Goal: Task Accomplishment & Management: Use online tool/utility

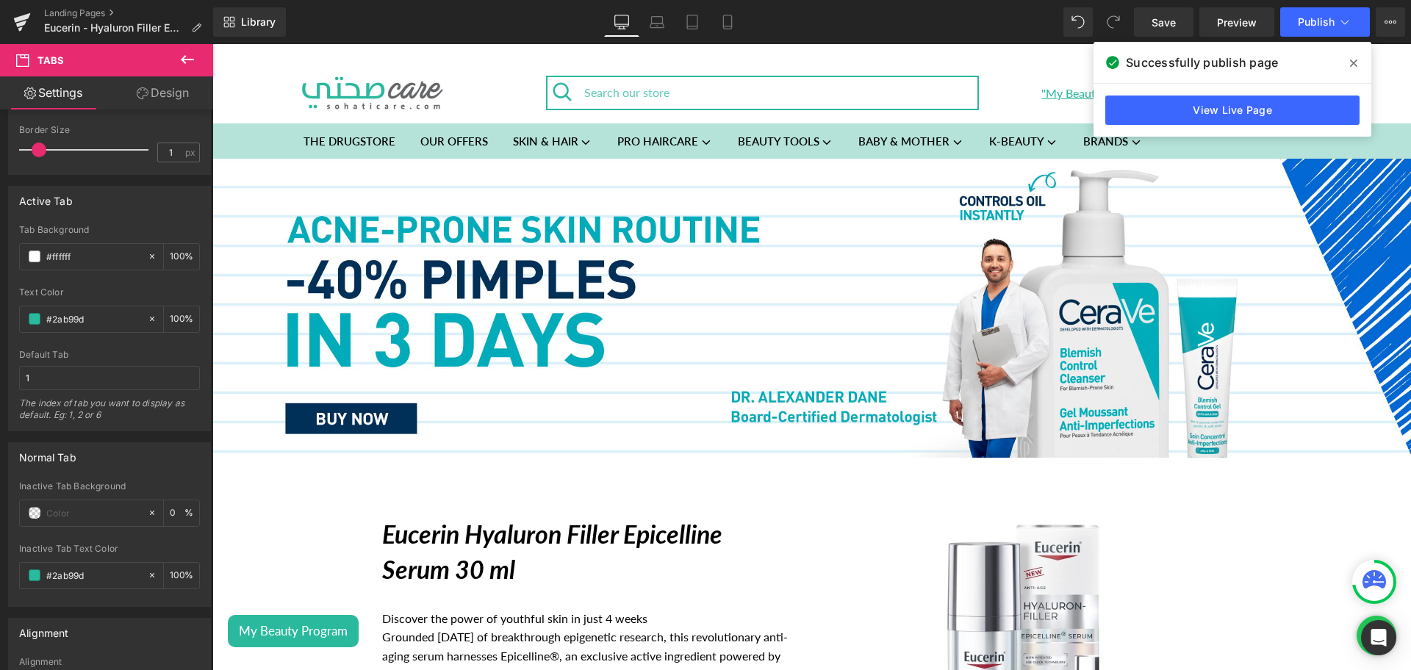
click at [778, 301] on div "Image" at bounding box center [811, 309] width 1199 height 300
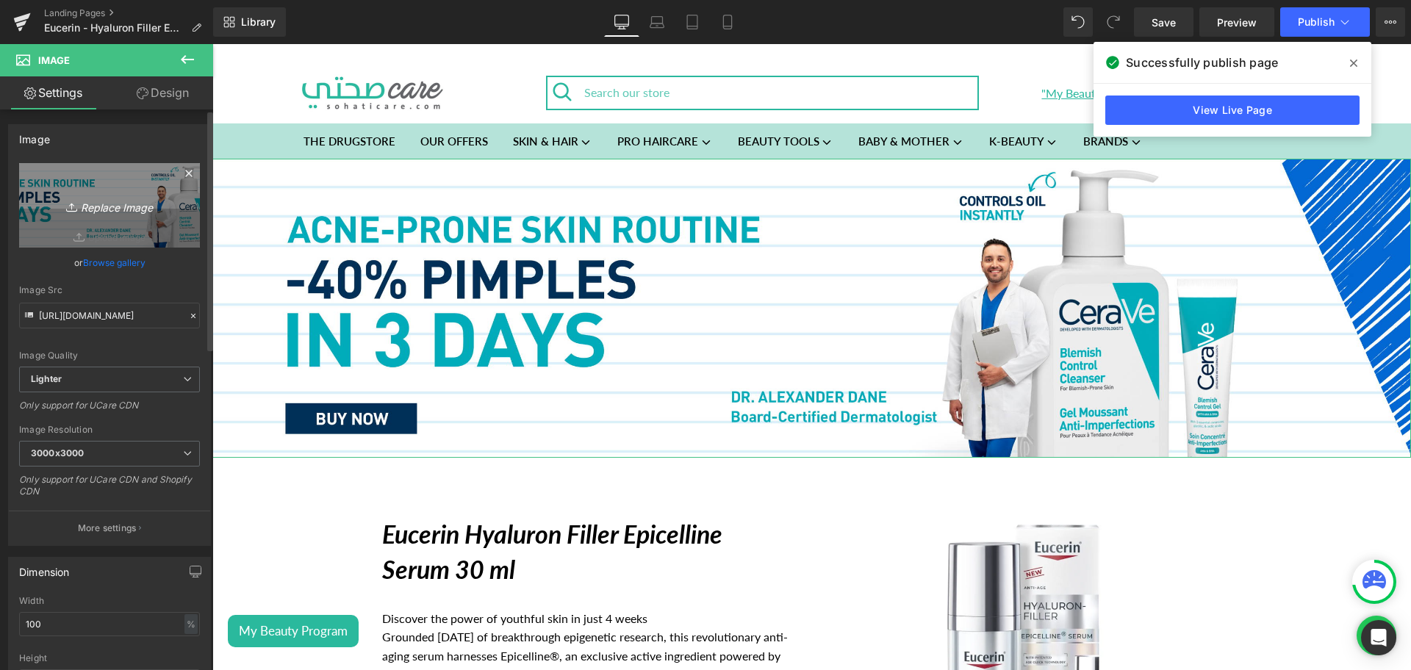
click at [127, 197] on icon "Replace Image" at bounding box center [110, 205] width 118 height 18
type input "C:\fakepath\Eucerin Banner desktop.png"
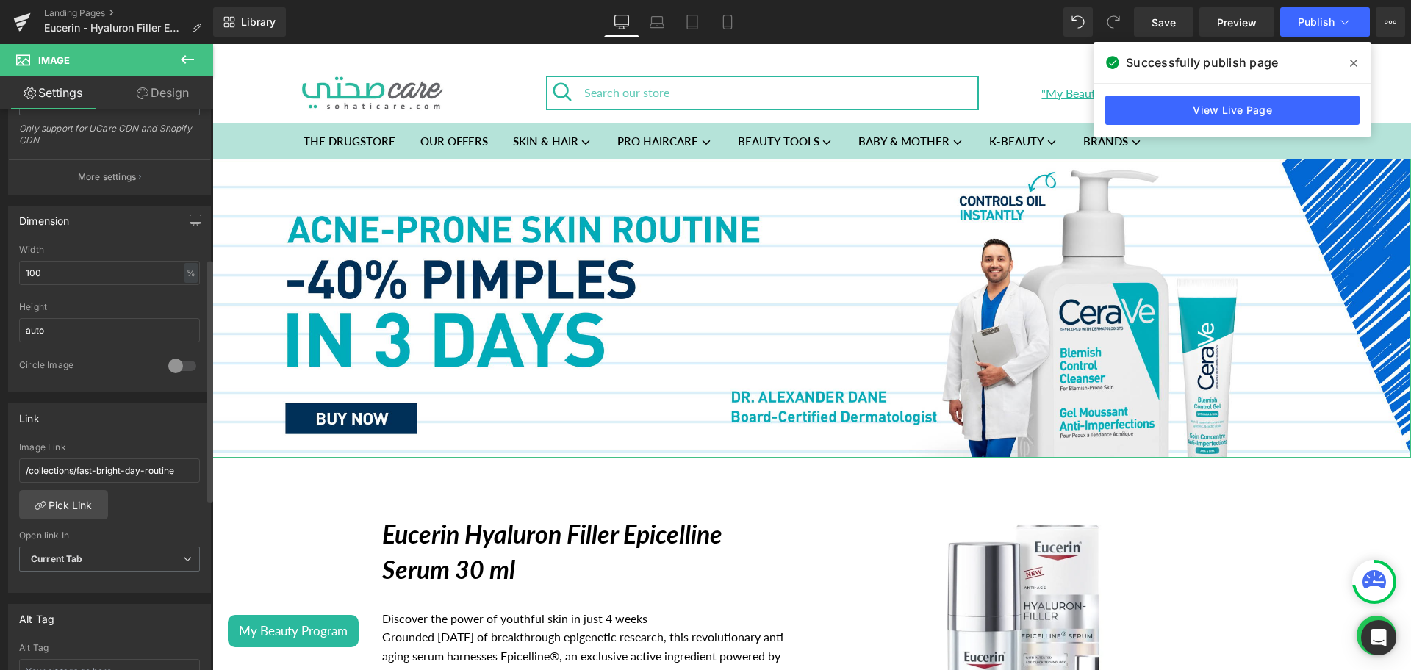
scroll to position [344, 0]
click at [55, 496] on link "Pick Link" at bounding box center [63, 501] width 89 height 29
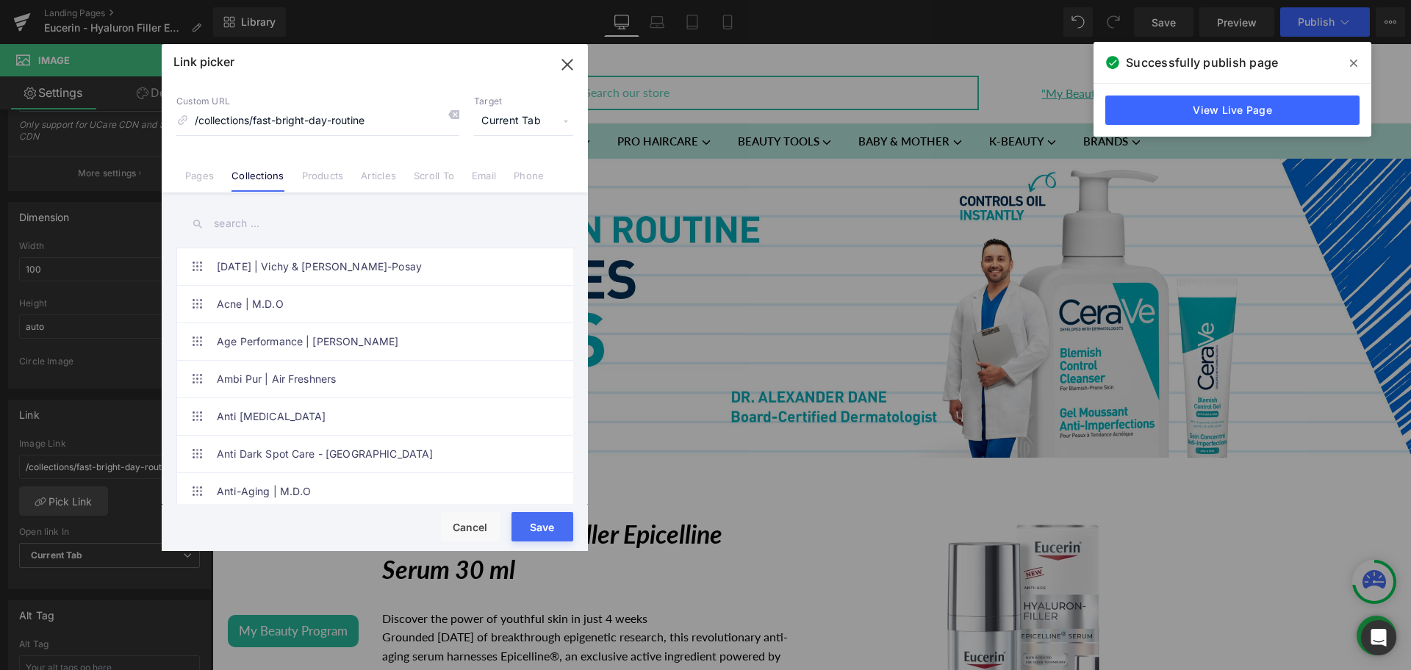
click at [240, 220] on input "text" at bounding box center [374, 223] width 397 height 33
type input "eucerin"
click at [0, 313] on link "EUCERIN" at bounding box center [0, 313] width 0 height 0
type input "/collections/eucerin"
click at [0, 0] on button "Save" at bounding box center [0, 0] width 0 height 0
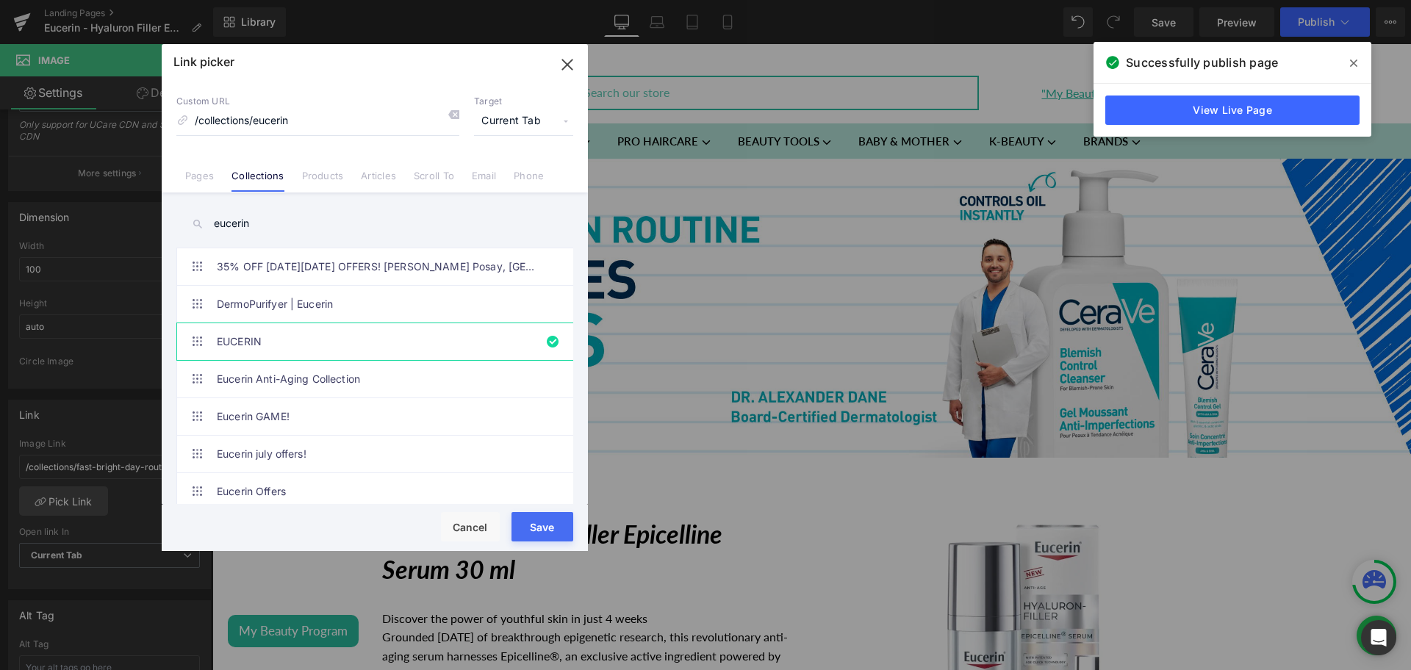
type input "/collections/eucerin"
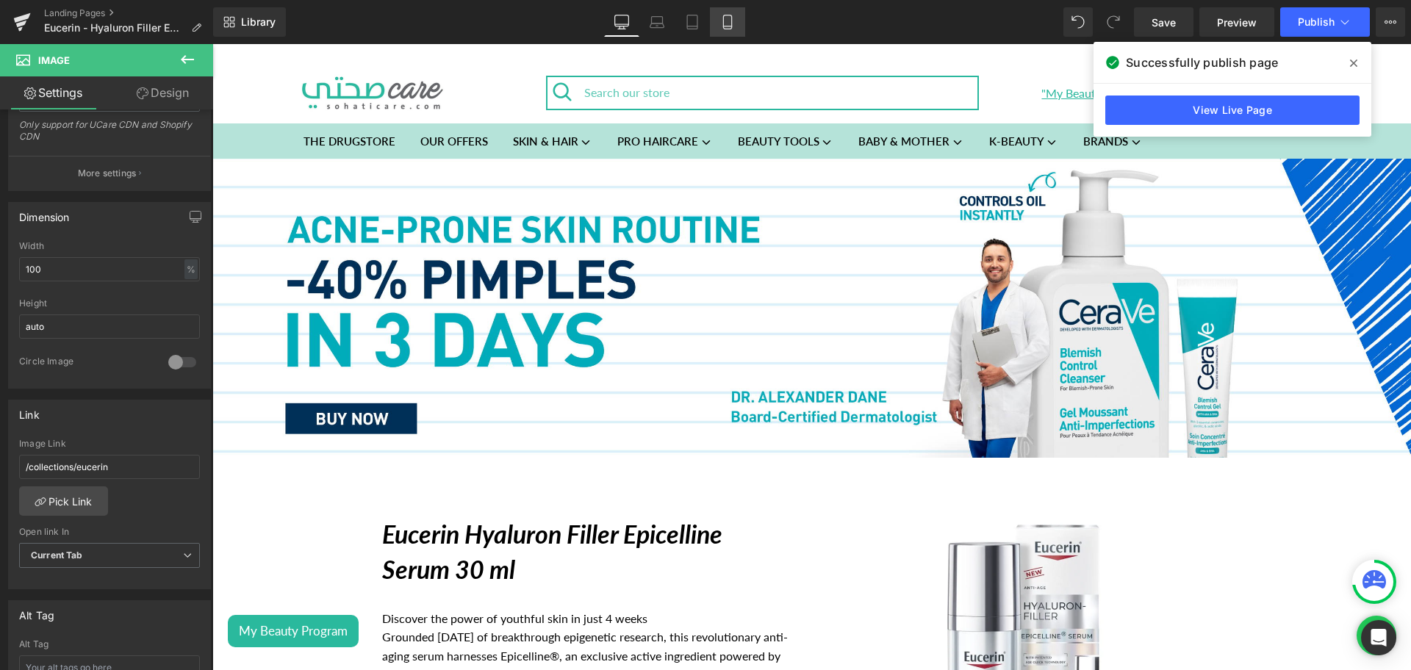
click at [724, 22] on icon at bounding box center [727, 22] width 8 height 14
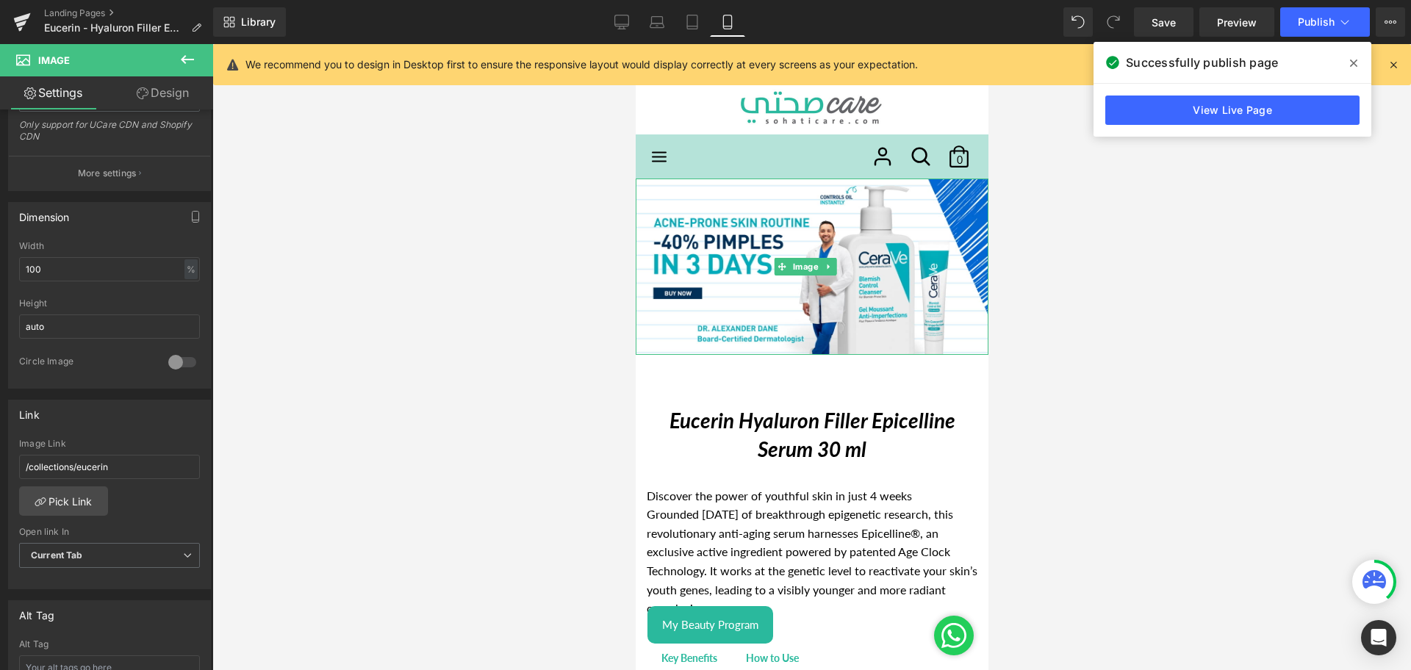
type input "https://ucarecdn.com/48970e2f-c72c-48cd-94bb-854f2d6723d6/-/format/auto/-/previ…"
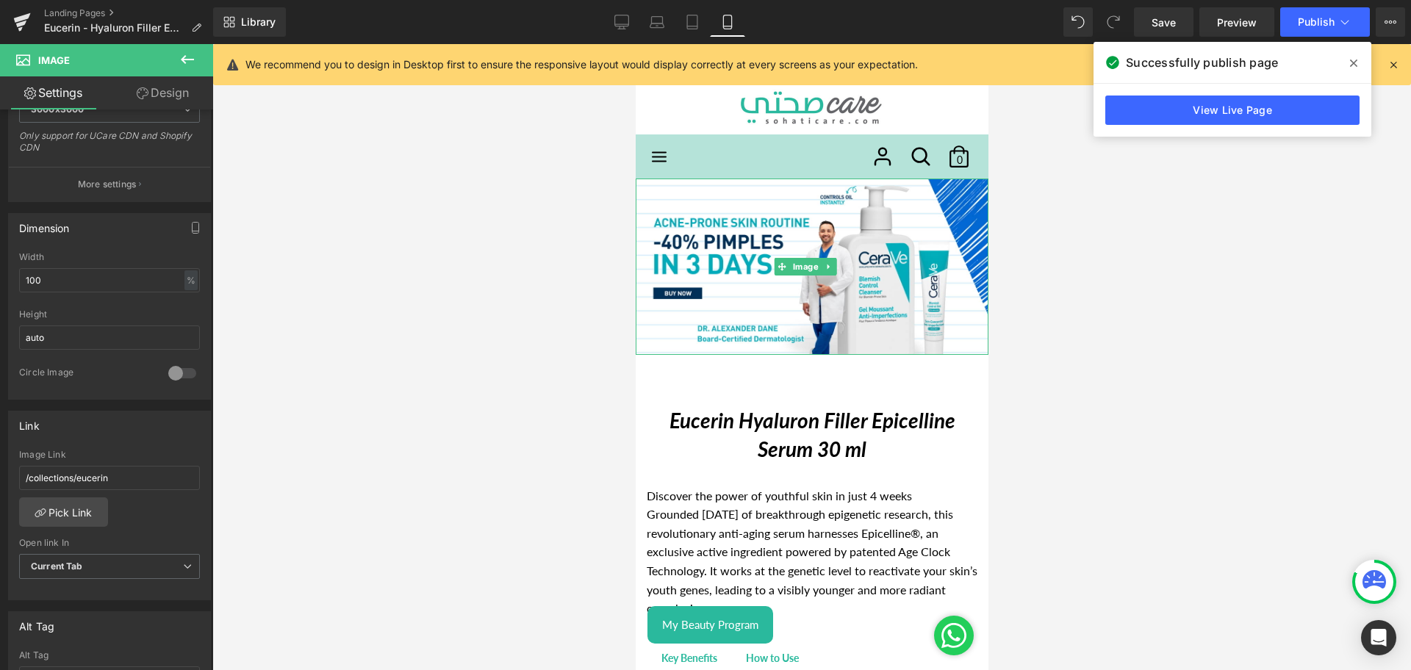
scroll to position [355, 0]
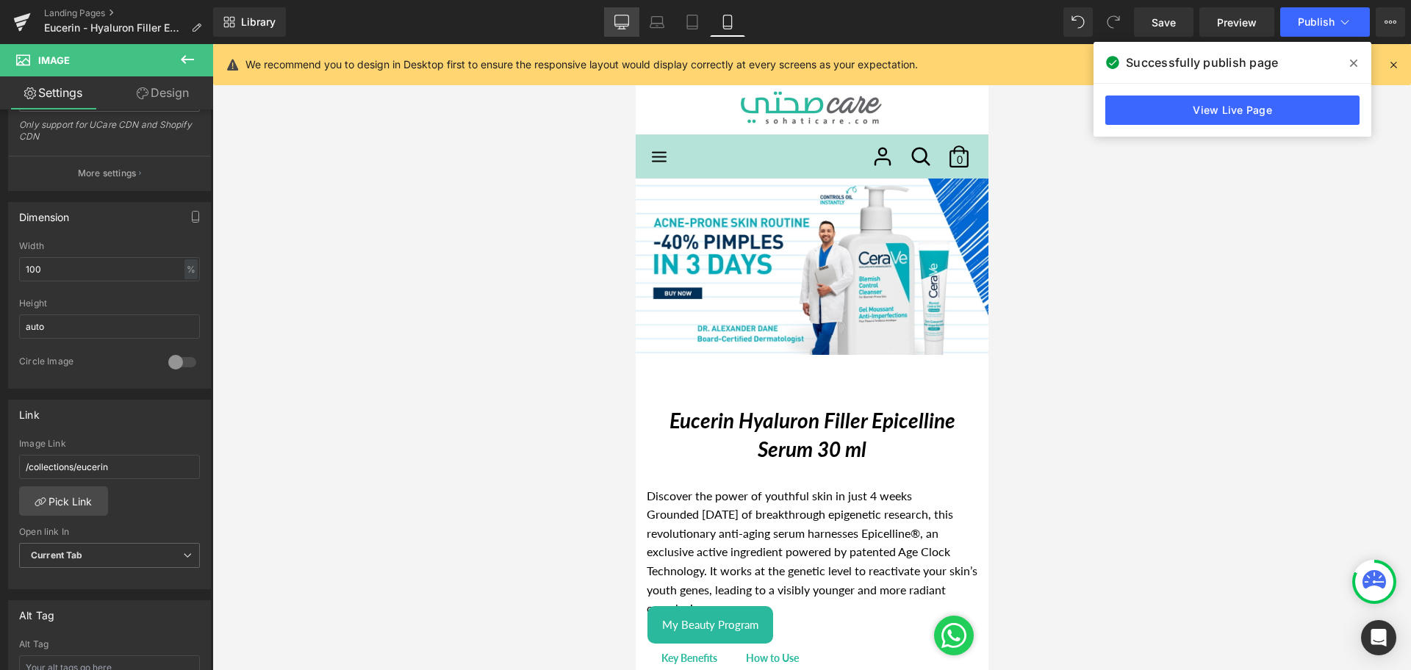
click at [623, 26] on icon at bounding box center [622, 20] width 14 height 11
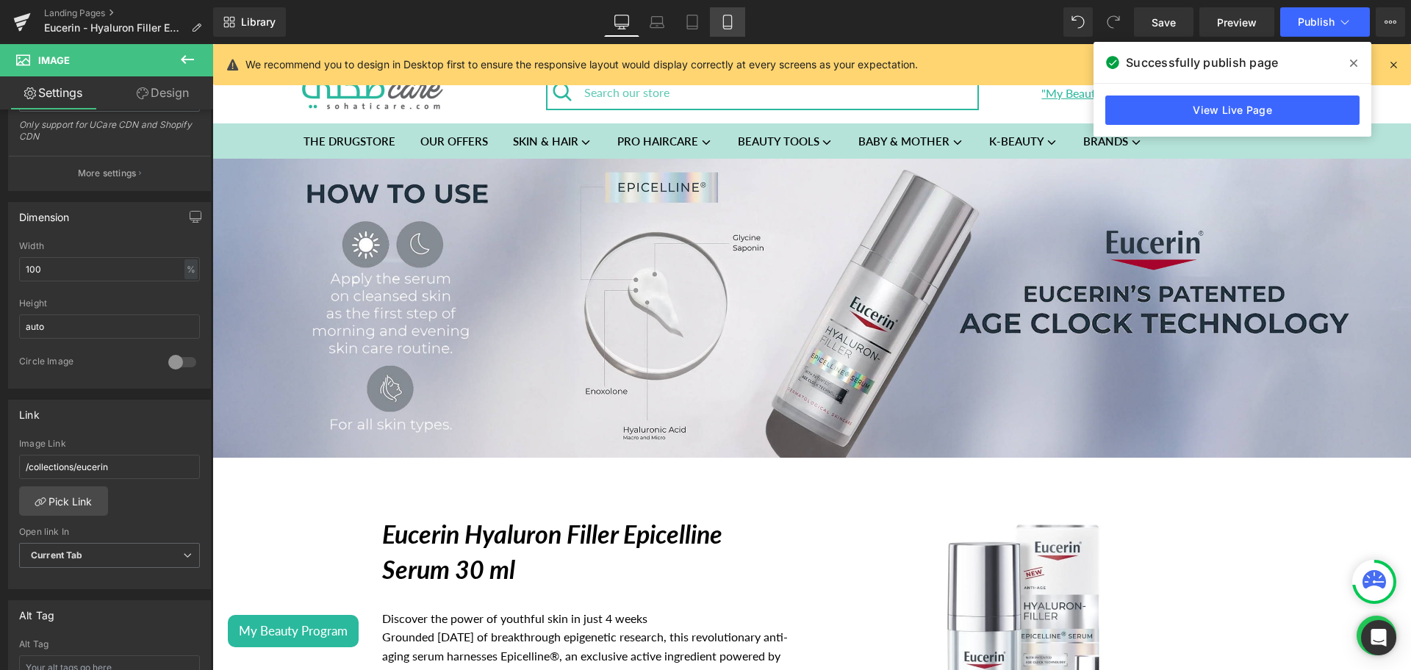
click at [725, 28] on icon at bounding box center [727, 22] width 15 height 15
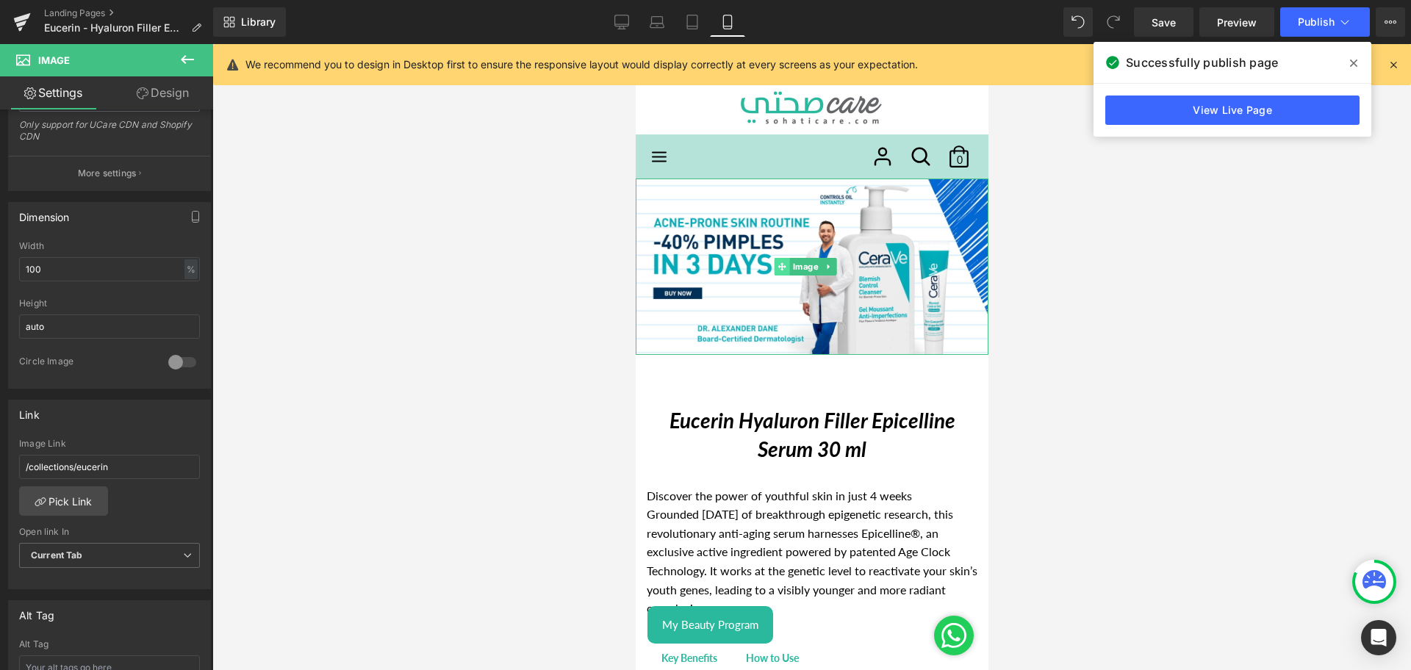
click at [785, 263] on icon at bounding box center [781, 267] width 8 height 8
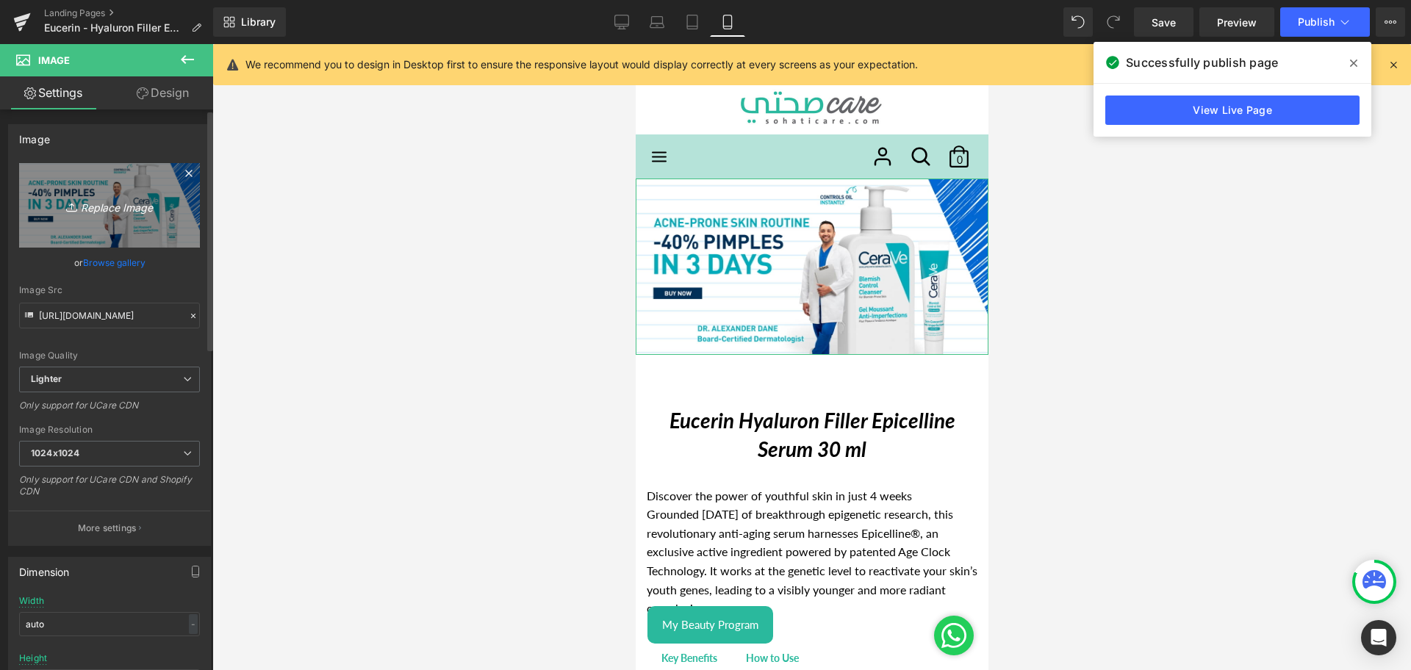
click at [132, 213] on icon "Replace Image" at bounding box center [110, 205] width 118 height 18
type input "C:\fakepath\Eucerin Banner mobile.png"
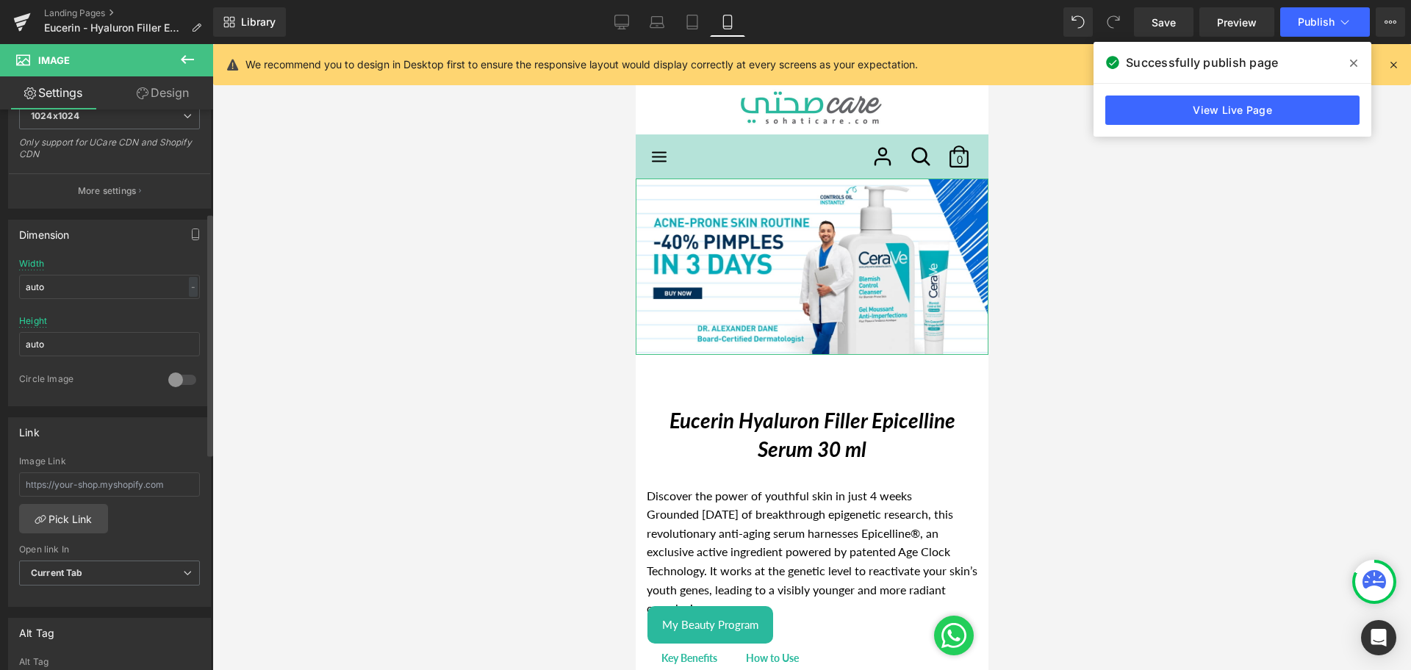
scroll to position [337, 0]
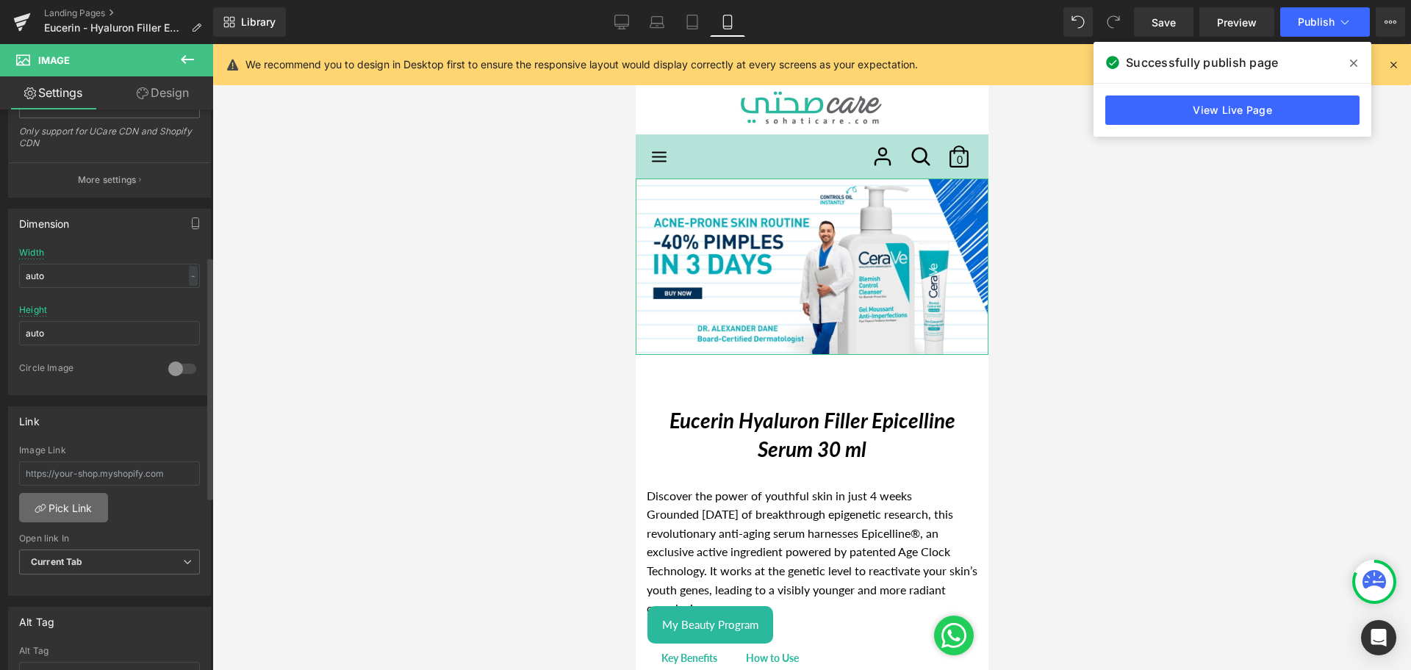
click at [71, 499] on link "Pick Link" at bounding box center [63, 507] width 89 height 29
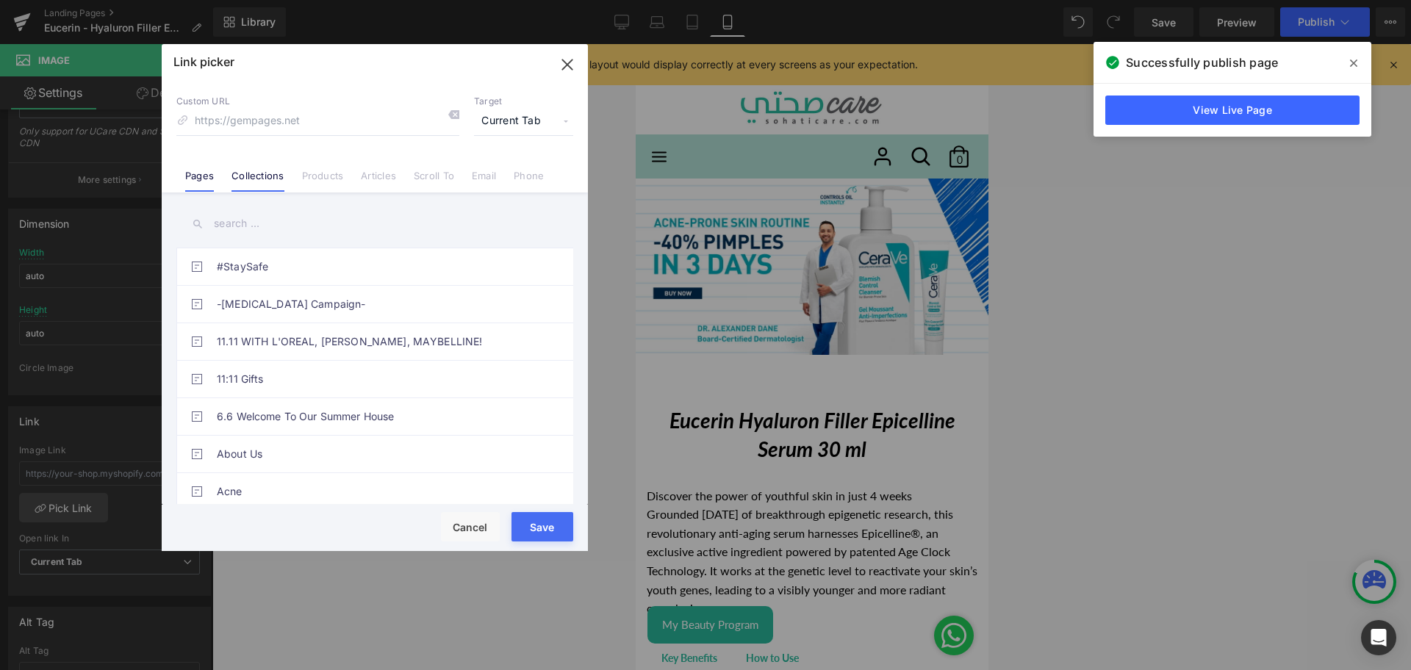
click at [242, 179] on link "Collections" at bounding box center [258, 181] width 52 height 22
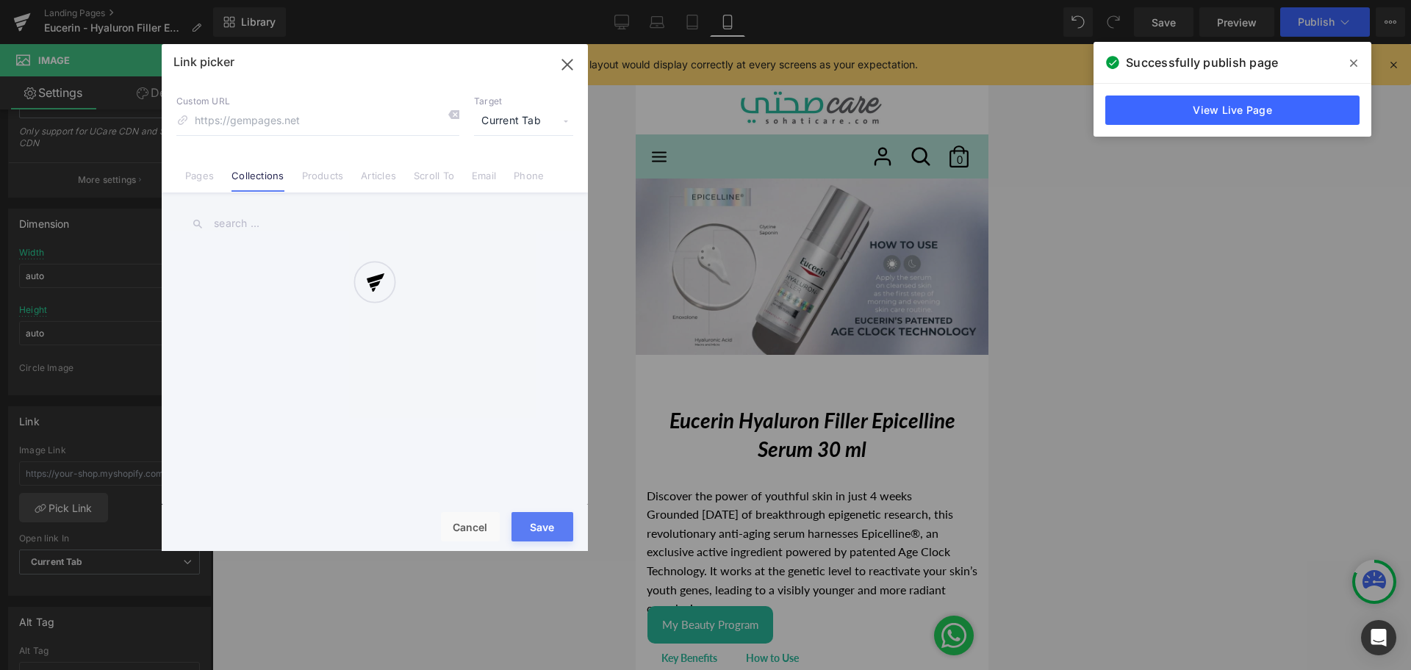
scroll to position [348, 0]
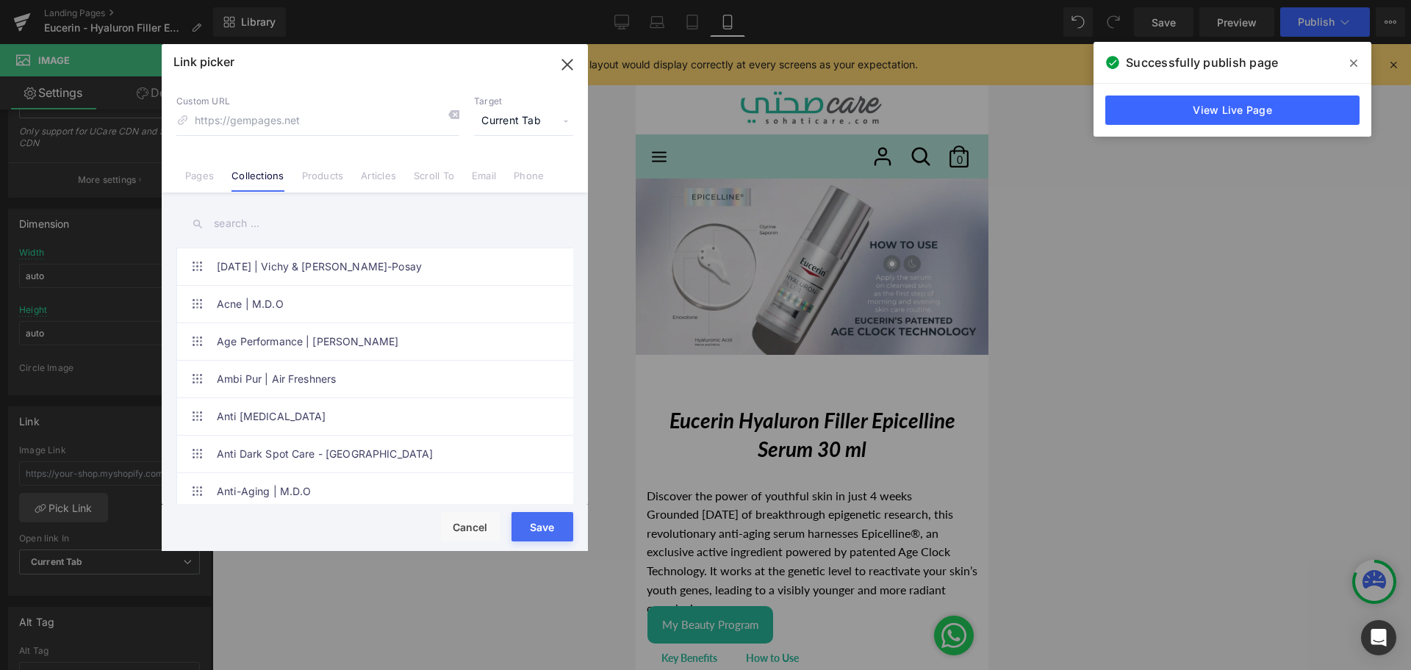
click at [246, 222] on input "text" at bounding box center [374, 223] width 397 height 33
type input "https://ucarecdn.com/669c3e17-54c7-4274-8bf8-dac6dba1d078/-/format/auto/-/previ…"
type input "eucerin"
click at [234, 348] on link "EUCERIN" at bounding box center [378, 341] width 323 height 37
type input "/collections/eucerin"
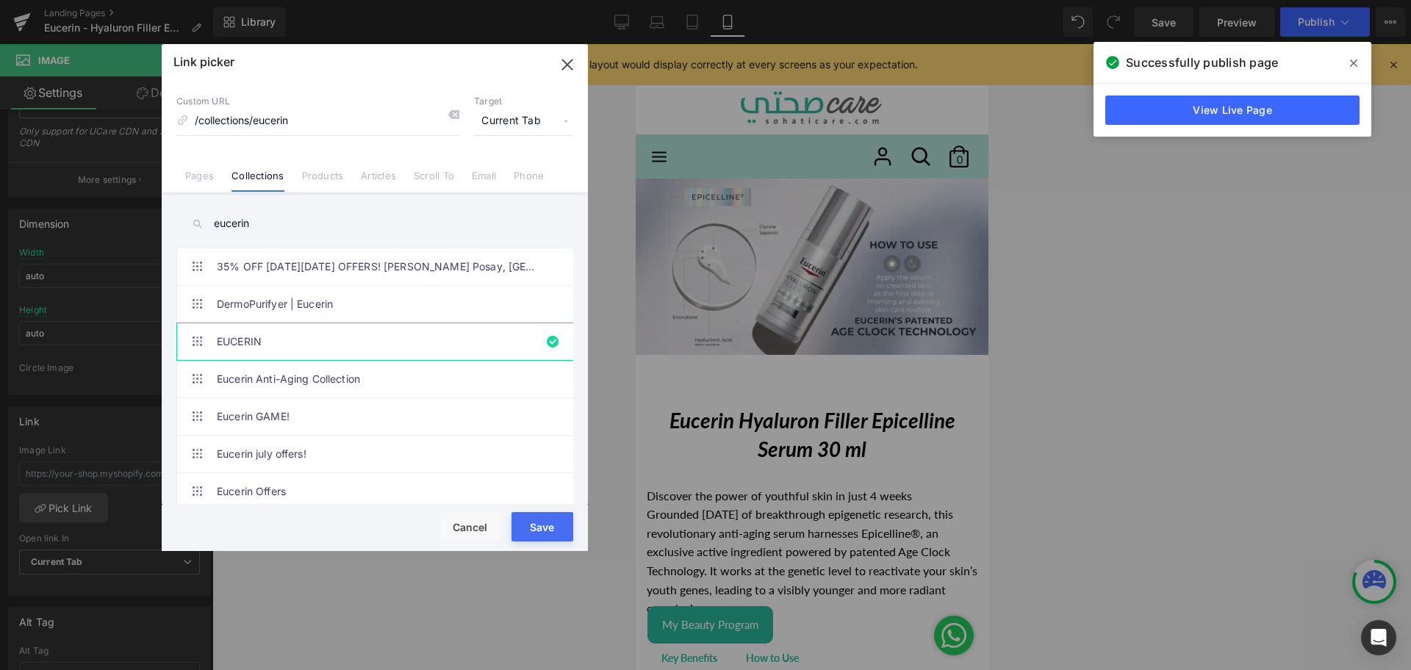
click at [545, 533] on button "Save" at bounding box center [543, 526] width 62 height 29
type input "/collections/eucerin"
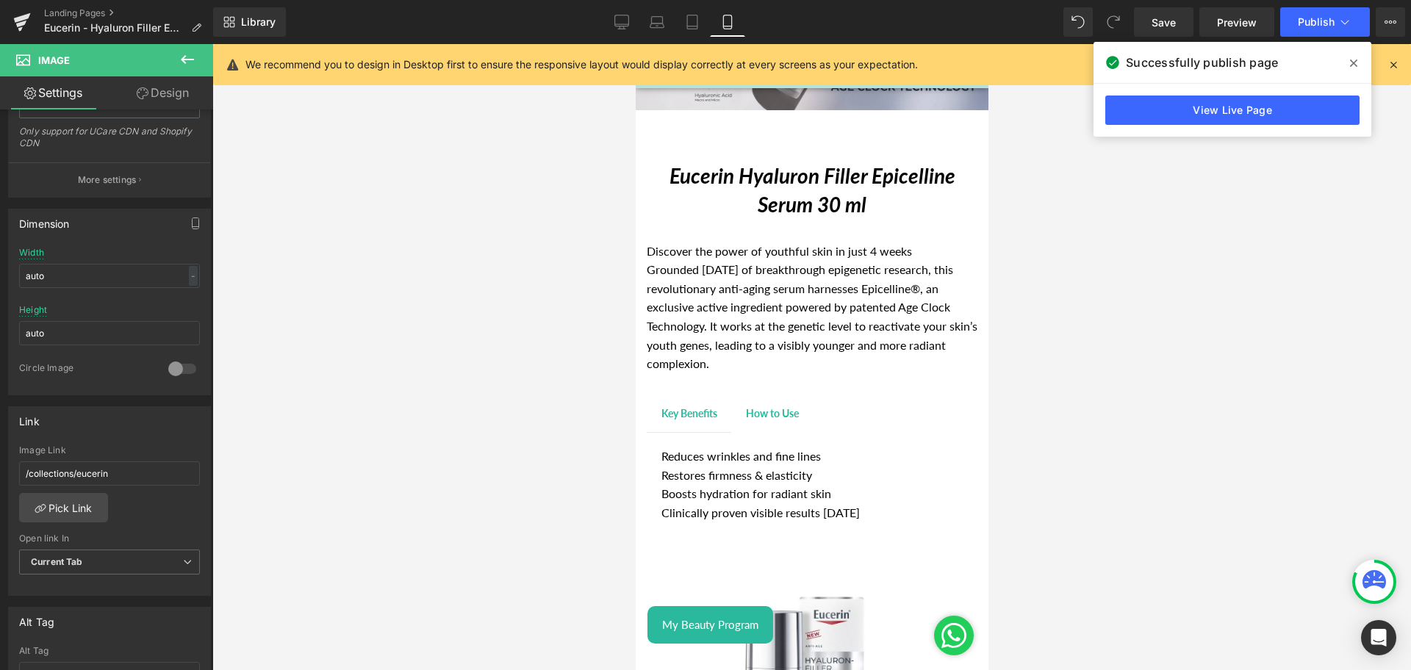
scroll to position [241, 0]
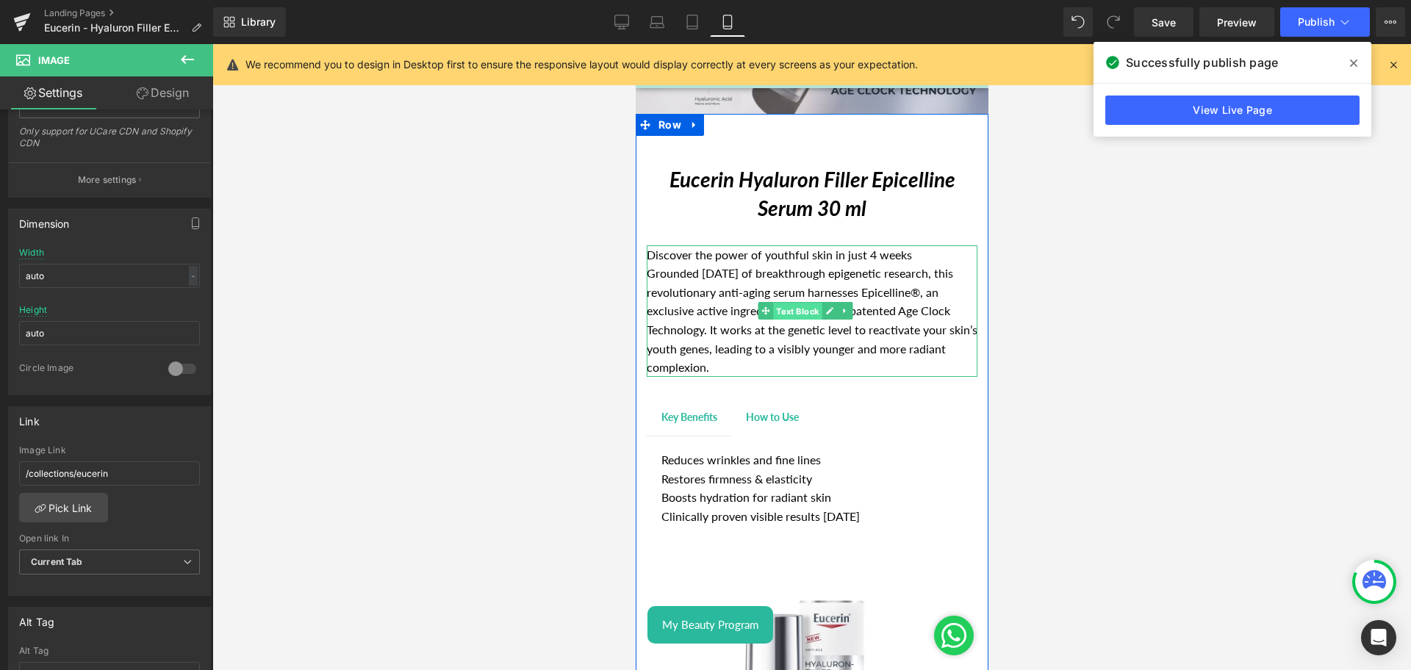
click at [798, 304] on span "Text Block" at bounding box center [796, 312] width 49 height 18
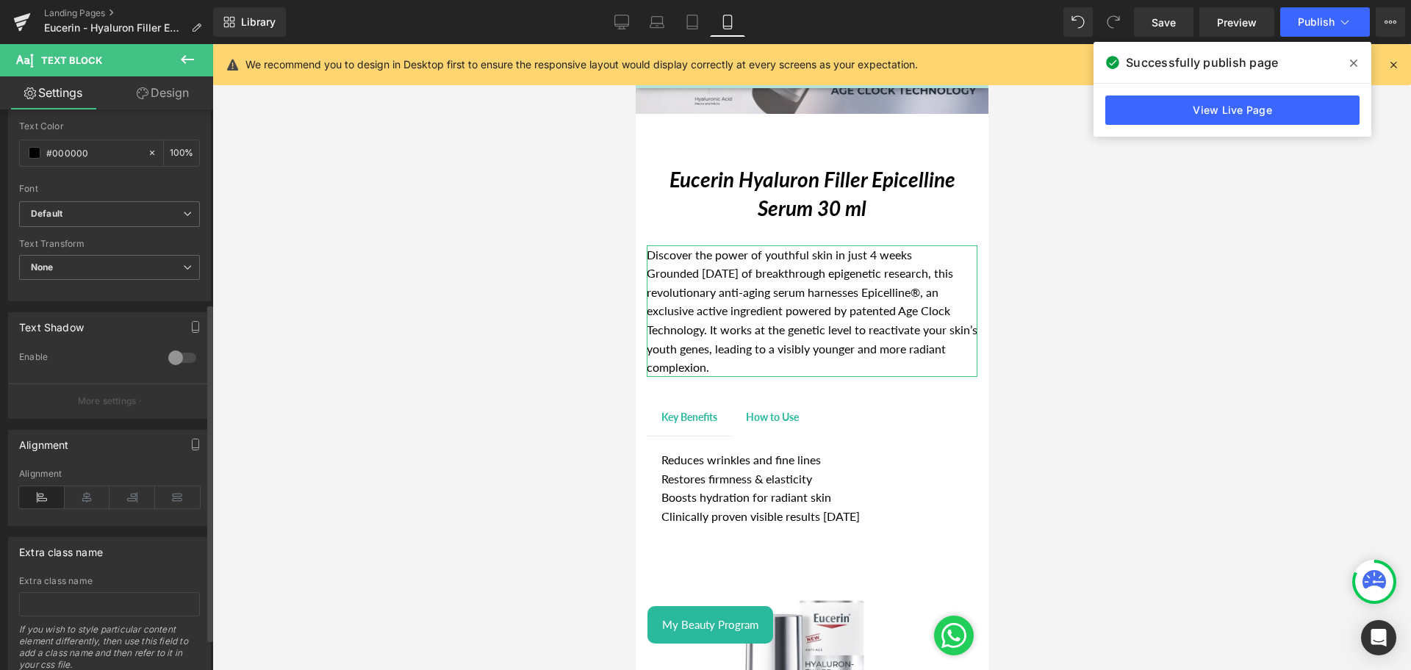
scroll to position [322, 0]
click at [90, 484] on icon at bounding box center [88, 492] width 46 height 22
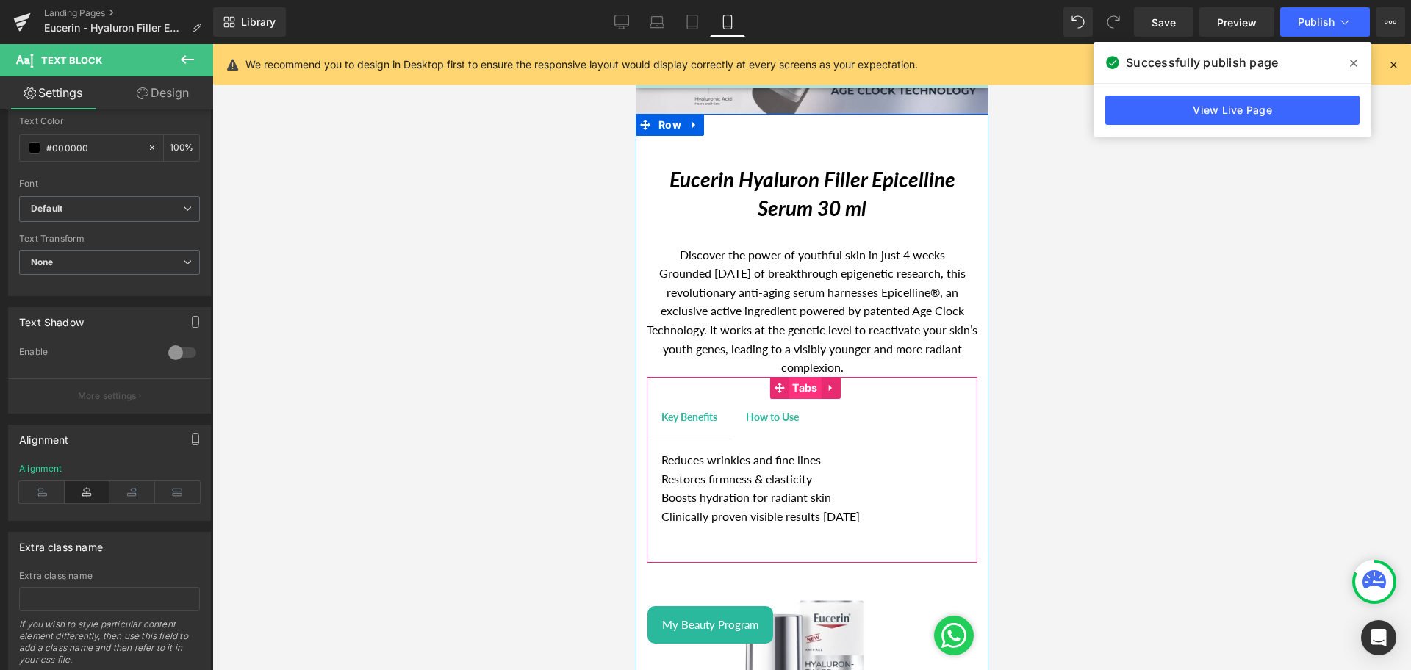
click at [789, 380] on span "Tabs" at bounding box center [804, 388] width 32 height 22
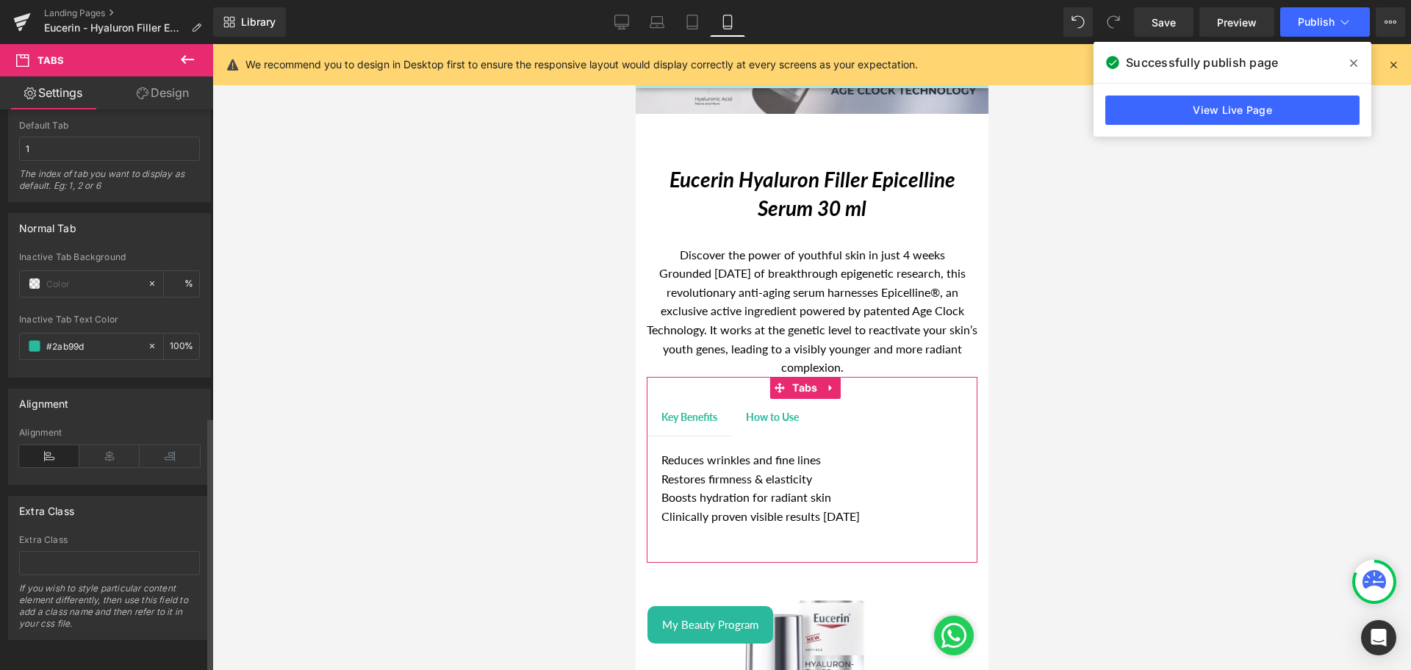
scroll to position [675, 0]
click at [624, 29] on link "Desktop" at bounding box center [621, 21] width 35 height 29
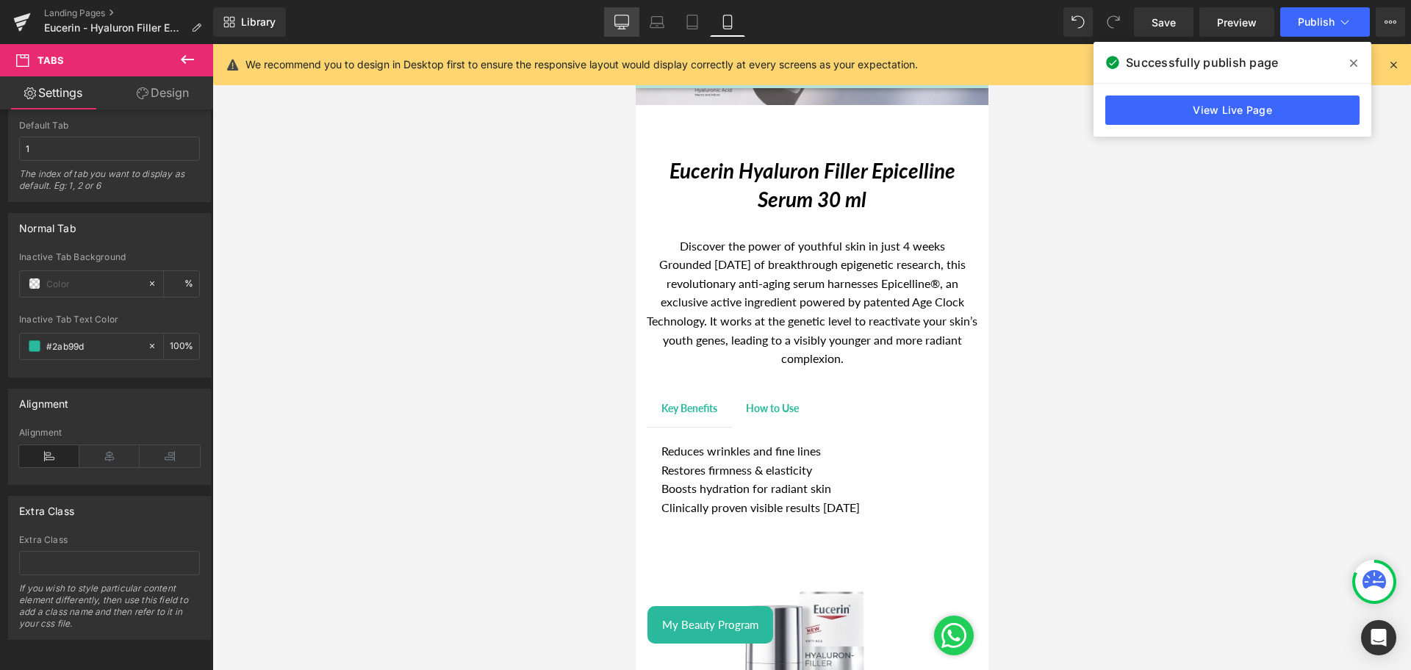
scroll to position [330, 0]
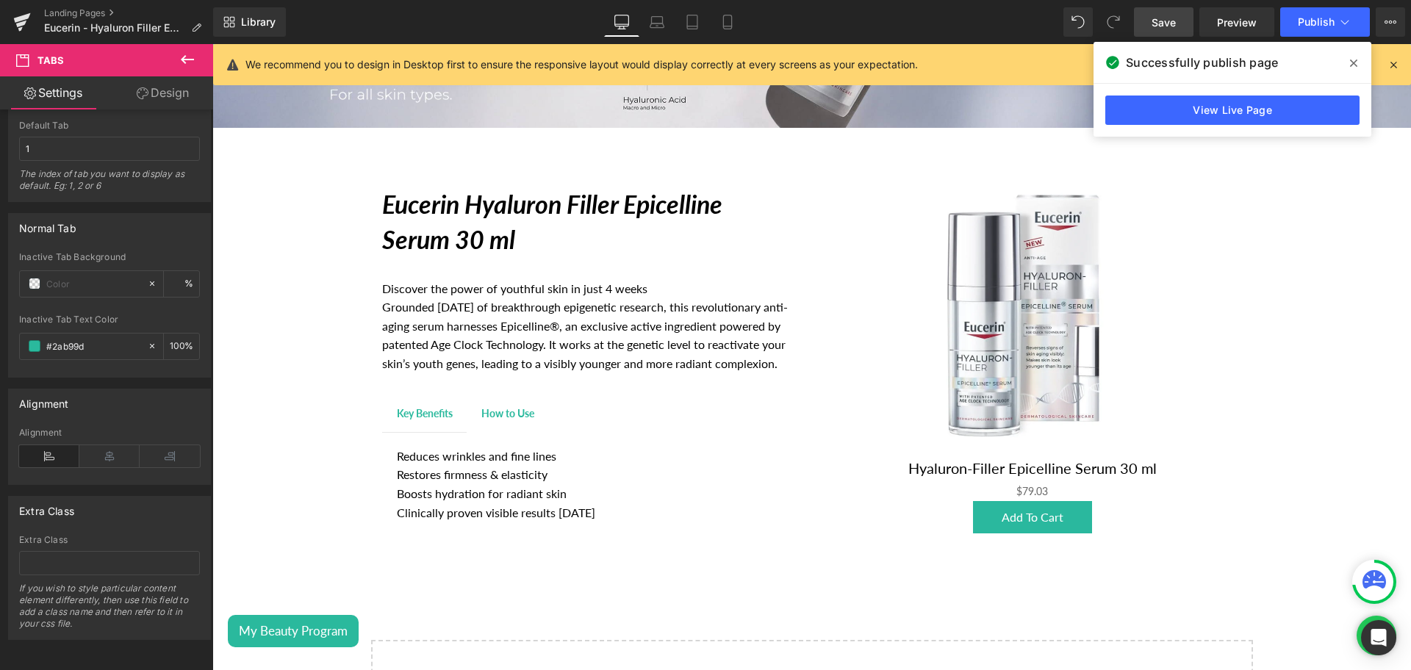
click at [1163, 17] on span "Save" at bounding box center [1164, 22] width 24 height 15
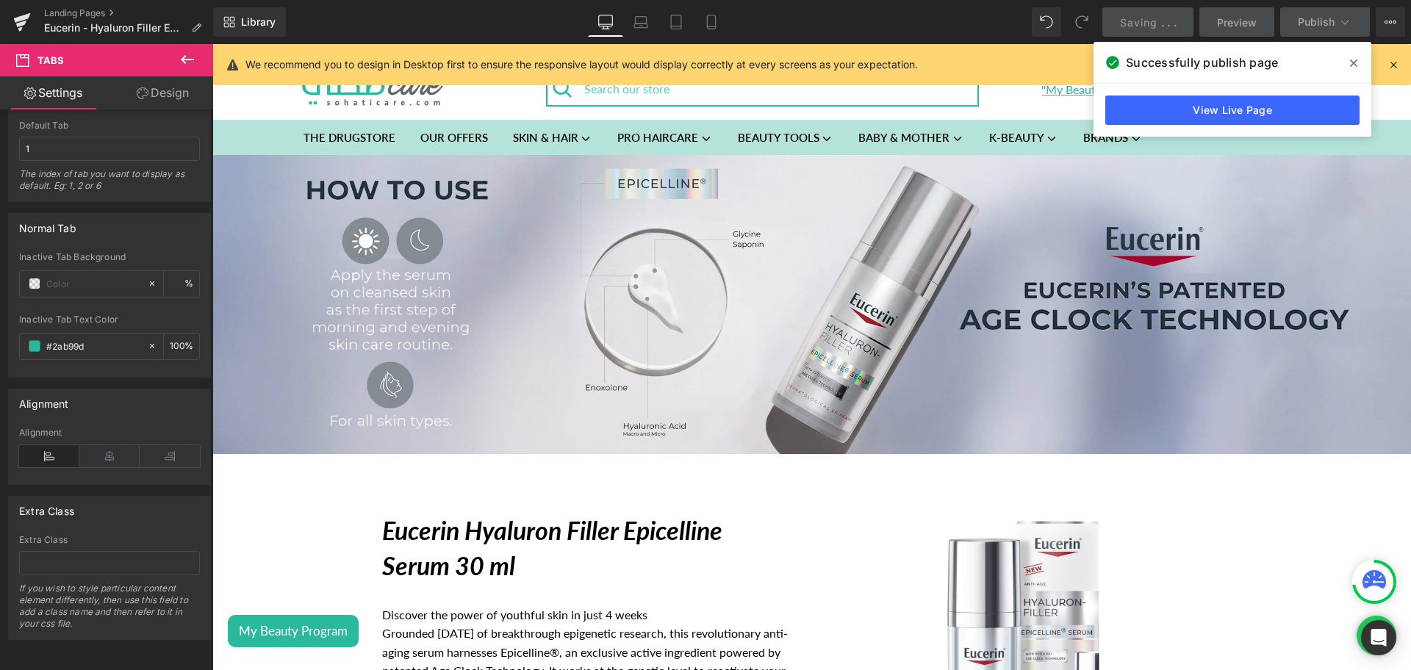
scroll to position [0, 0]
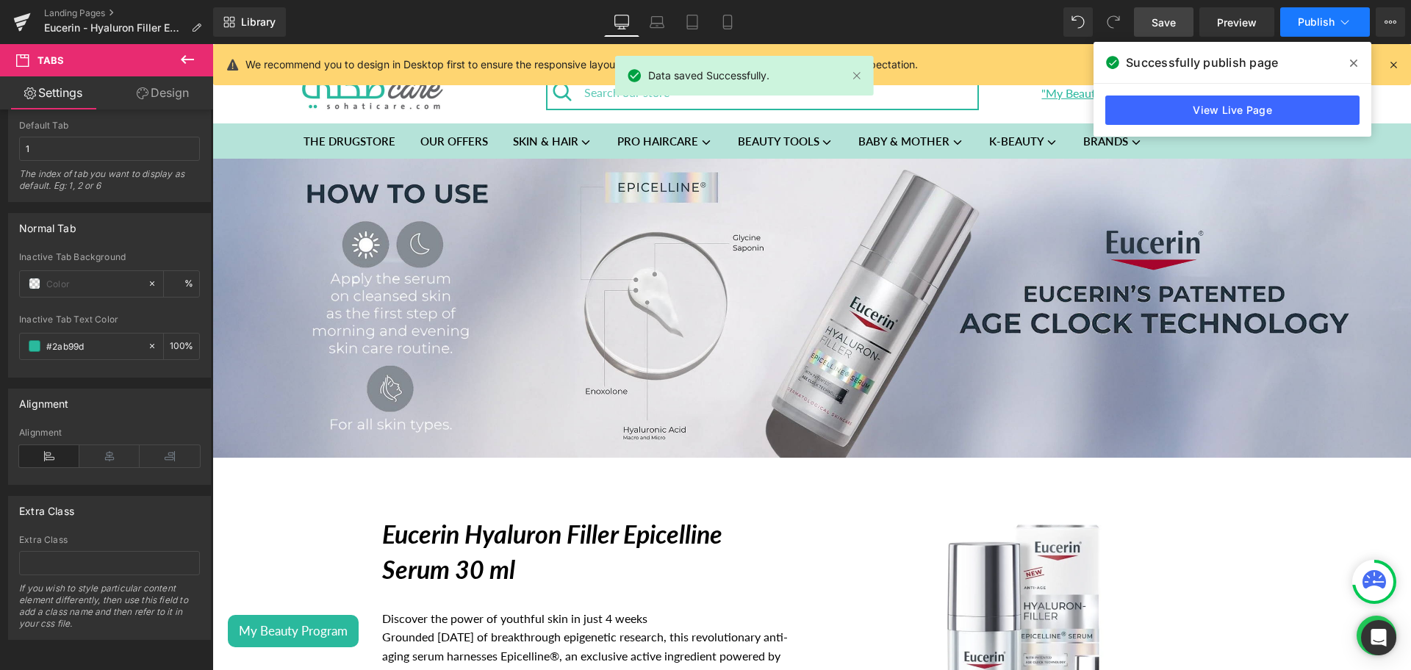
click at [1300, 34] on button "Publish" at bounding box center [1325, 21] width 90 height 29
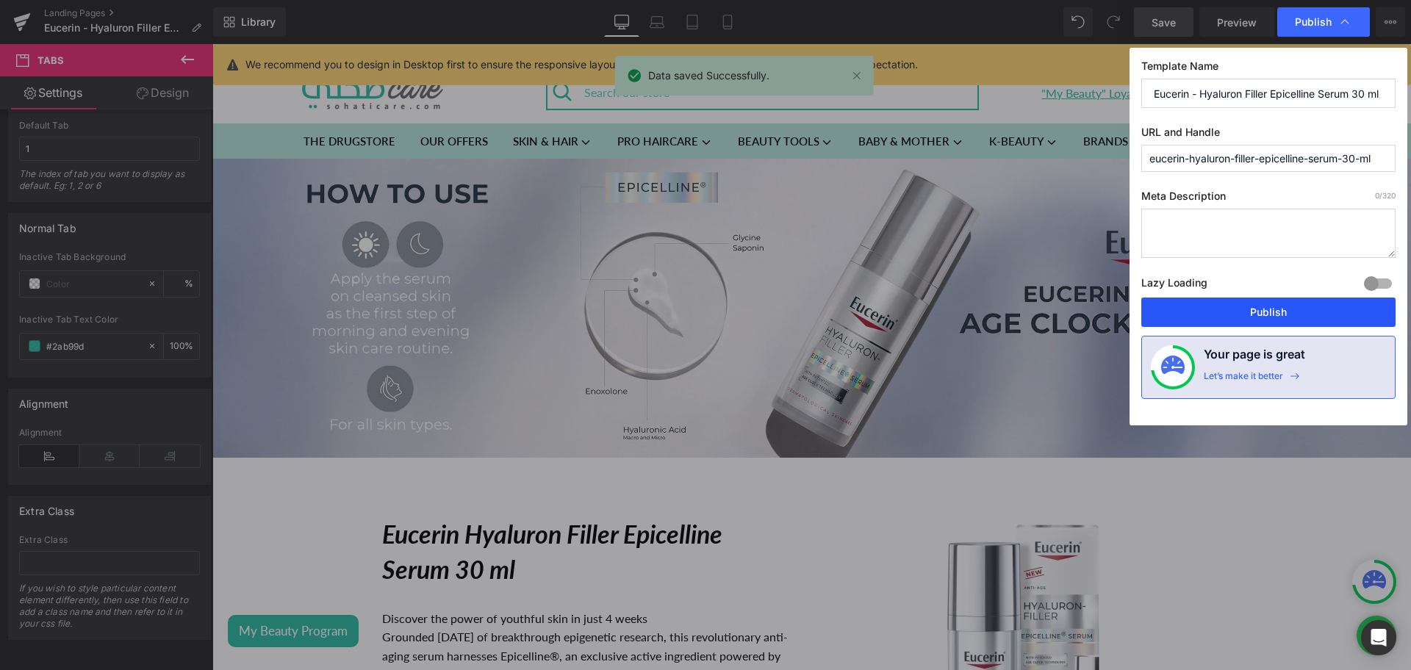
click at [1246, 306] on button "Publish" at bounding box center [1268, 312] width 254 height 29
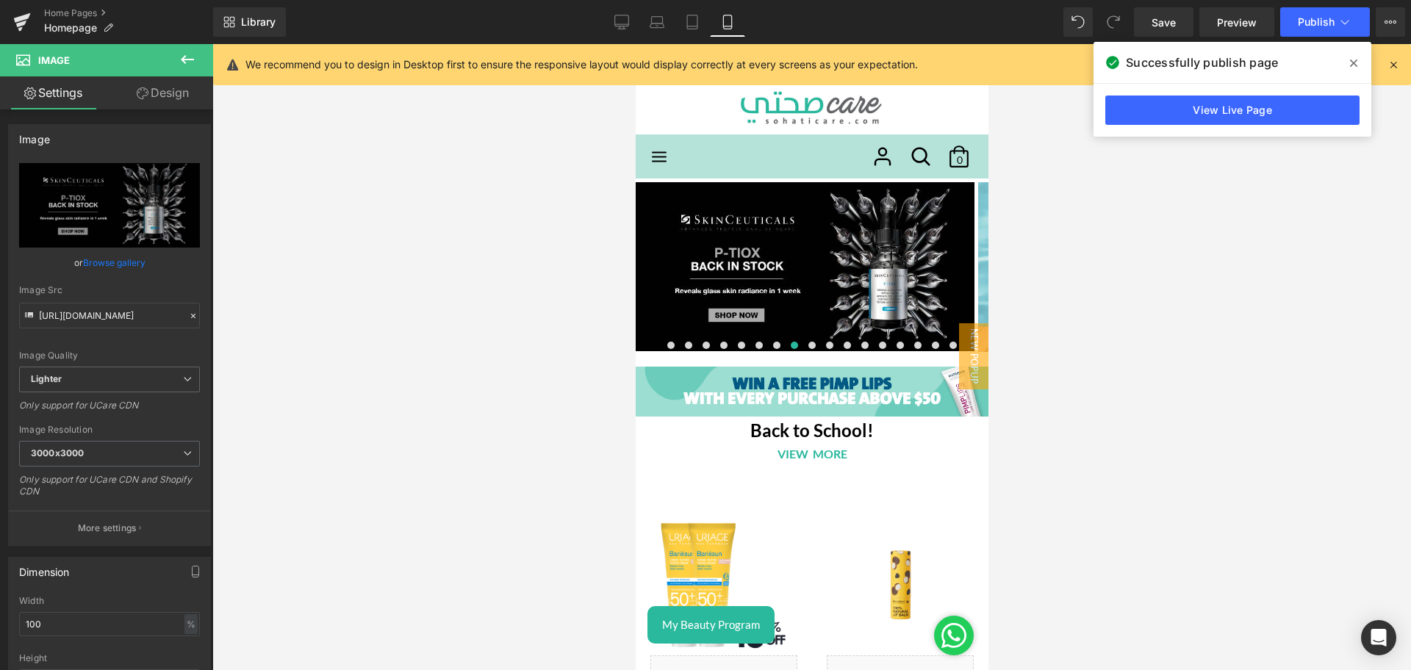
click at [618, 15] on icon at bounding box center [621, 22] width 15 height 15
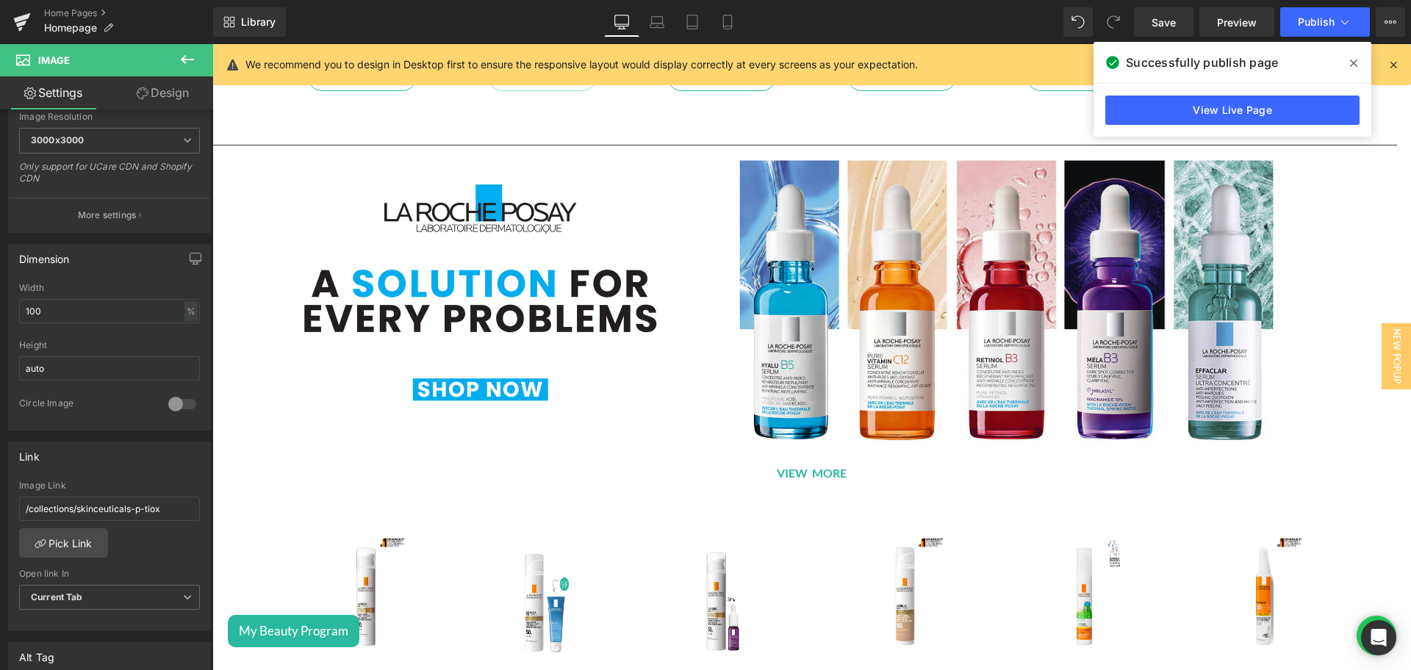
scroll to position [1717, 0]
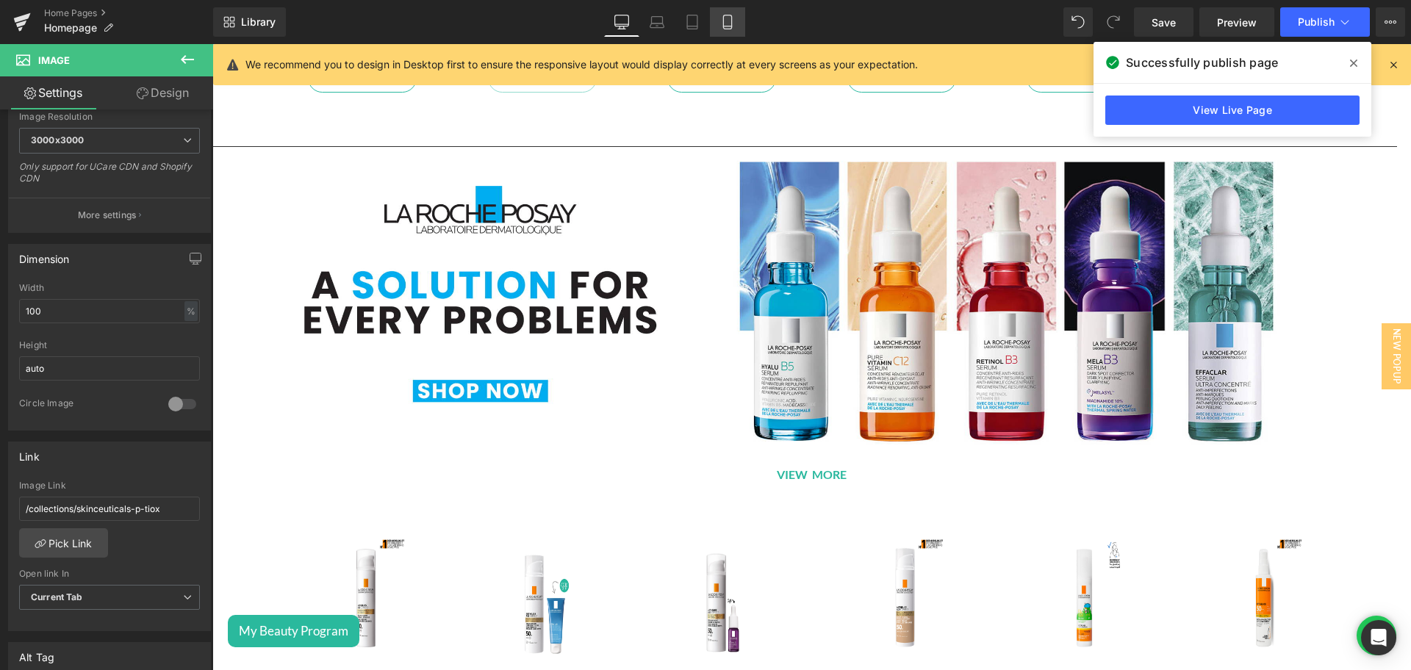
drag, startPoint x: 736, startPoint y: 18, endPoint x: 238, endPoint y: 262, distance: 554.2
click at [736, 18] on link "Mobile" at bounding box center [727, 21] width 35 height 29
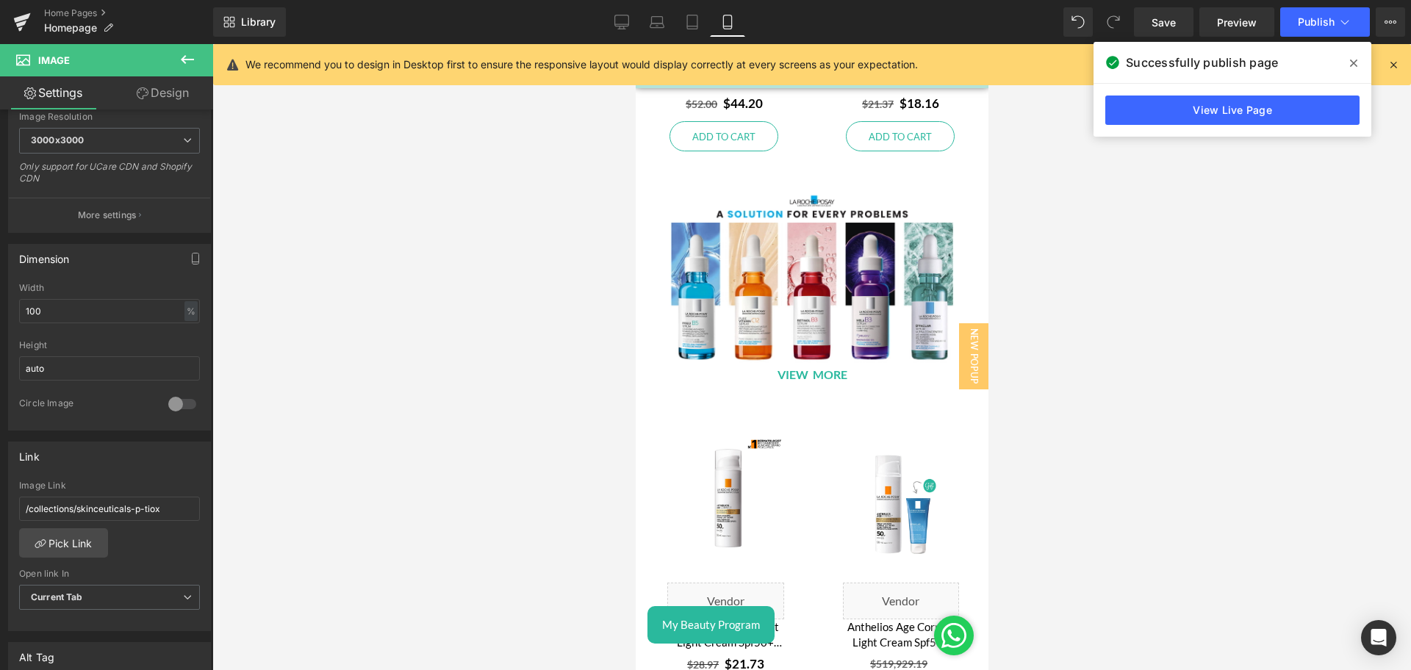
scroll to position [2332, 0]
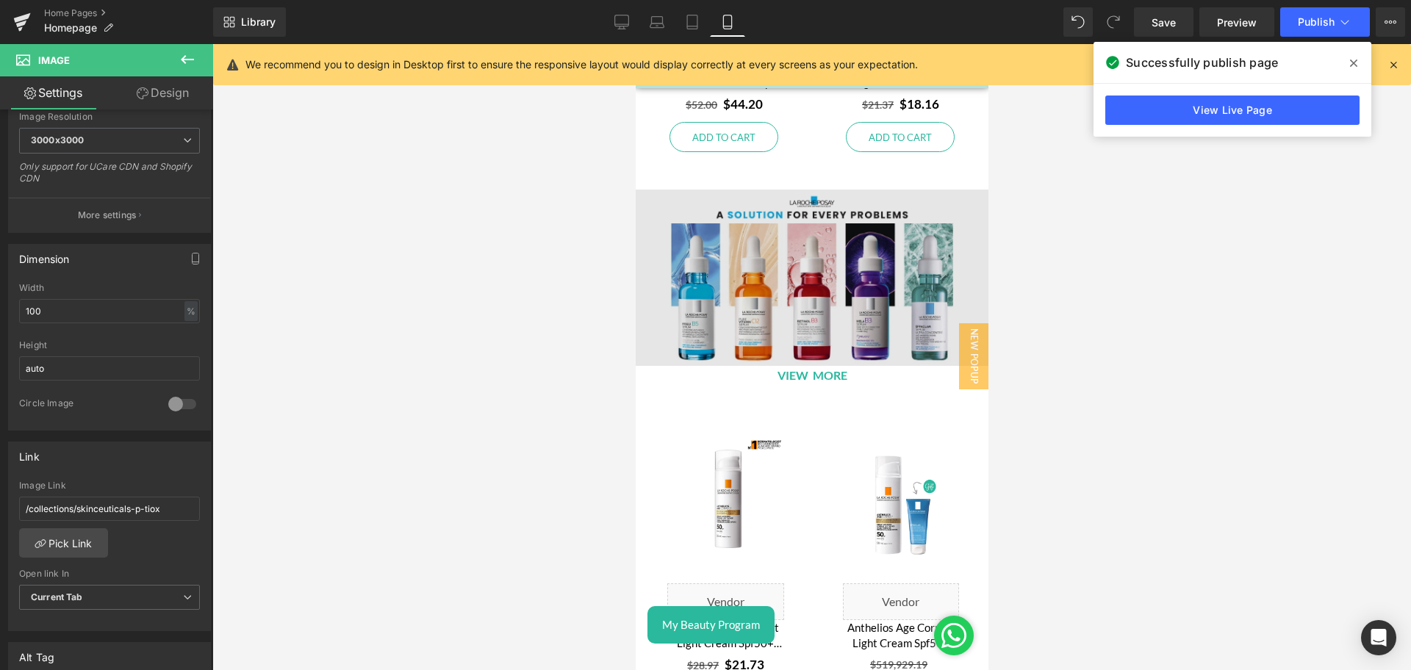
click at [808, 269] on div "Image" at bounding box center [811, 278] width 353 height 176
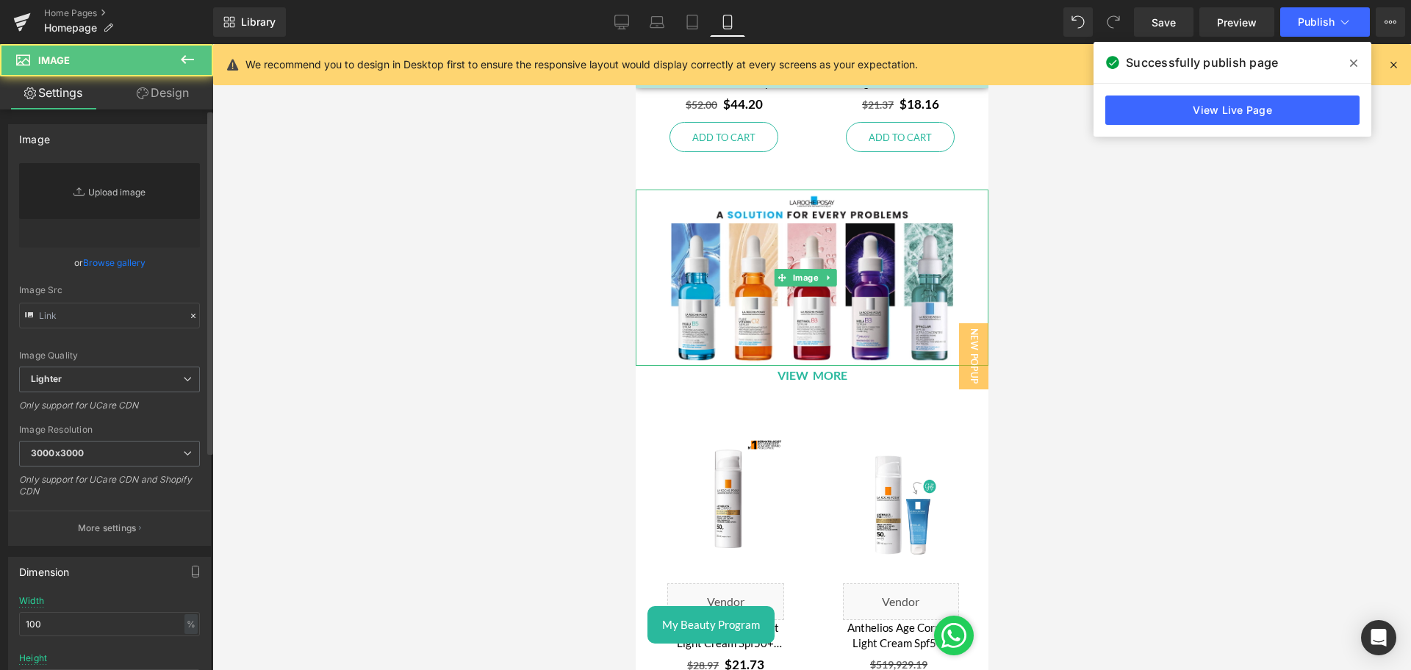
type input "[URL][DOMAIN_NAME]"
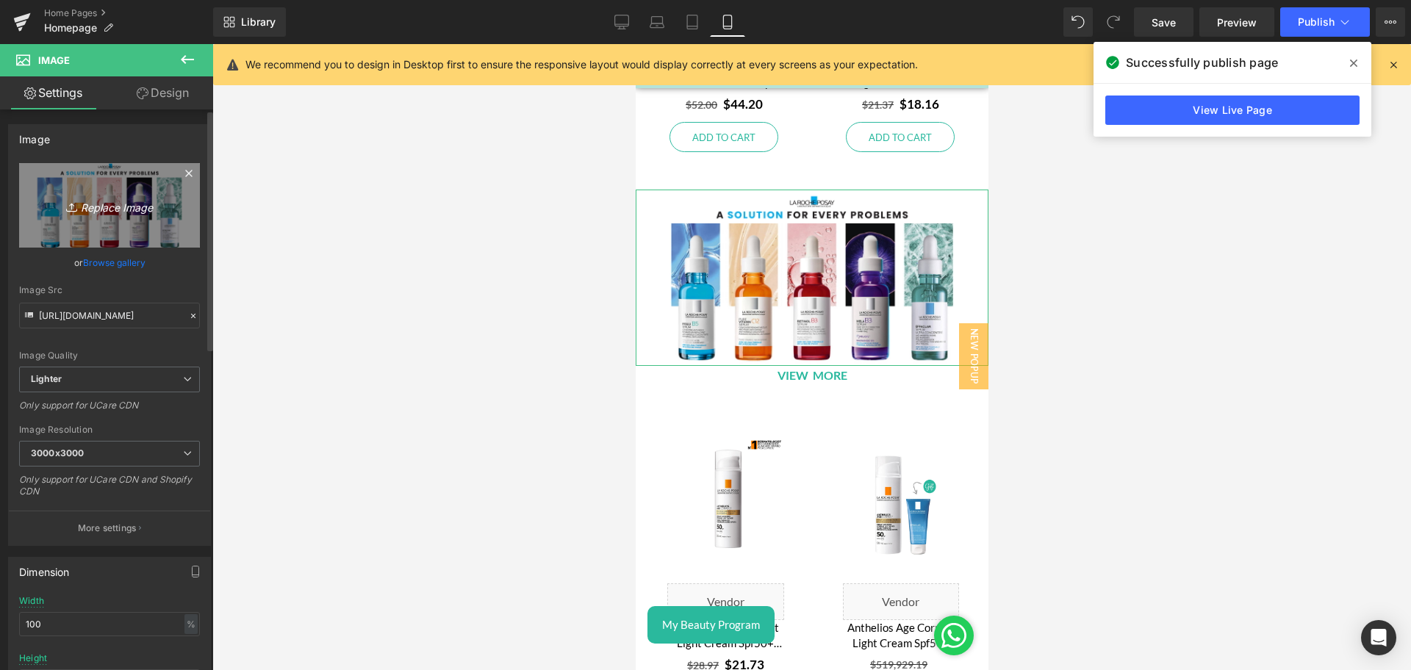
click at [96, 220] on link "Replace Image" at bounding box center [109, 205] width 181 height 85
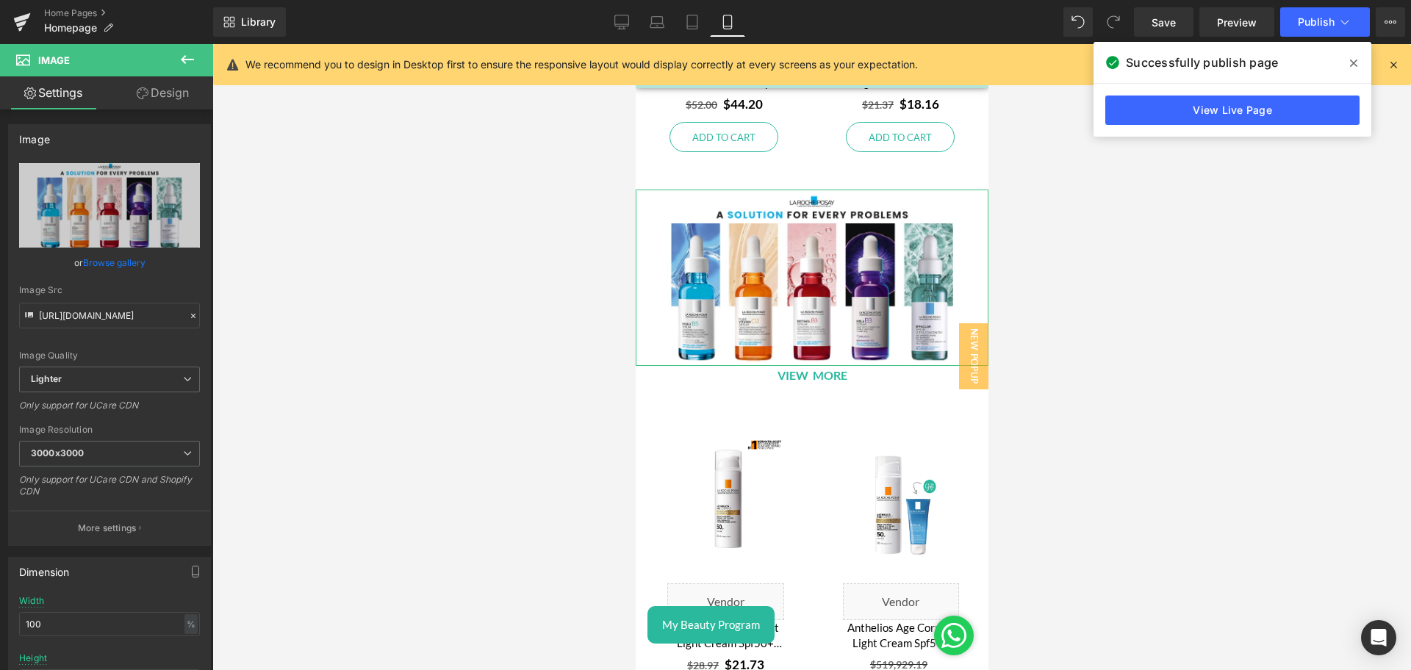
type input "C:\fakepath\Lrp Serums Mobile Banner.jpg"
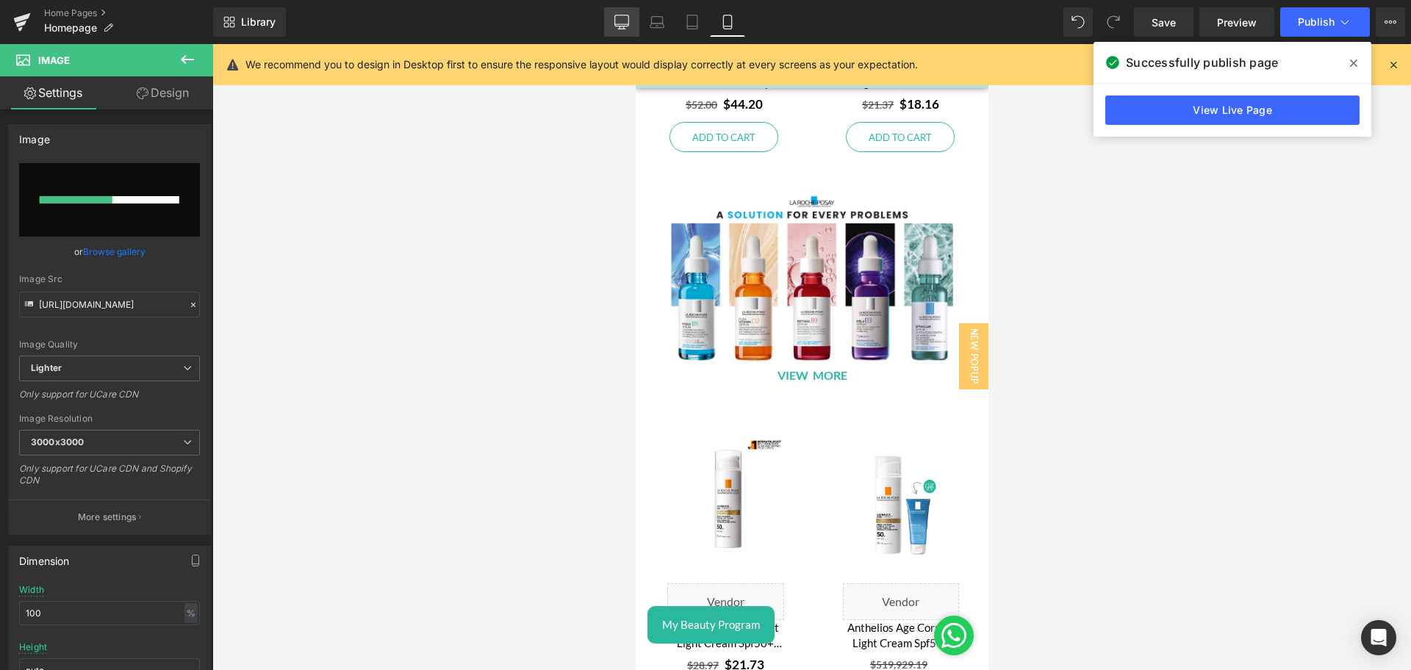
type input "[URL][DOMAIN_NAME]"
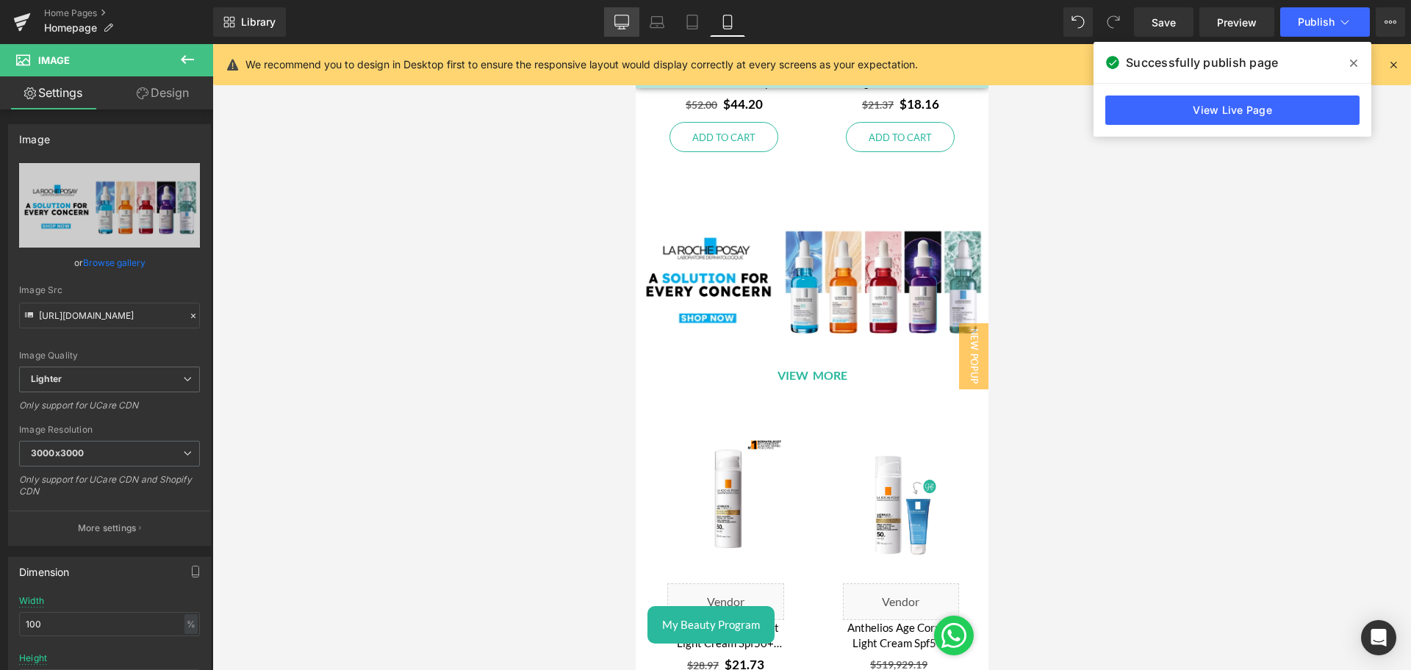
click at [629, 21] on icon at bounding box center [622, 20] width 14 height 11
type input "auto"
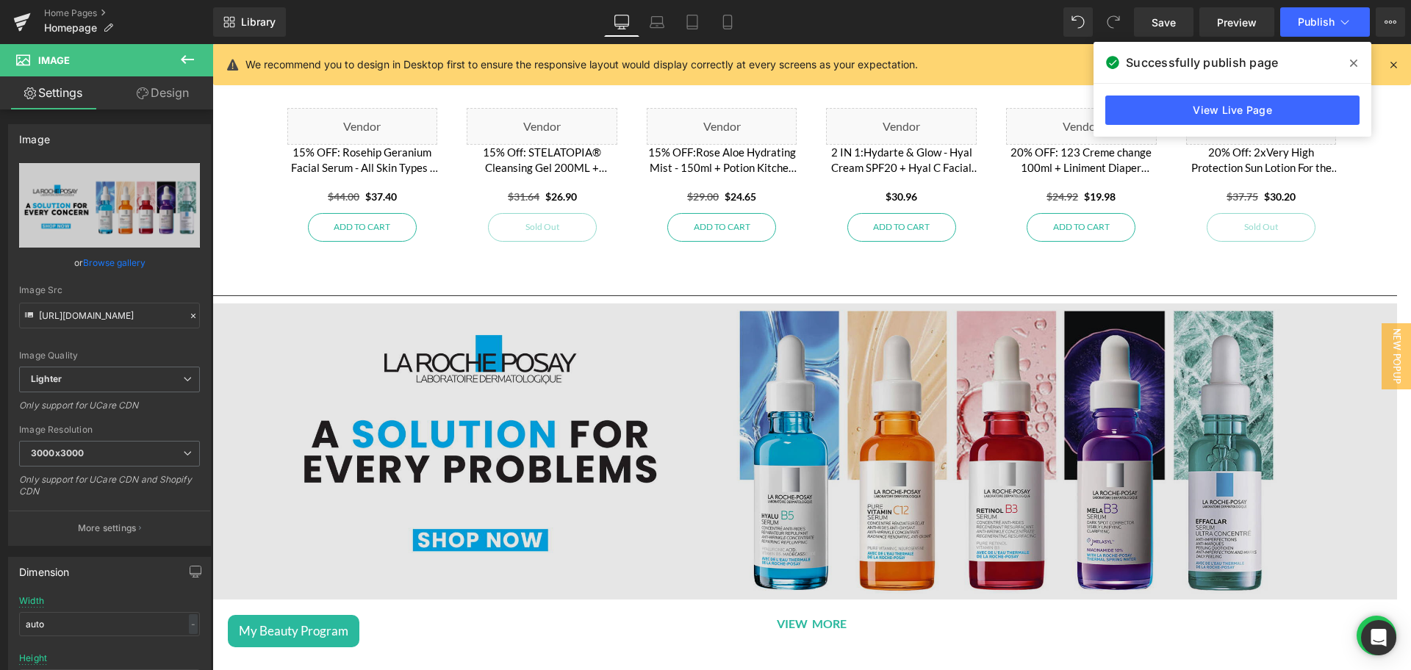
scroll to position [1579, 0]
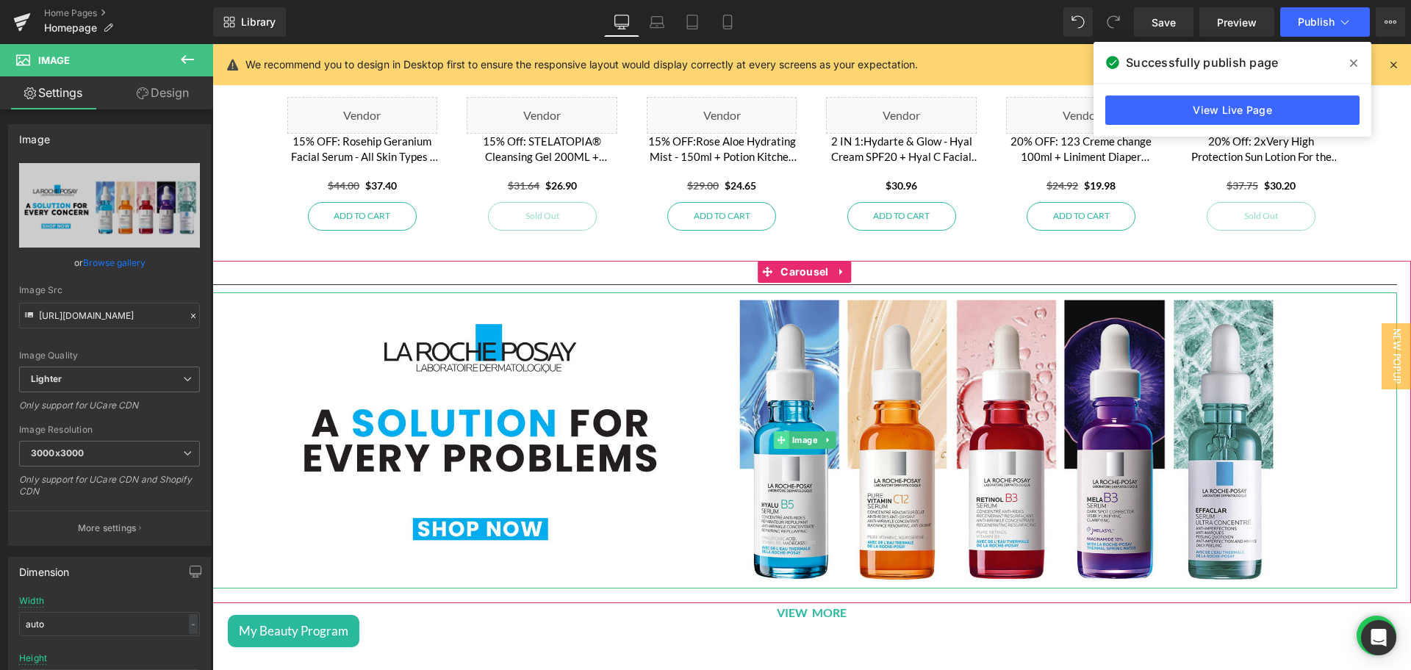
click at [786, 431] on span at bounding box center [781, 440] width 15 height 18
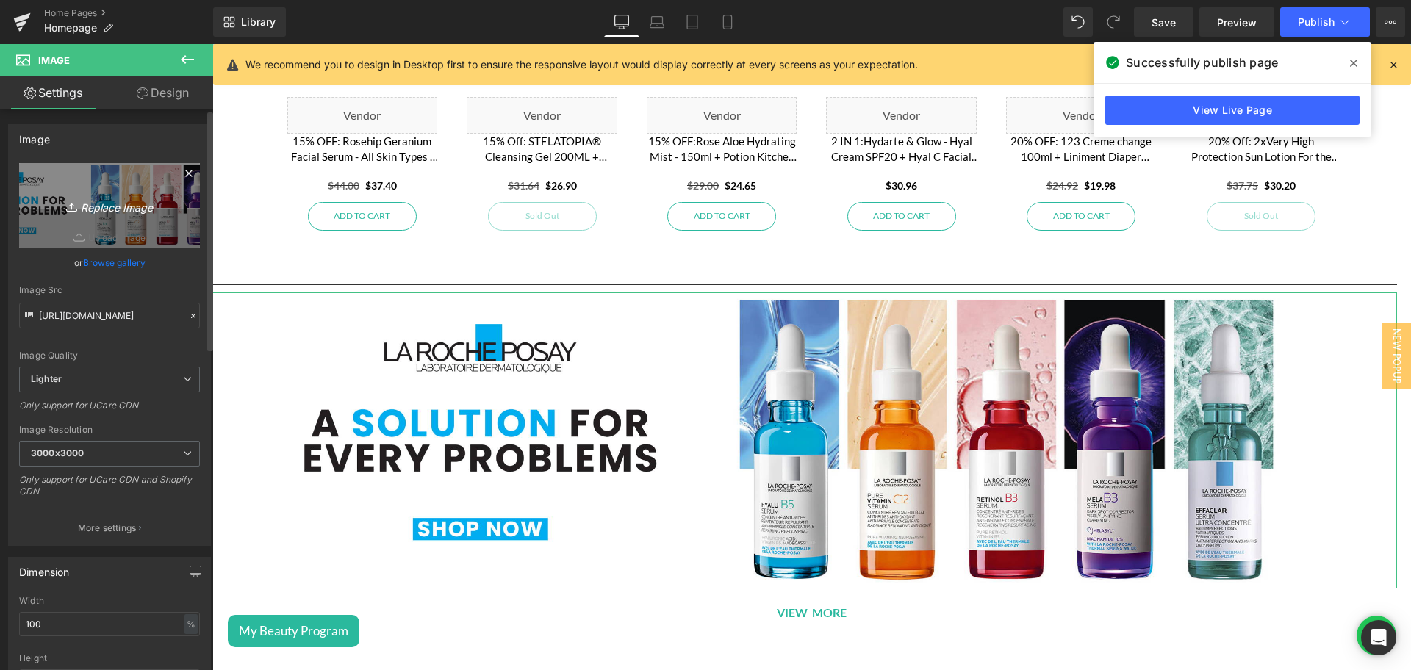
click at [59, 217] on link "Replace Image" at bounding box center [109, 205] width 181 height 85
type input "C:\fakepath\image (7).png"
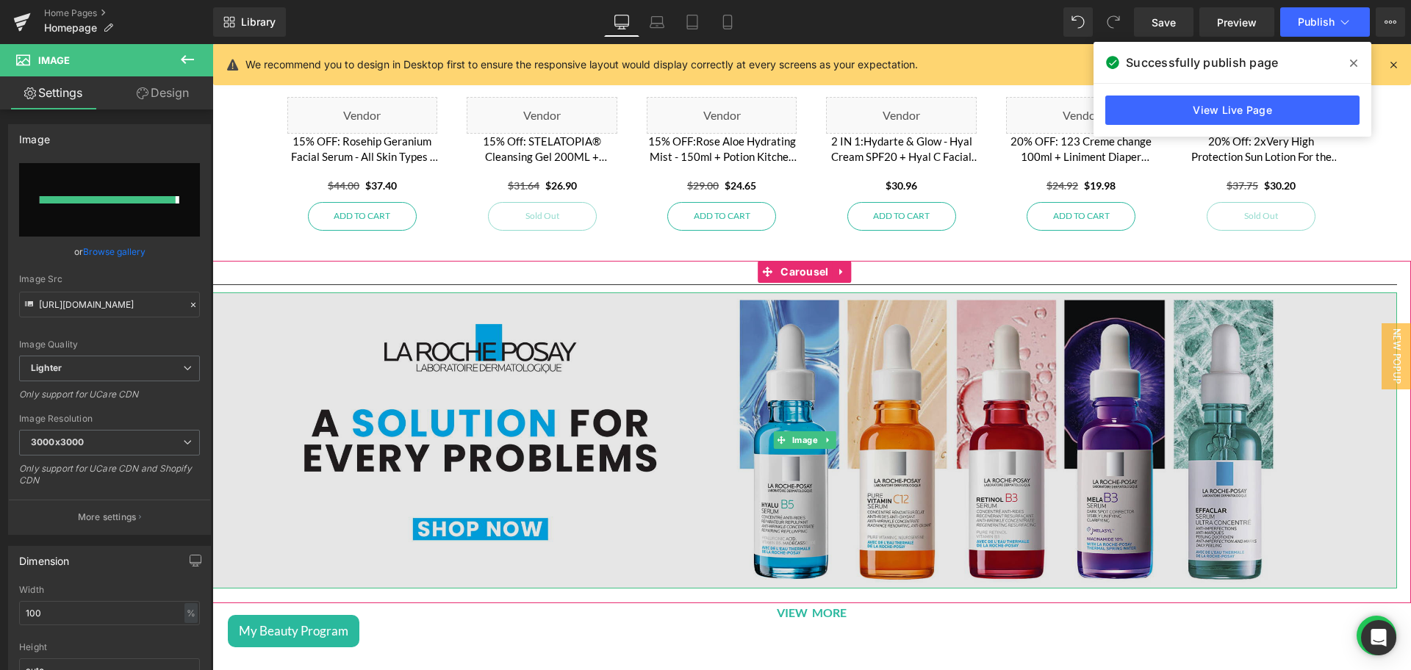
type input "[URL][DOMAIN_NAME]"
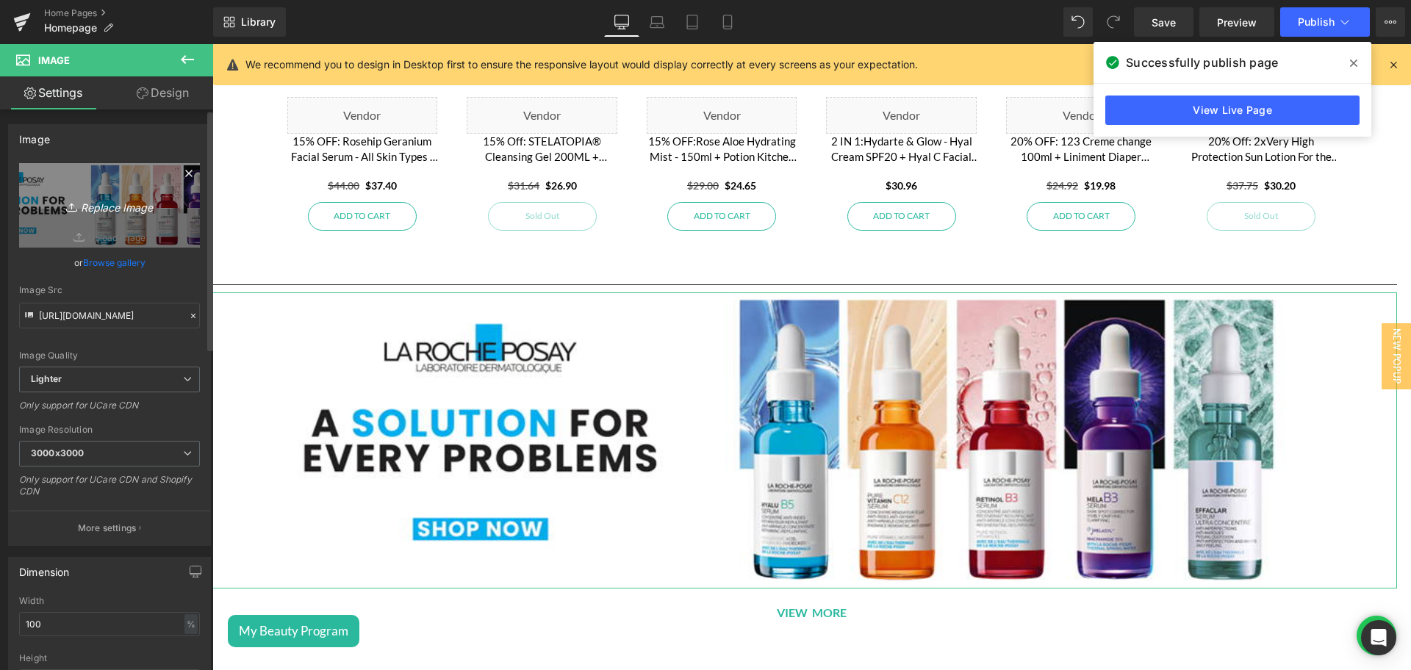
click at [108, 198] on icon "Replace Image" at bounding box center [110, 205] width 118 height 18
type input "C:\fakepath\image (7).png"
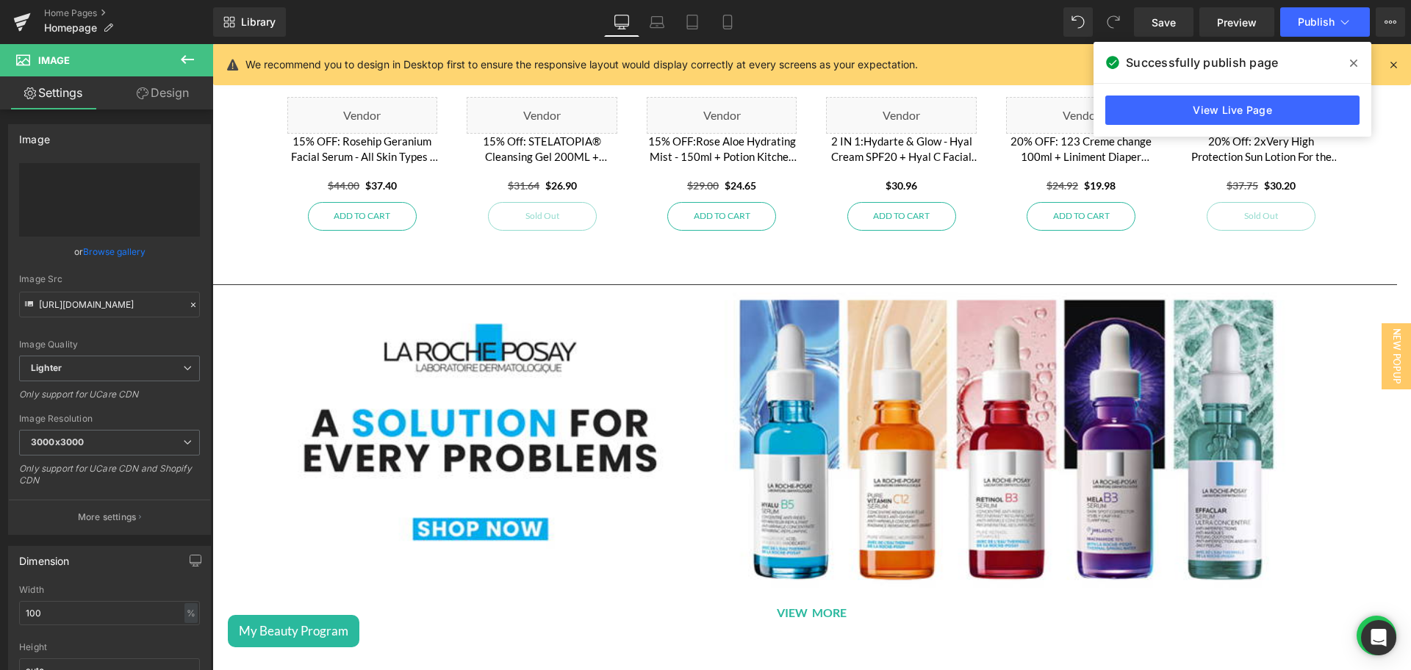
type input "[URL][DOMAIN_NAME]"
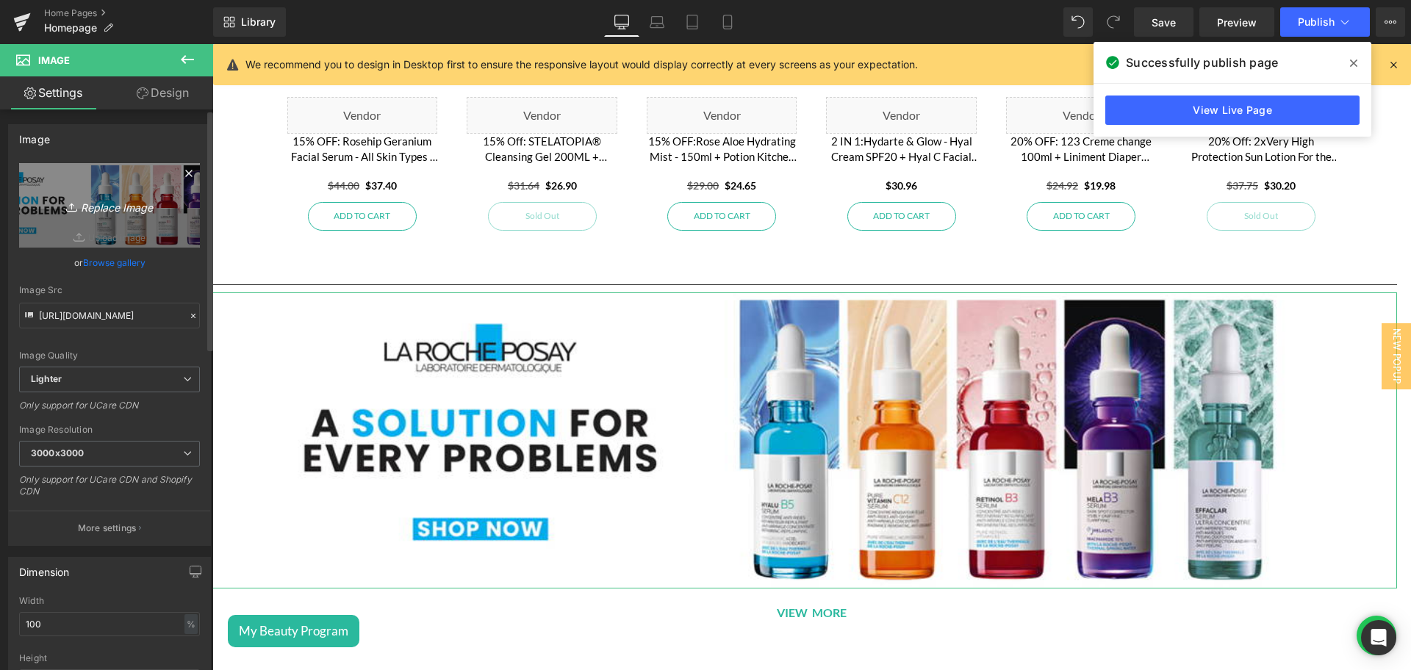
click at [101, 191] on link "Replace Image" at bounding box center [109, 205] width 181 height 85
type input "C:\fakepath\Lrp Serums Banner.jpg"
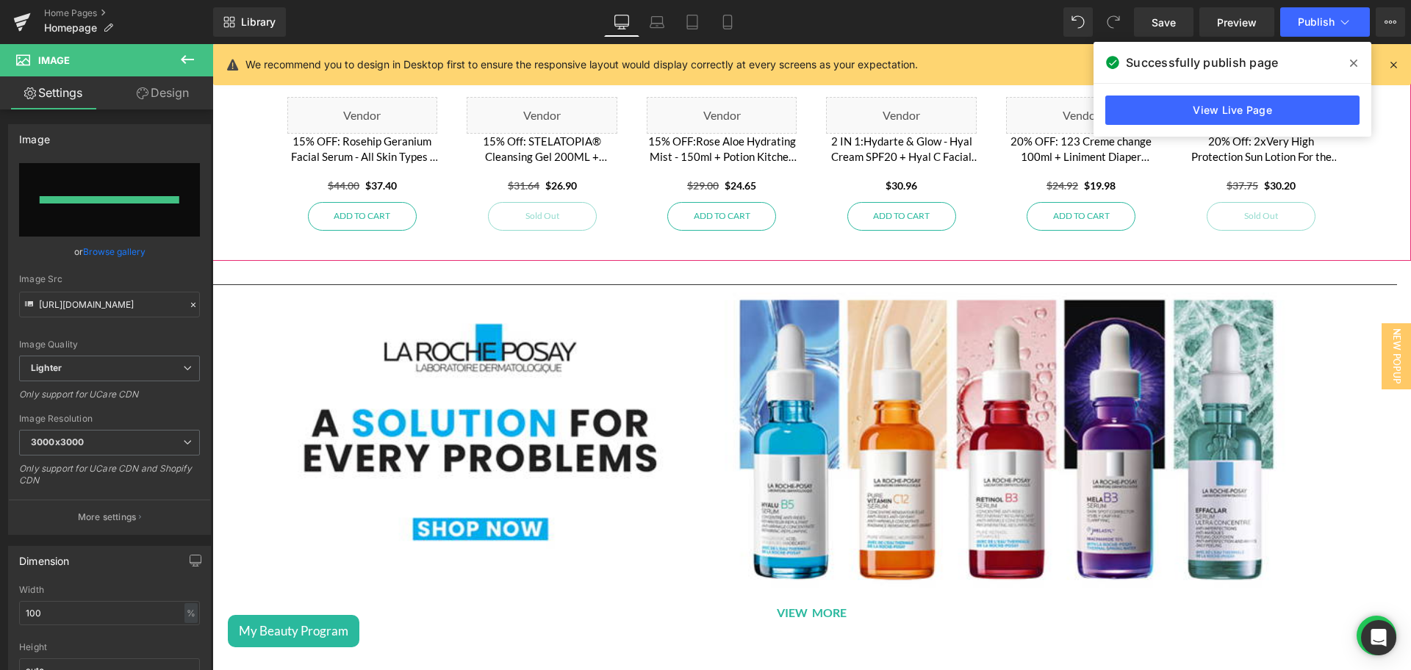
type input "[URL][DOMAIN_NAME]"
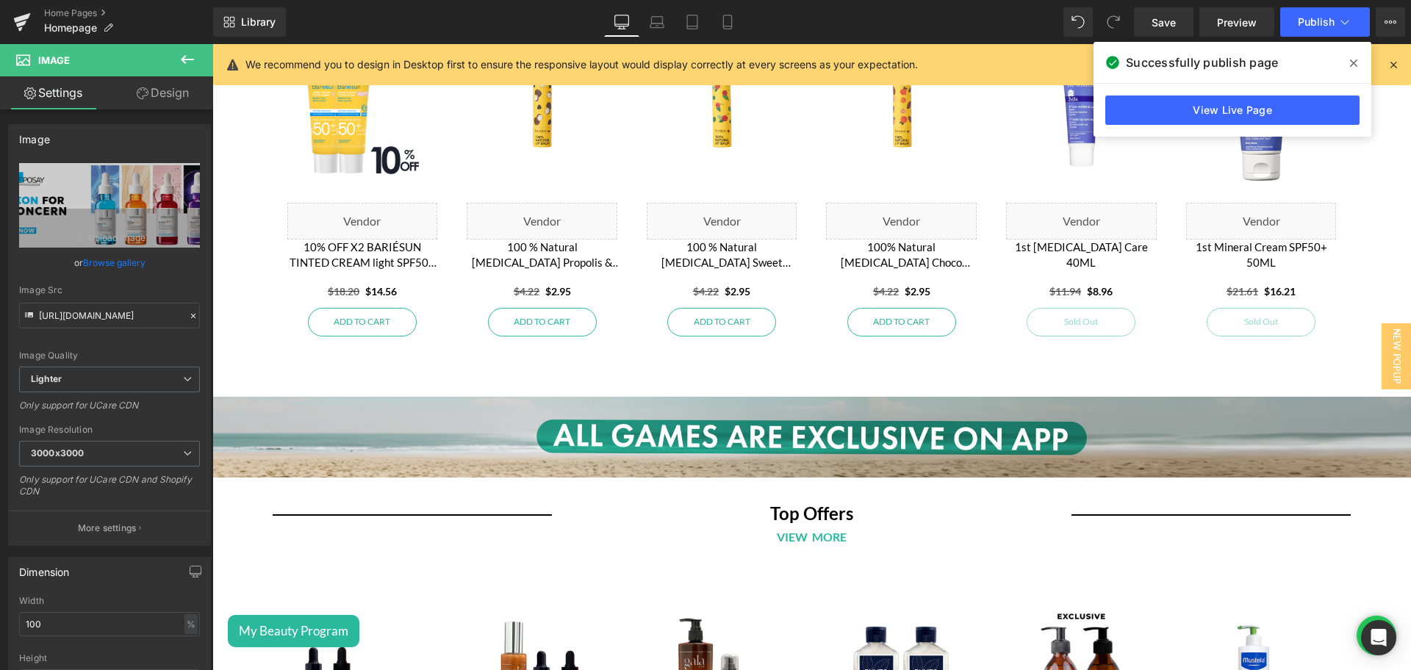
scroll to position [85, 0]
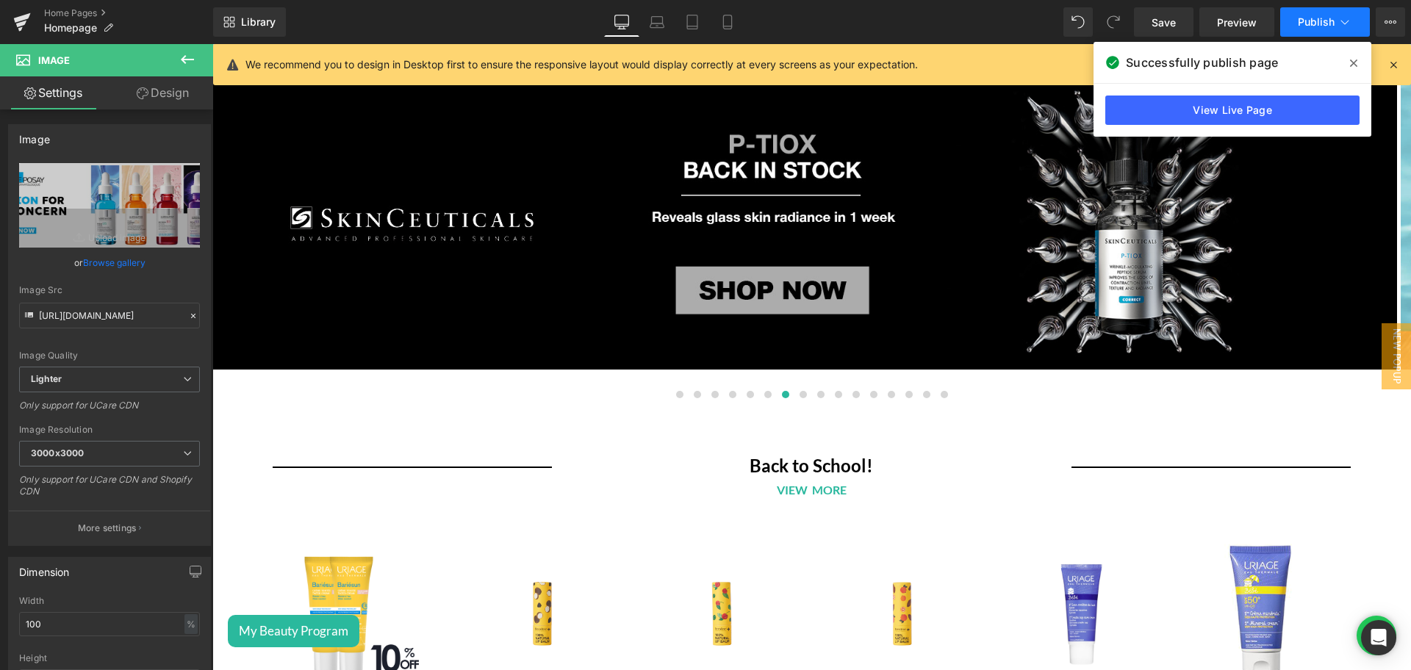
click at [1308, 30] on button "Publish" at bounding box center [1325, 21] width 90 height 29
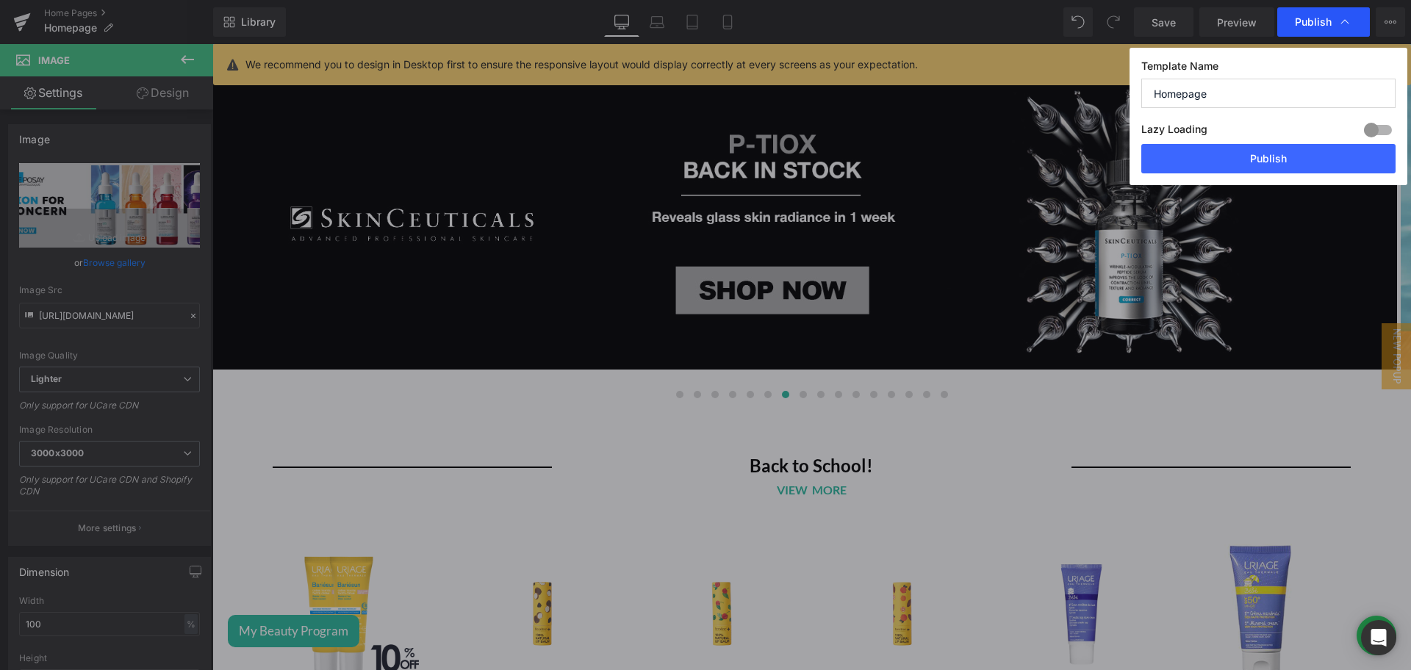
click at [0, 0] on span "Publish" at bounding box center [0, 0] width 0 height 0
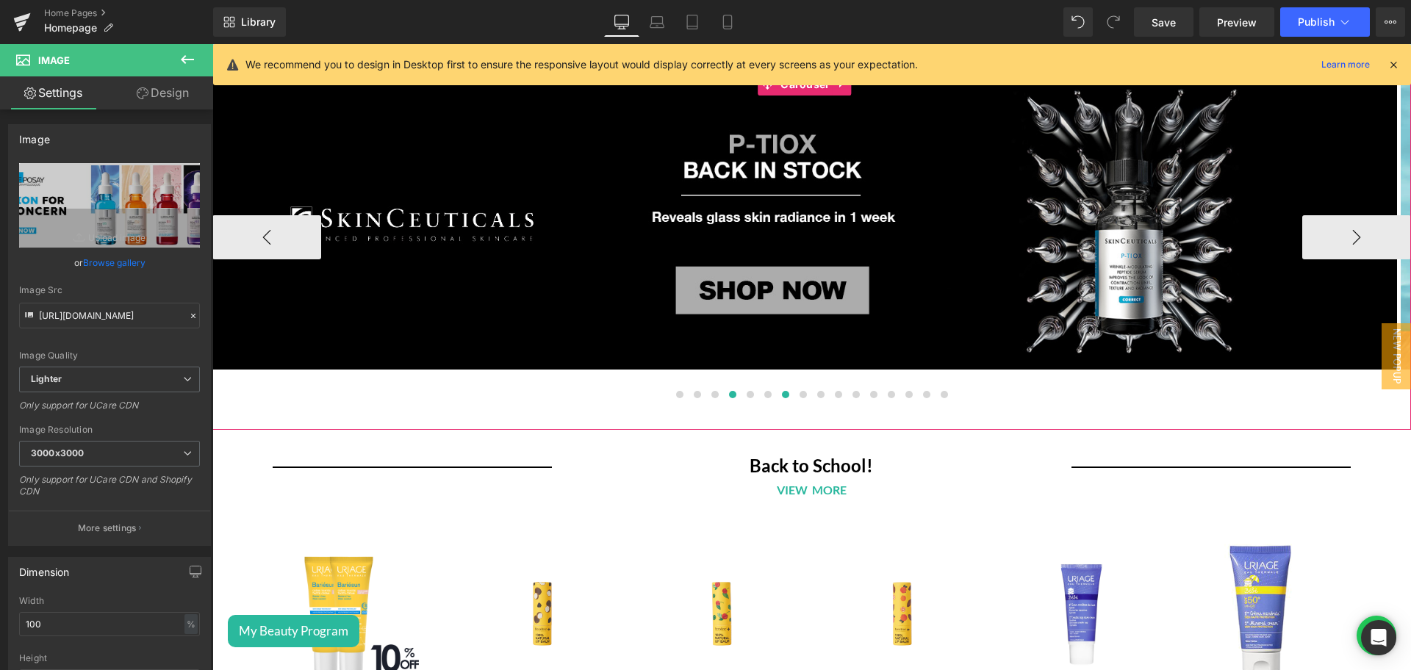
click at [729, 395] on button at bounding box center [733, 394] width 18 height 15
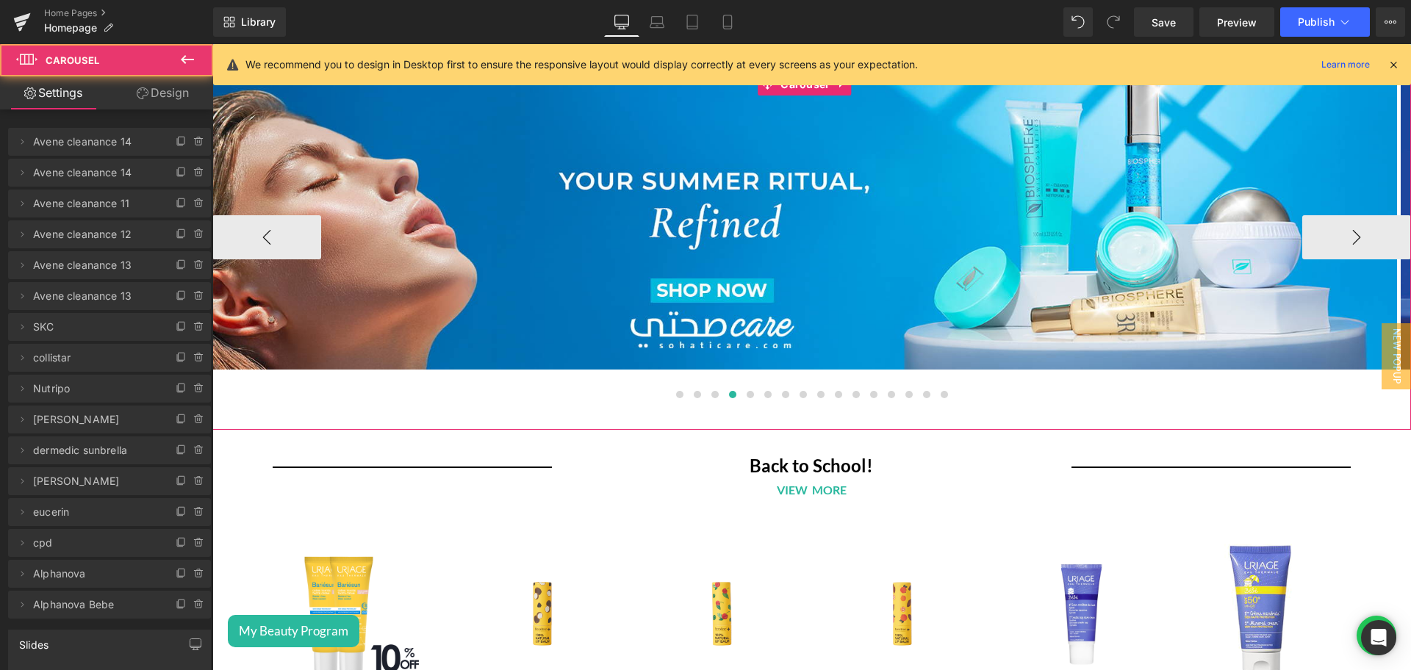
scroll to position [0, 0]
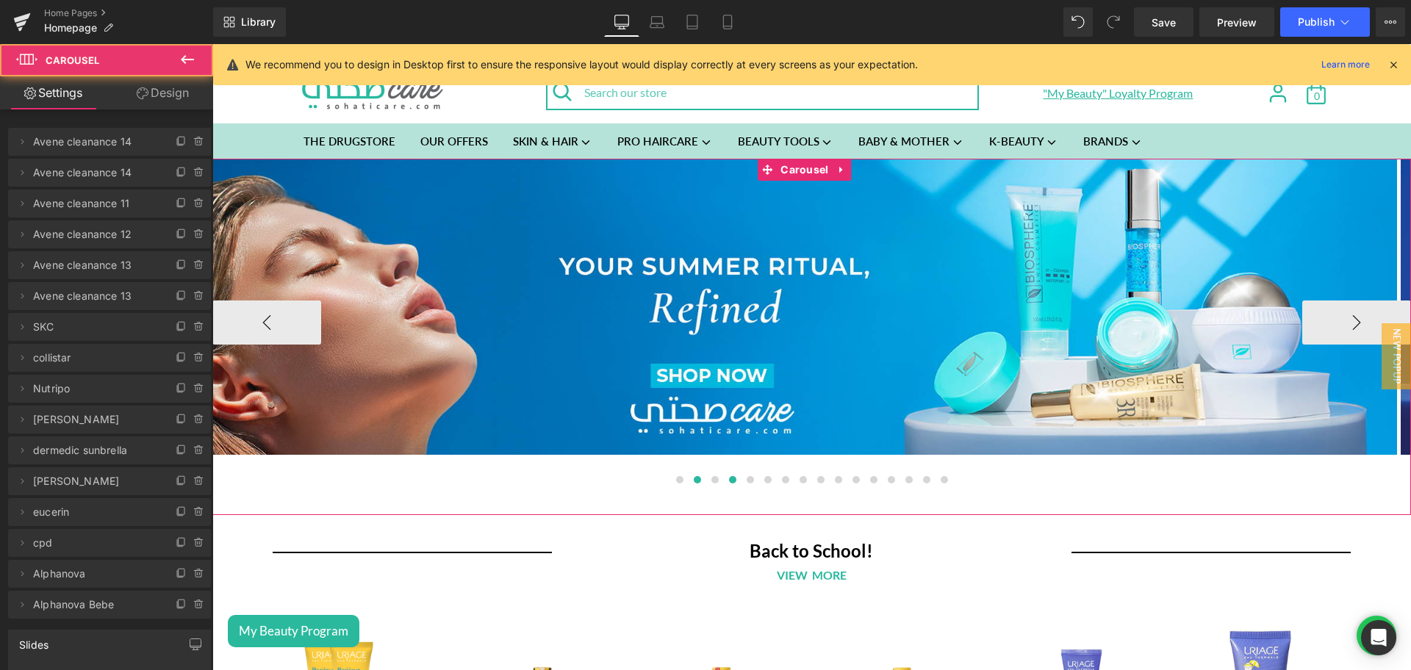
click at [696, 478] on button at bounding box center [698, 480] width 18 height 15
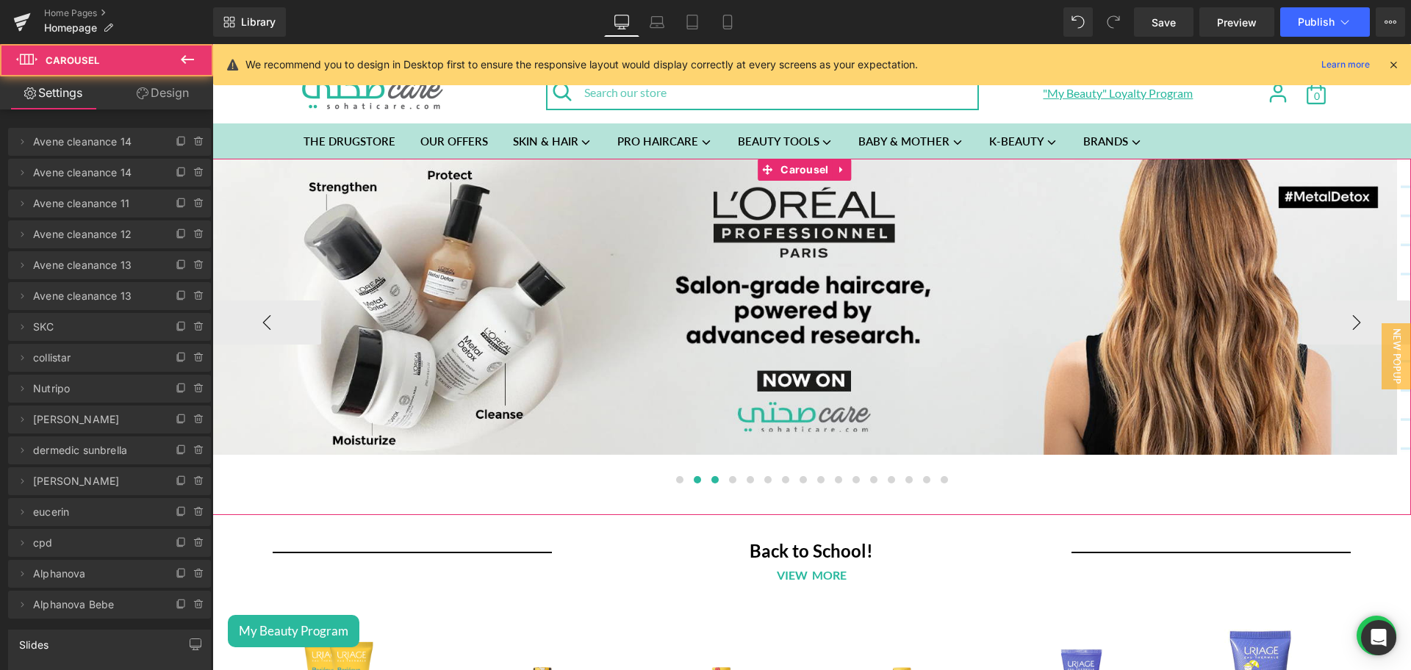
click at [711, 482] on span at bounding box center [714, 479] width 7 height 7
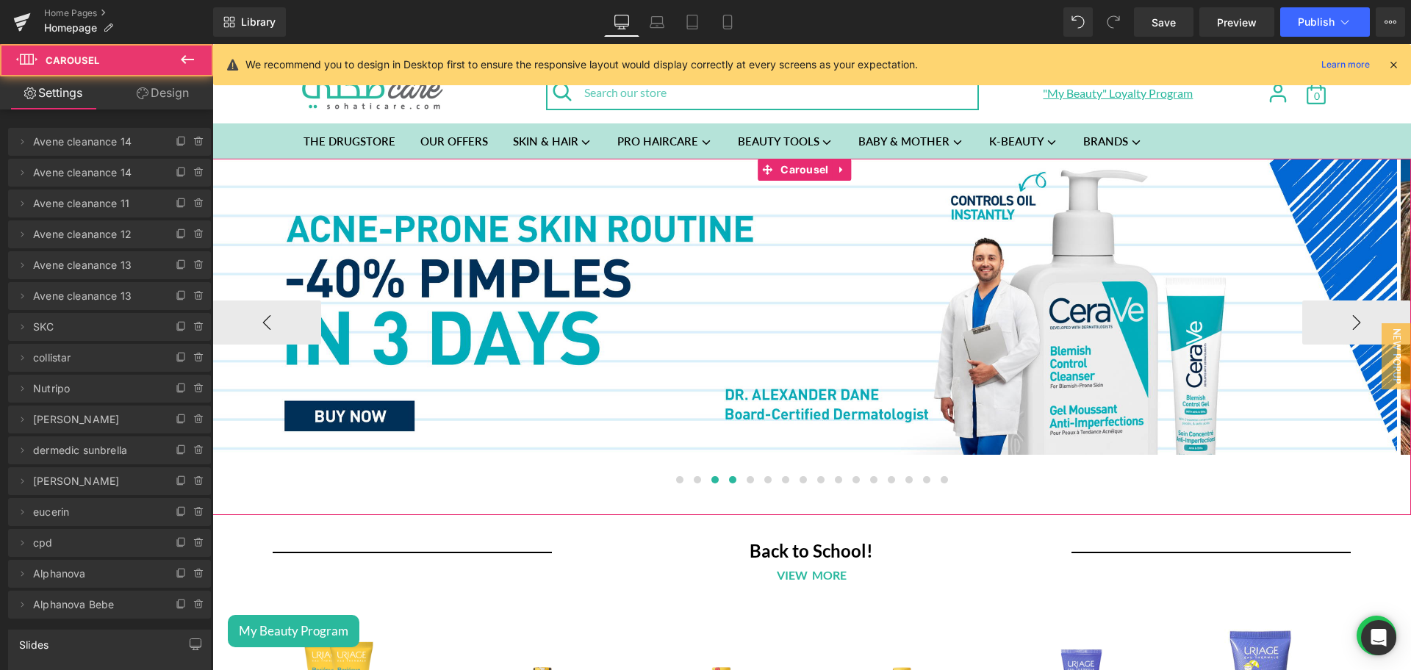
click at [729, 482] on span at bounding box center [732, 479] width 7 height 7
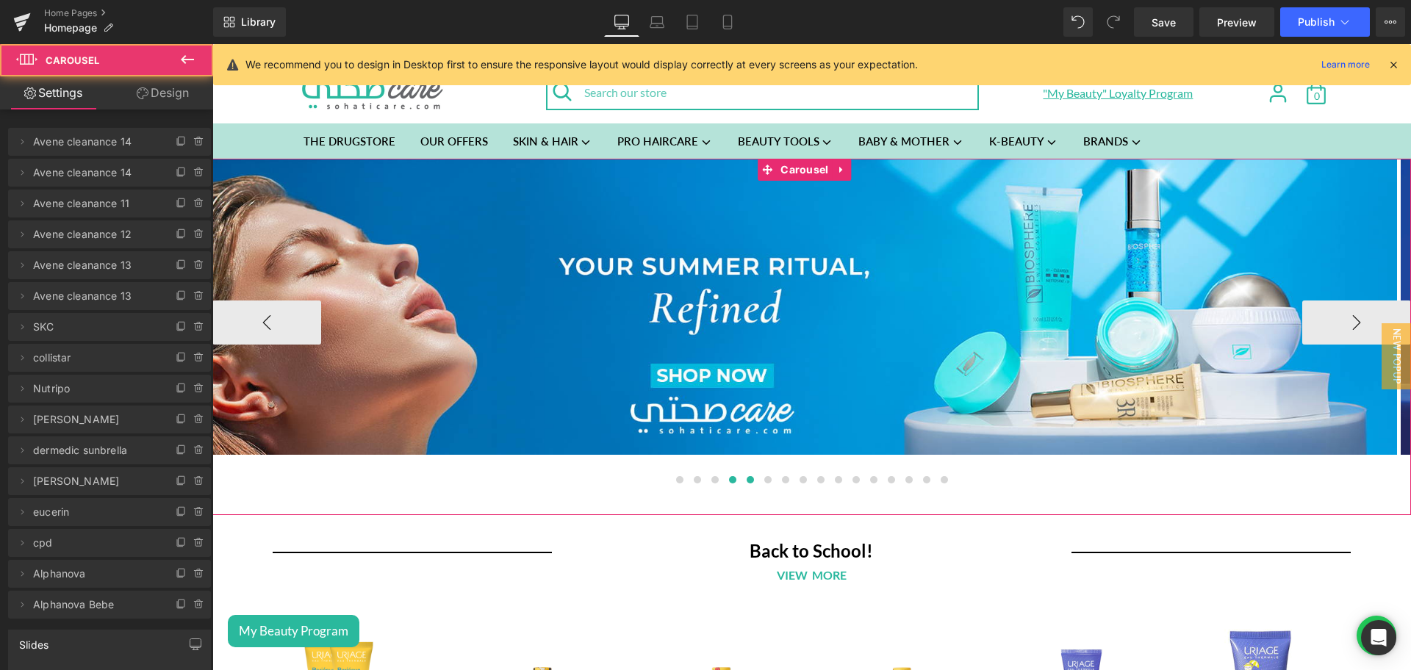
click at [742, 484] on button at bounding box center [751, 480] width 18 height 15
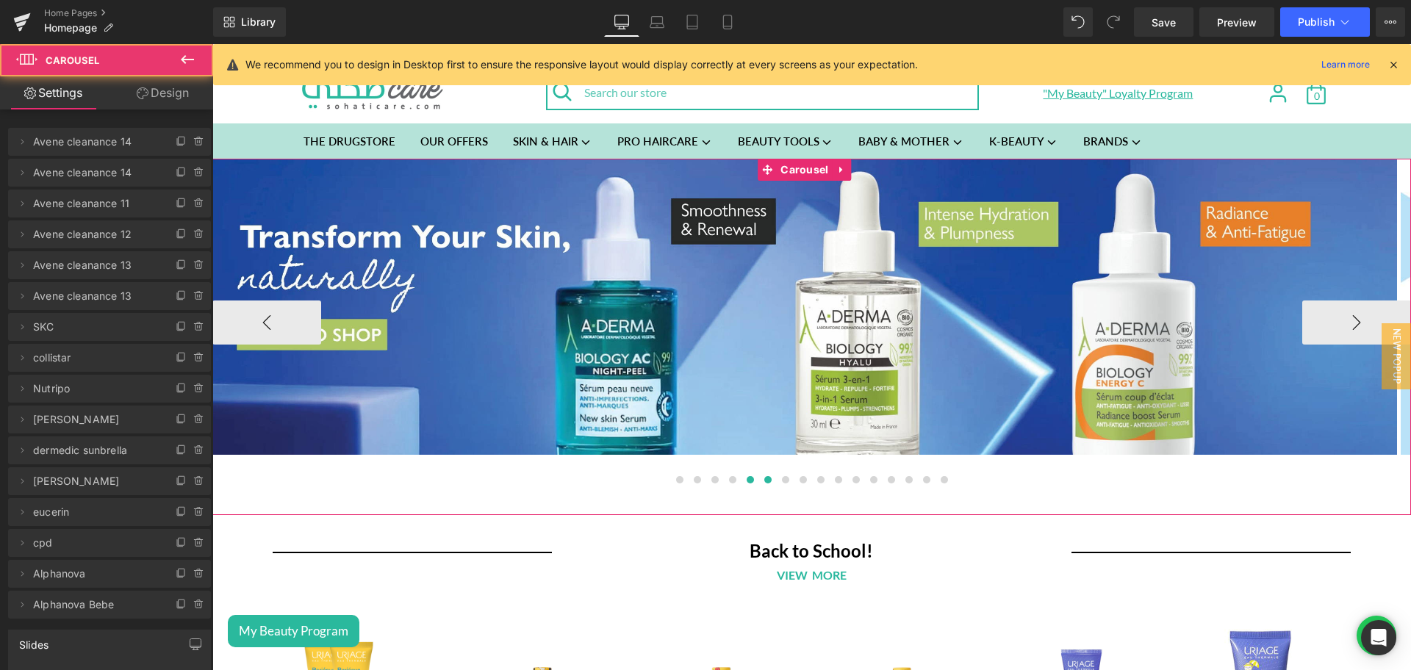
click at [759, 484] on button at bounding box center [768, 480] width 18 height 15
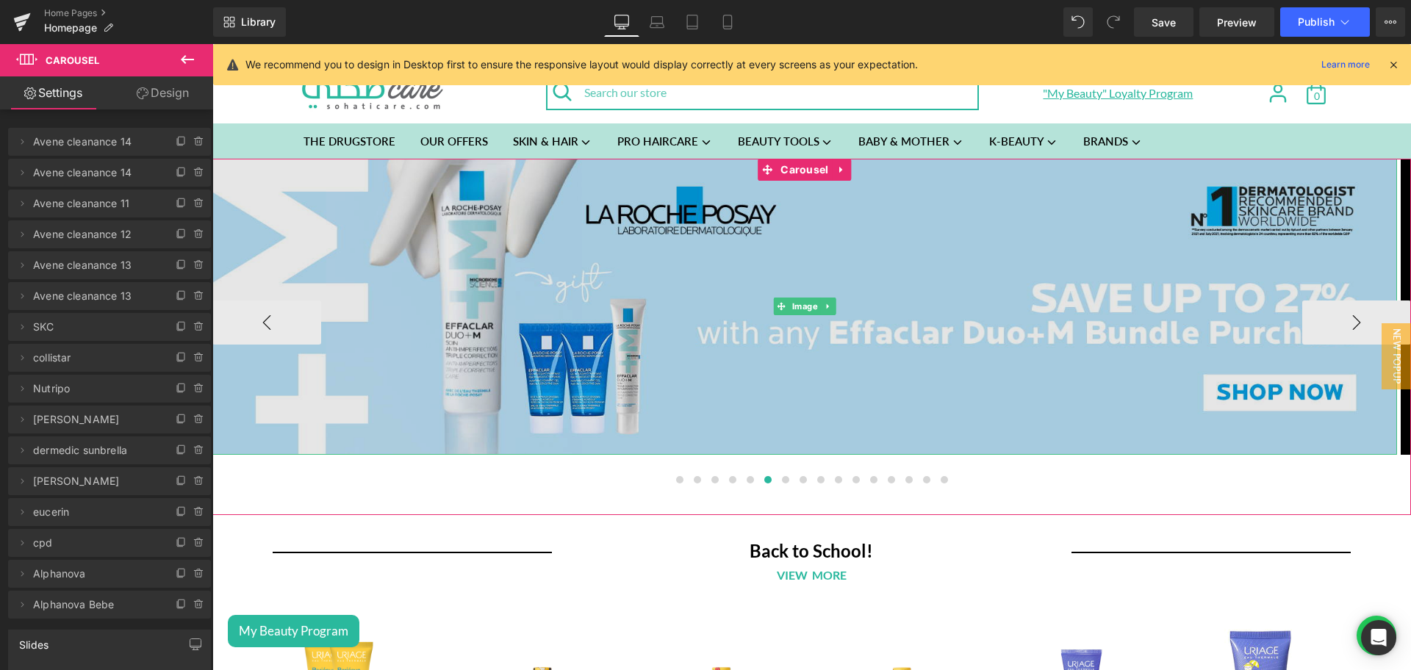
click at [786, 323] on img at bounding box center [804, 307] width 1185 height 297
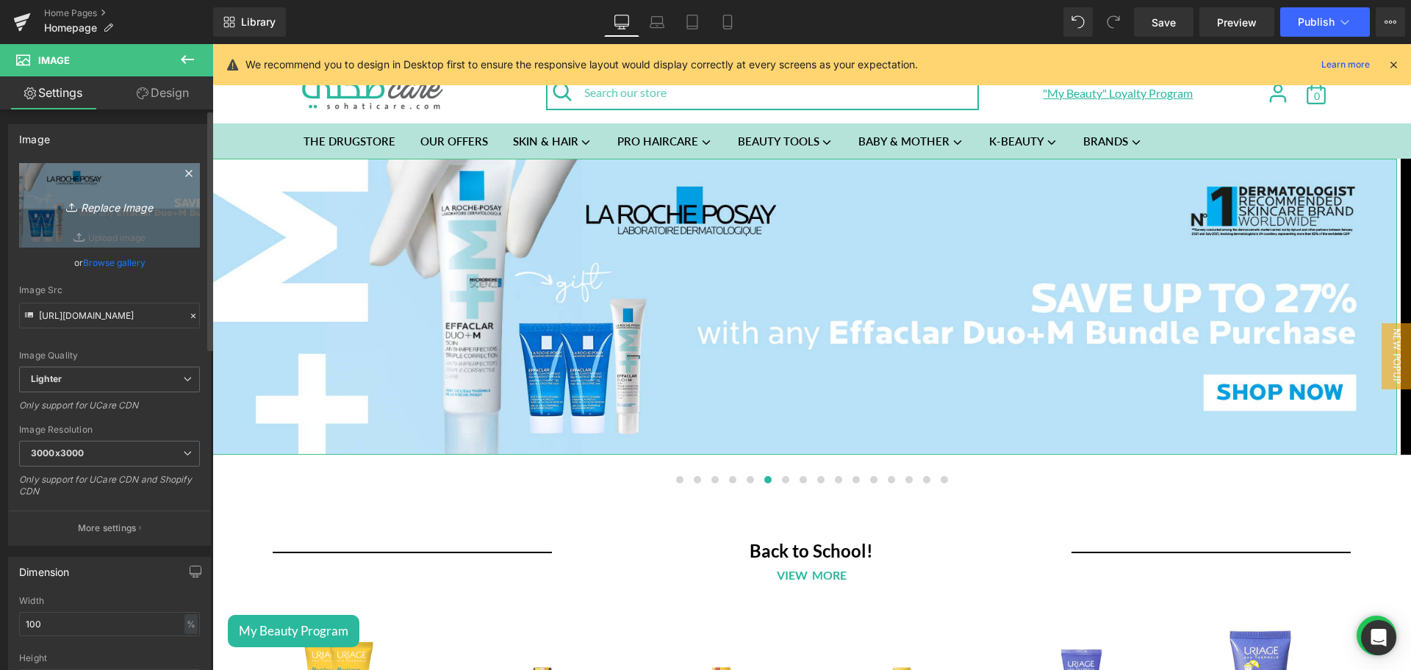
click at [129, 208] on icon "Replace Image" at bounding box center [110, 205] width 118 height 18
type input "C:\fakepath\Lrp Serums Banner.jpg"
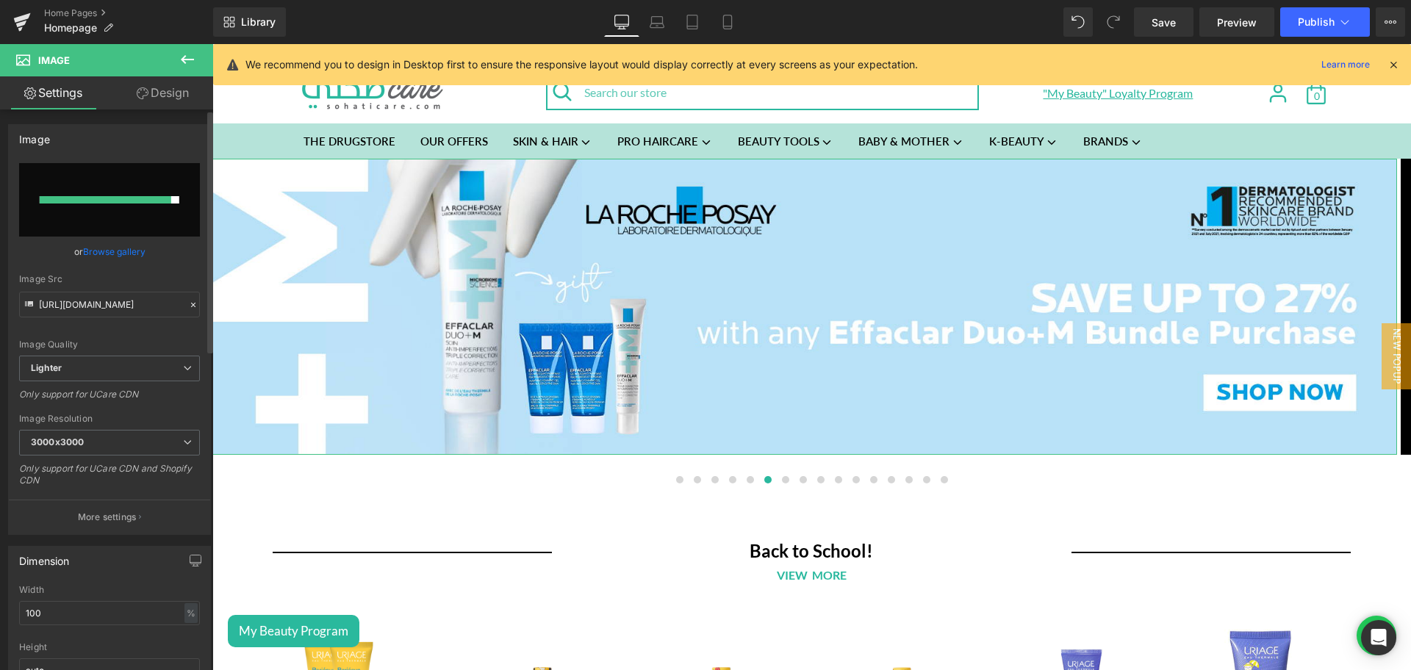
type input "[URL][DOMAIN_NAME]"
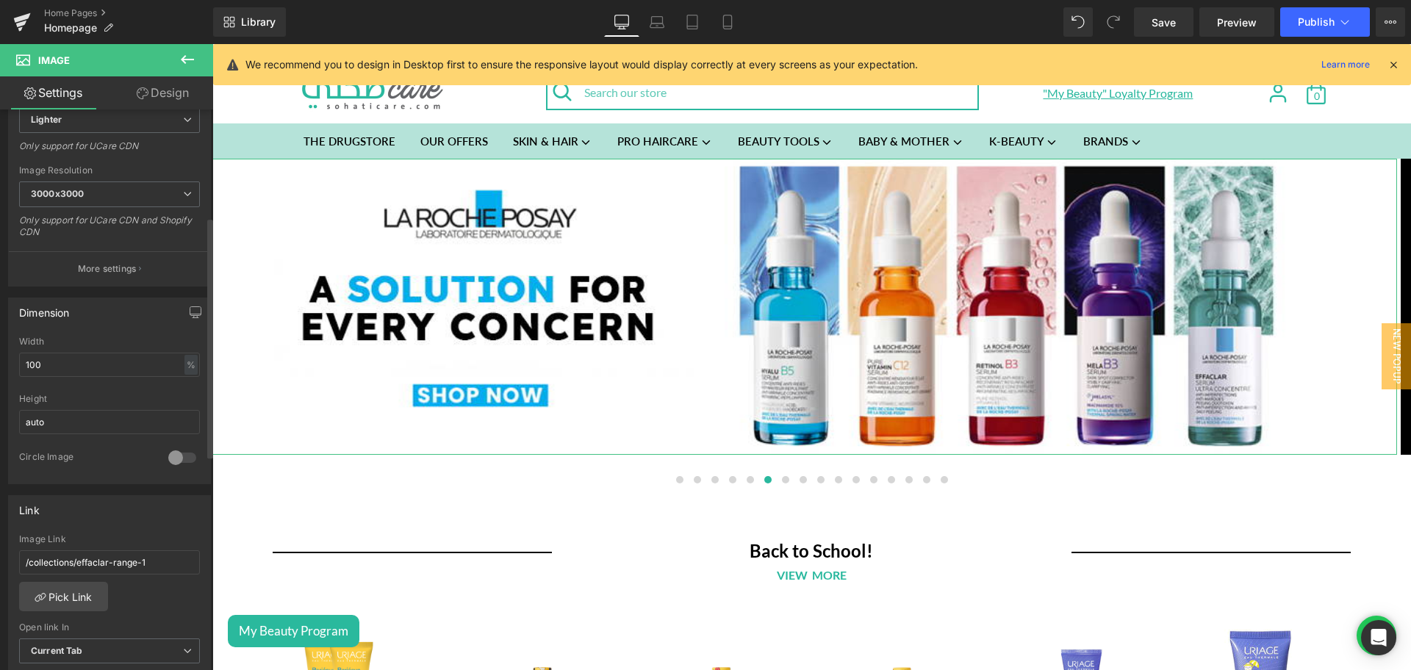
scroll to position [318, 0]
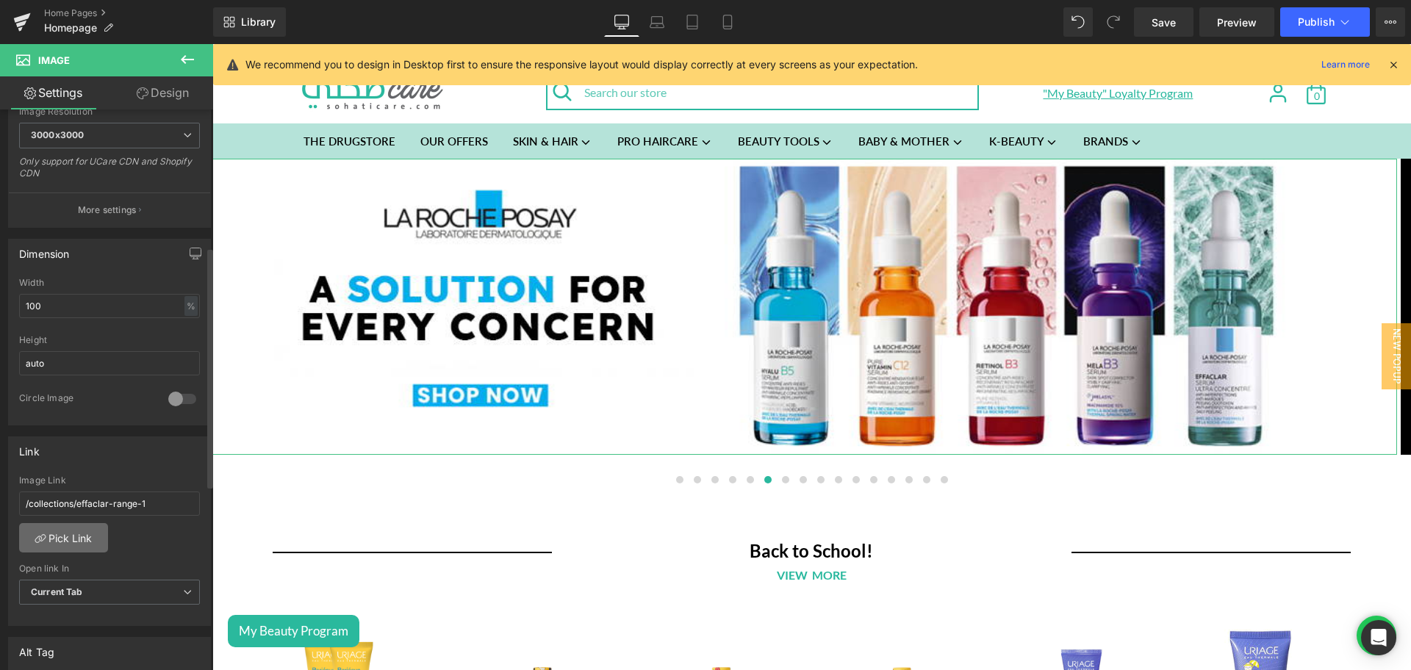
click at [73, 524] on link "Pick Link" at bounding box center [63, 537] width 89 height 29
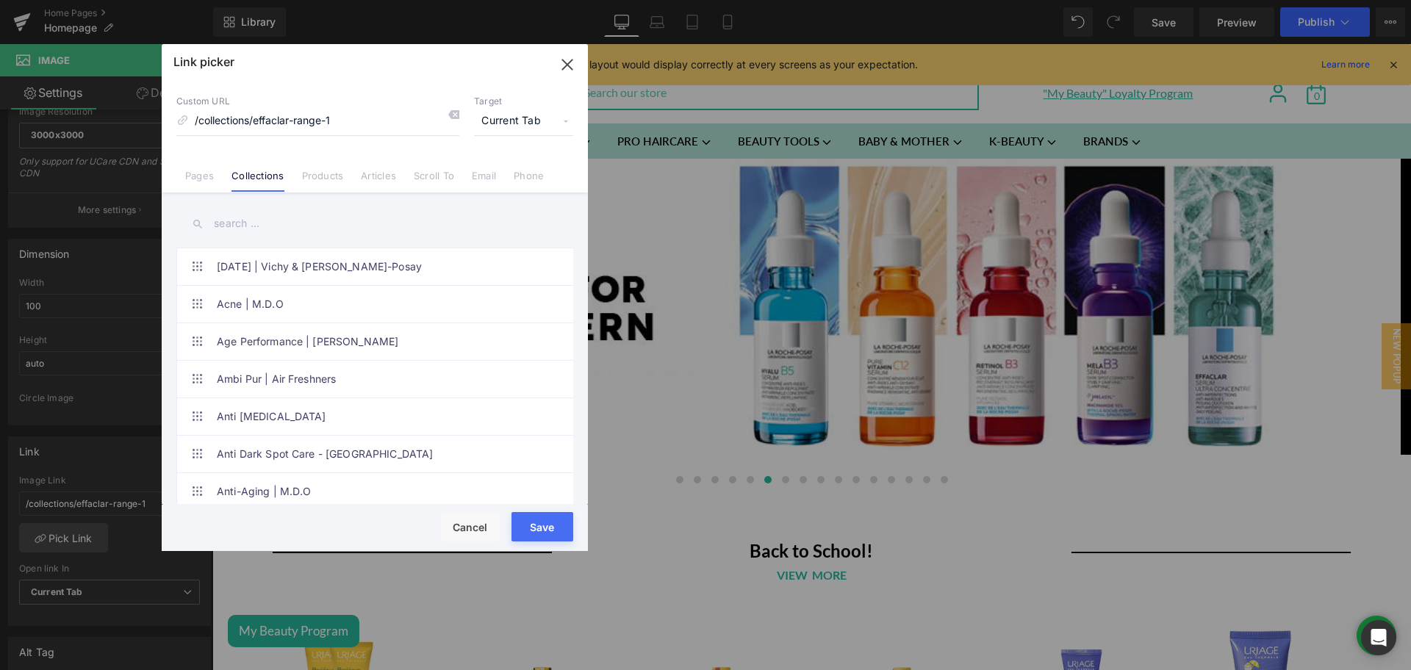
click at [0, 0] on input "text" at bounding box center [0, 0] width 0 height 0
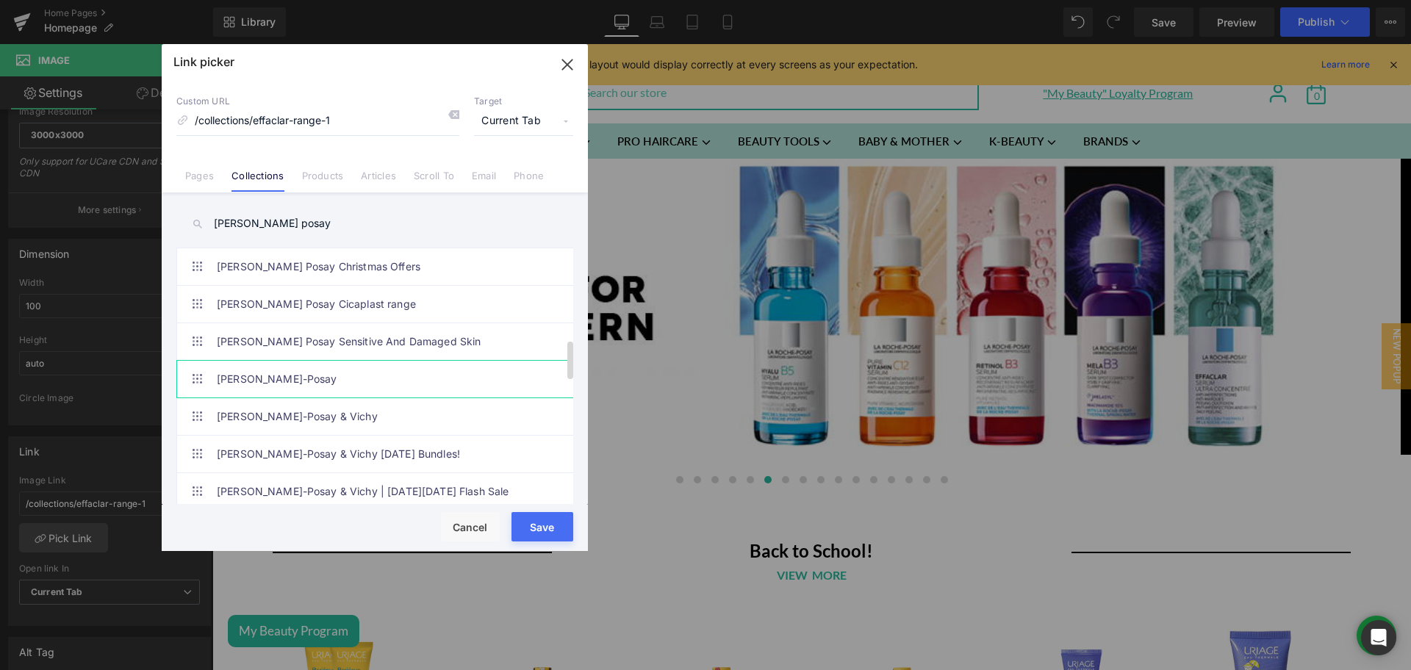
type input "[PERSON_NAME] posay"
click at [0, 0] on link "[PERSON_NAME]-Posay" at bounding box center [0, 0] width 0 height 0
type input "/collections/[PERSON_NAME]-posay"
click at [536, 524] on button "Save" at bounding box center [543, 526] width 62 height 29
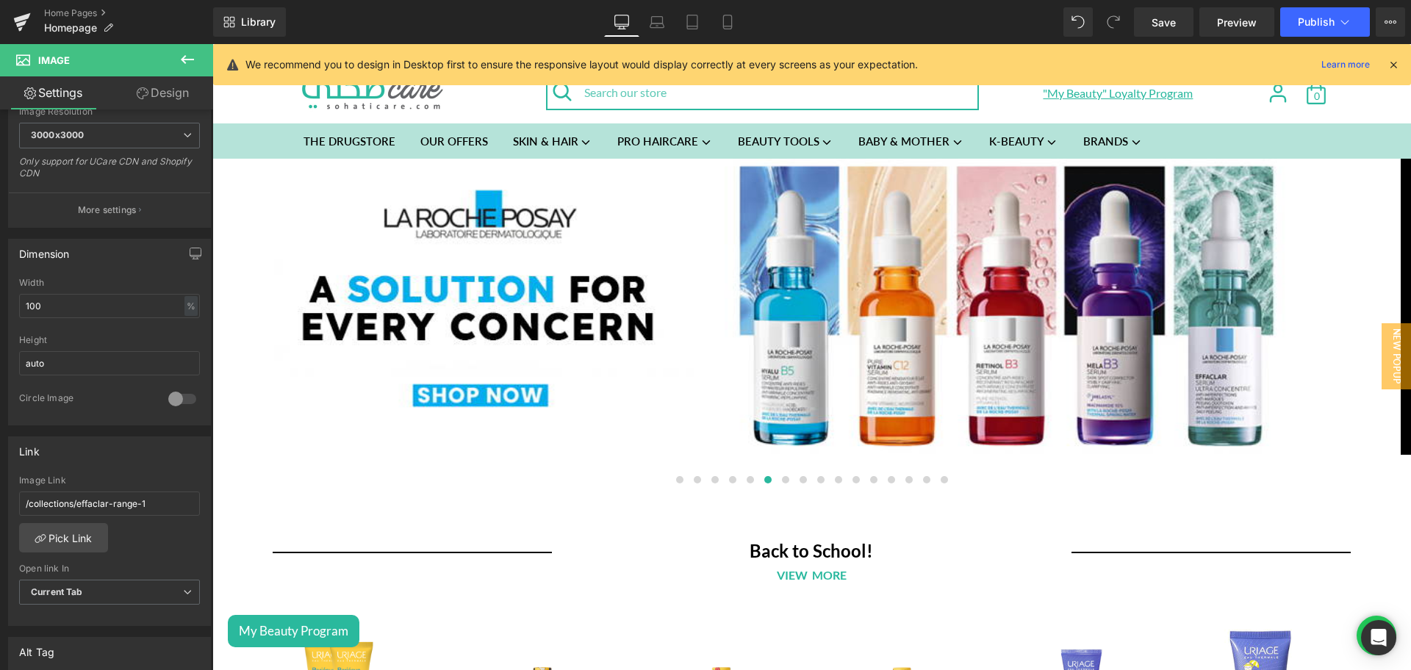
type input "/collections/[PERSON_NAME]-posay"
click at [731, 28] on icon at bounding box center [727, 22] width 15 height 15
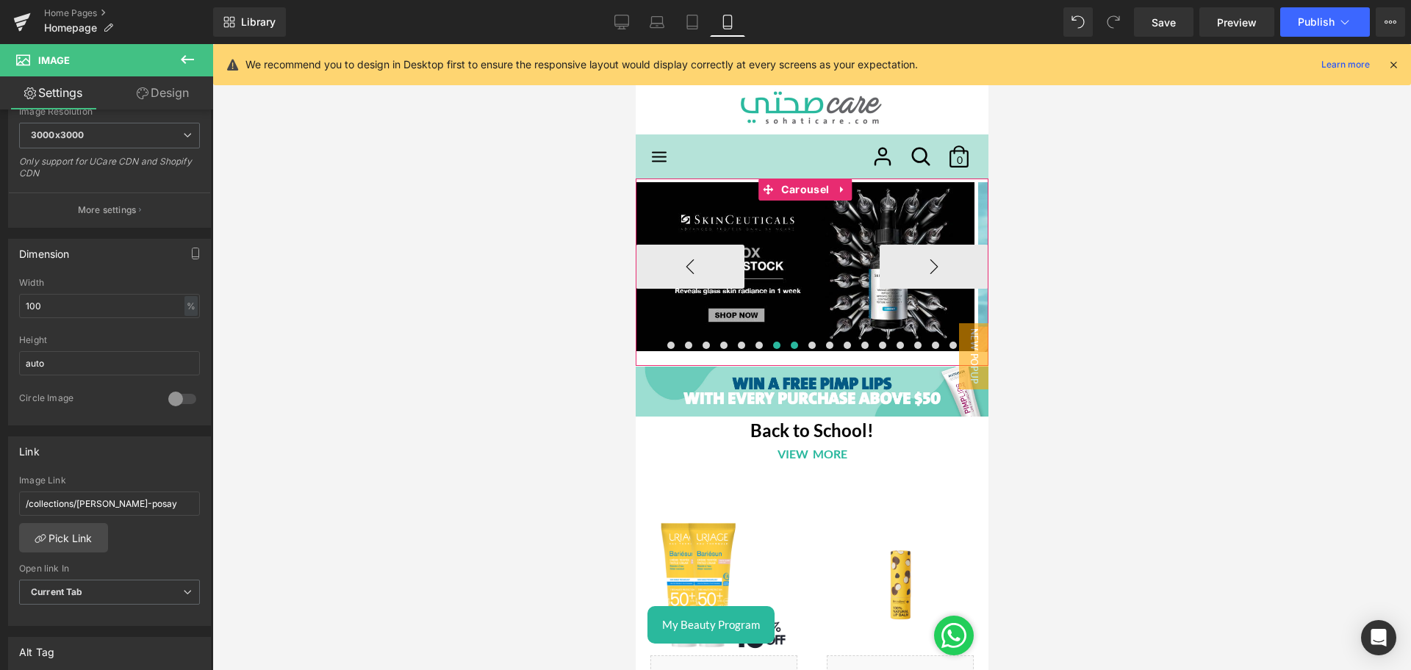
click at [768, 340] on button at bounding box center [776, 345] width 18 height 15
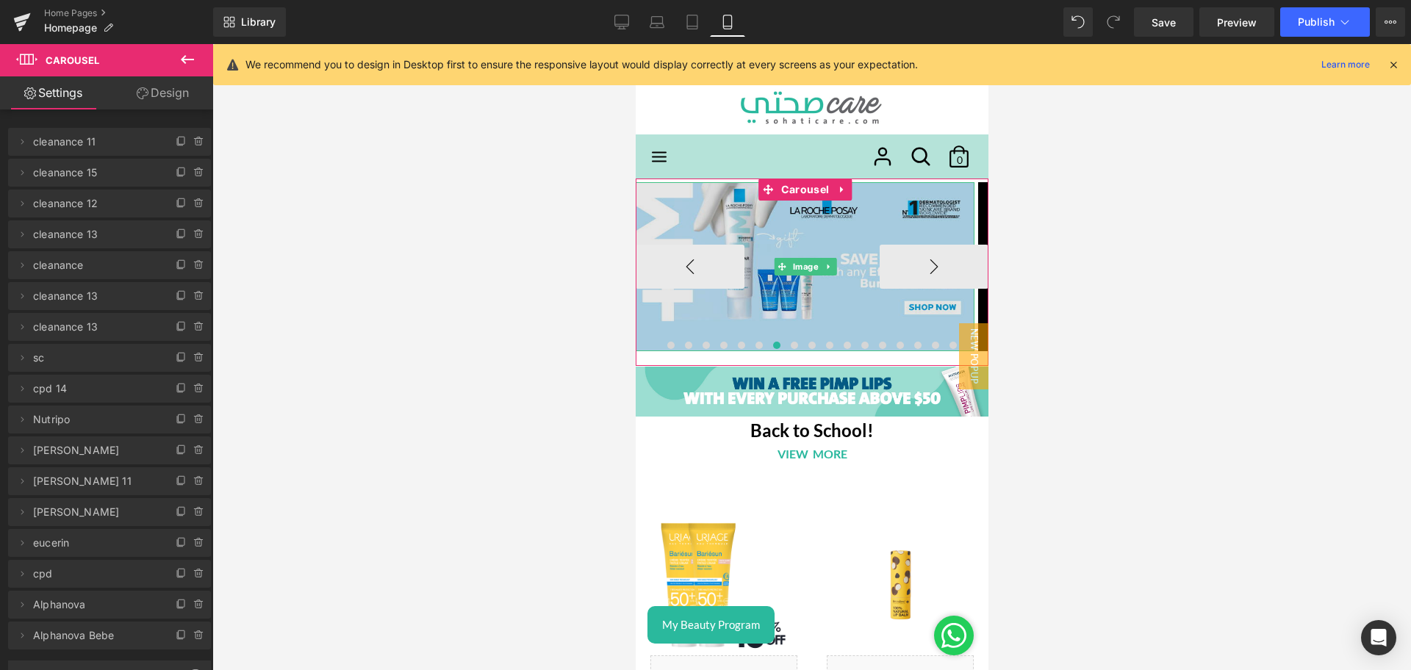
click at [782, 270] on icon at bounding box center [781, 267] width 8 height 8
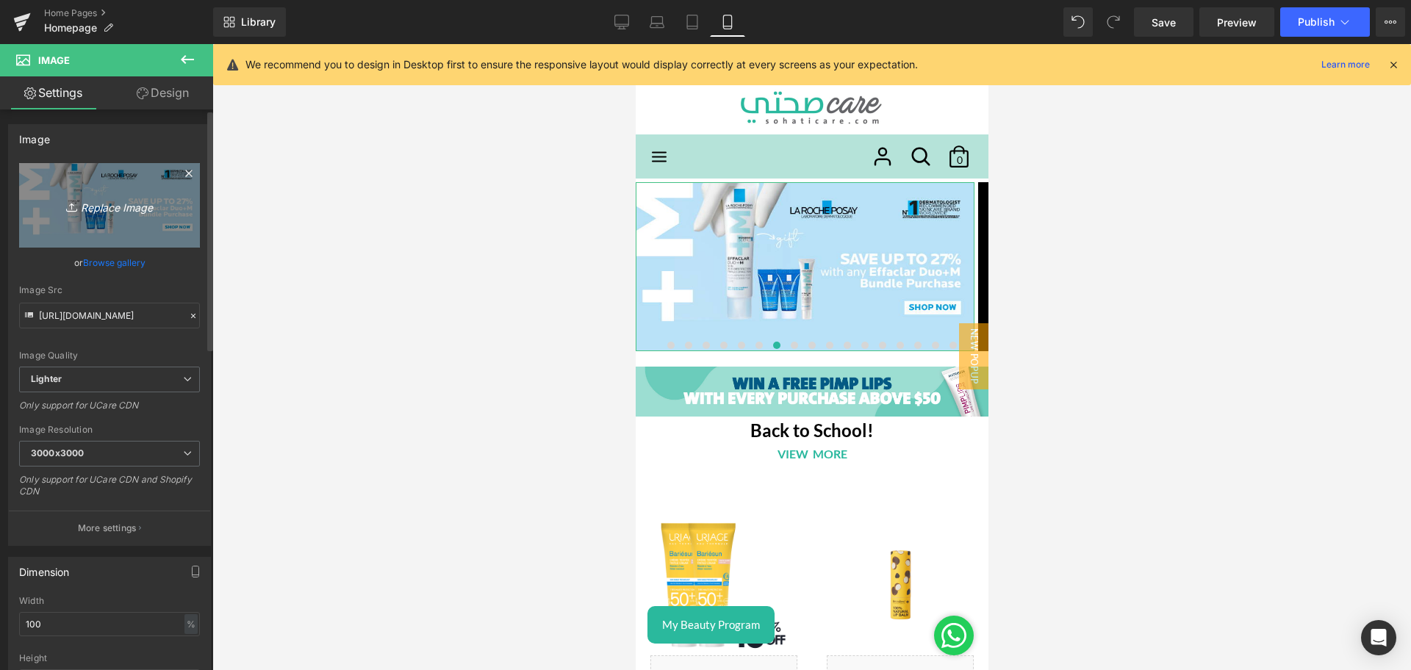
click at [82, 207] on icon "Replace Image" at bounding box center [110, 205] width 118 height 18
type input "C:\fakepath\Lrp Serums Mobile Banner.jpg"
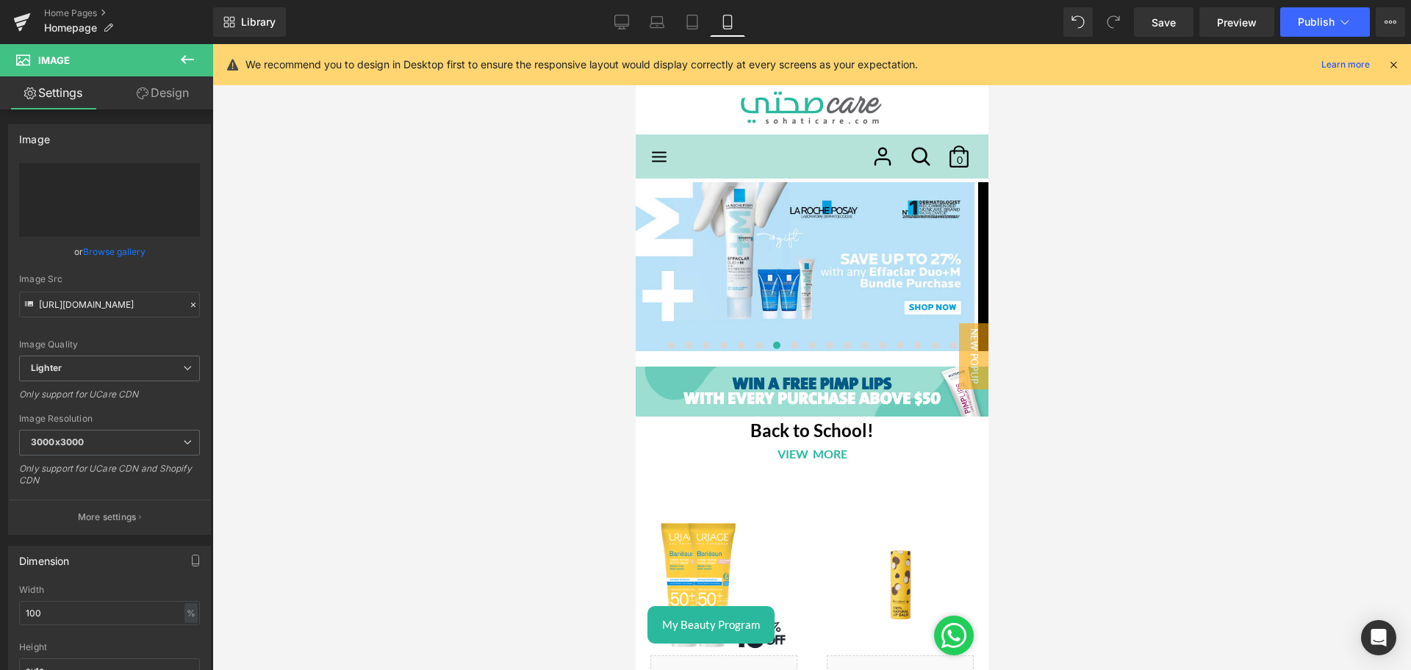
type input "[URL][DOMAIN_NAME]"
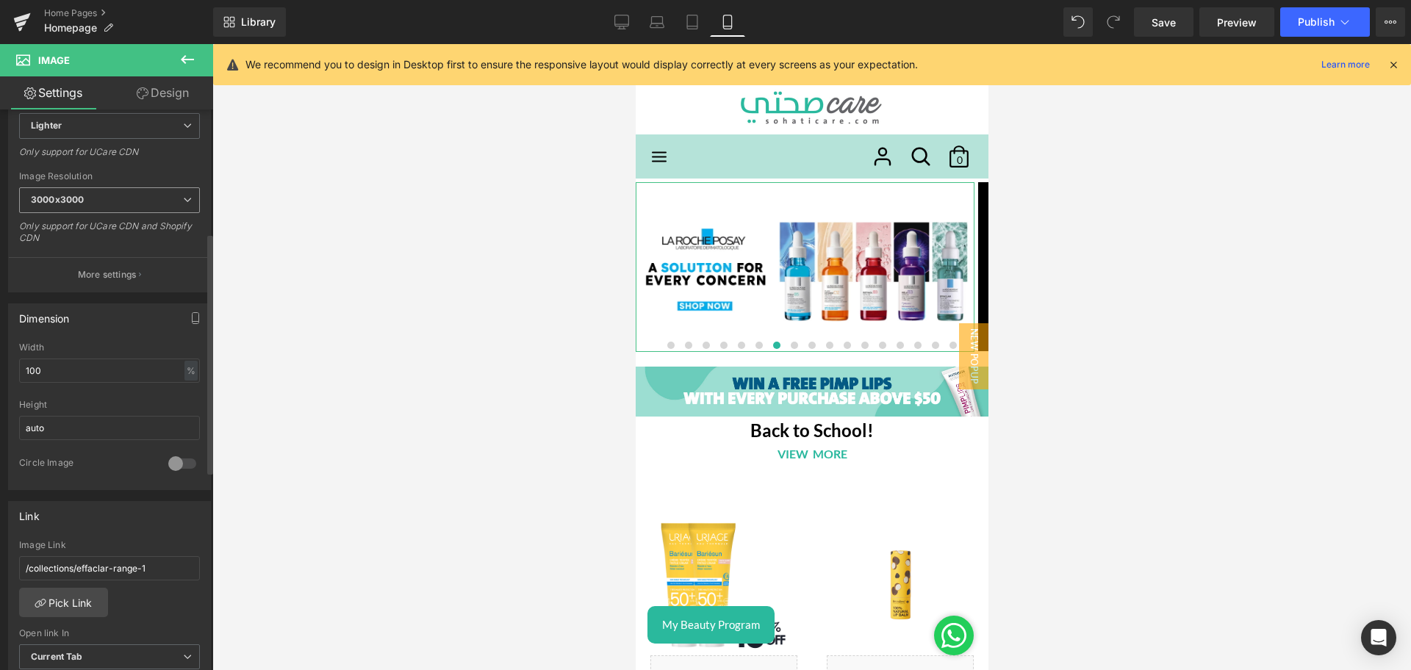
scroll to position [363, 0]
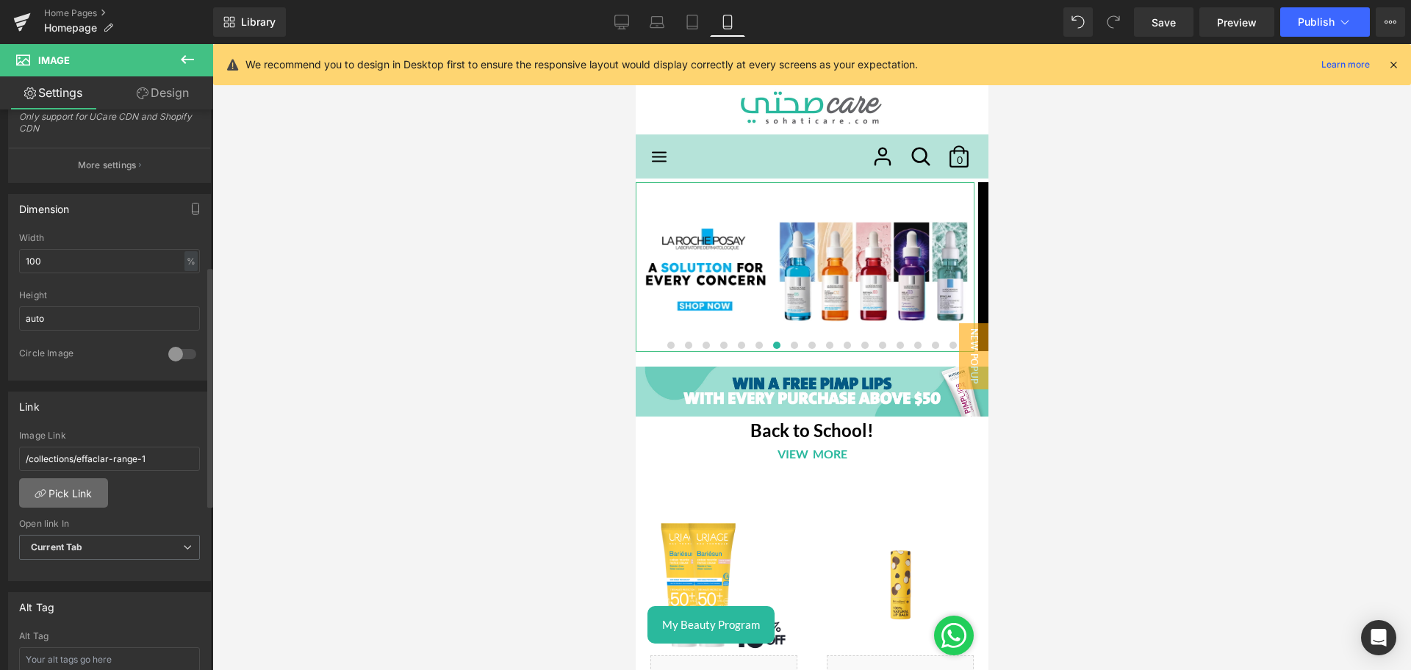
click at [59, 488] on link "Pick Link" at bounding box center [63, 492] width 89 height 29
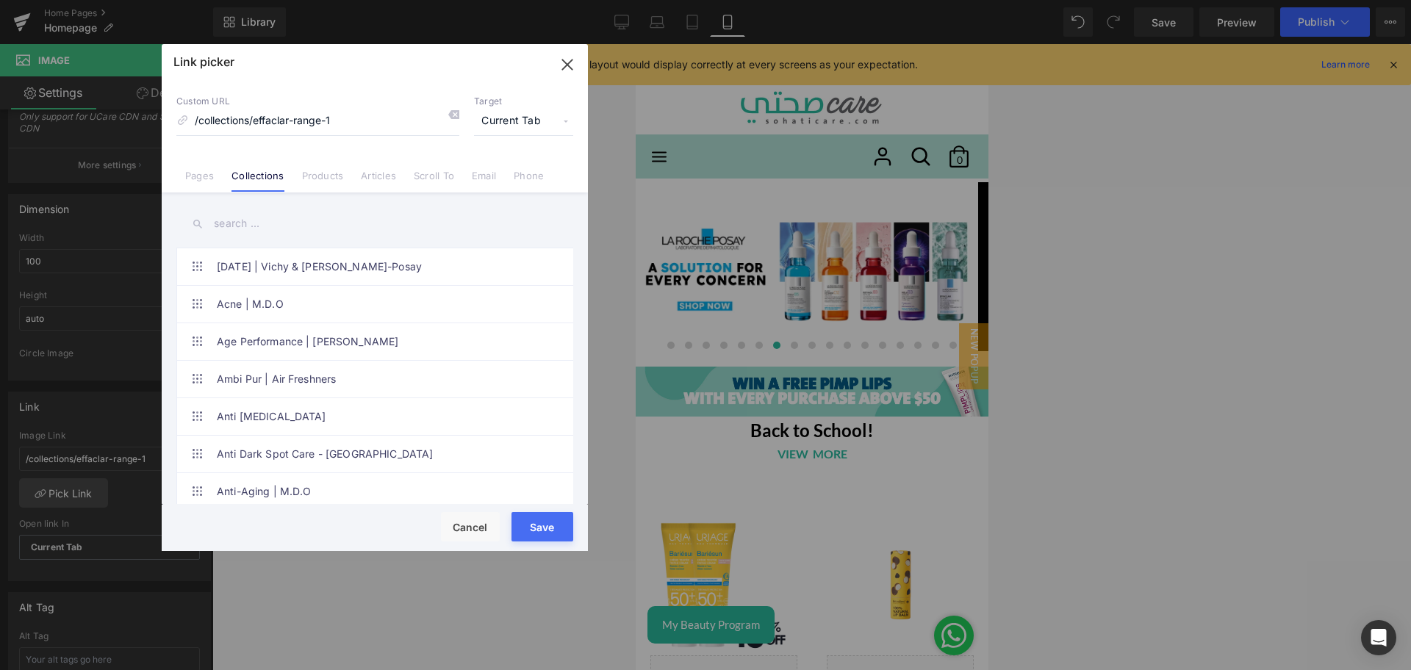
click at [0, 0] on input "text" at bounding box center [0, 0] width 0 height 0
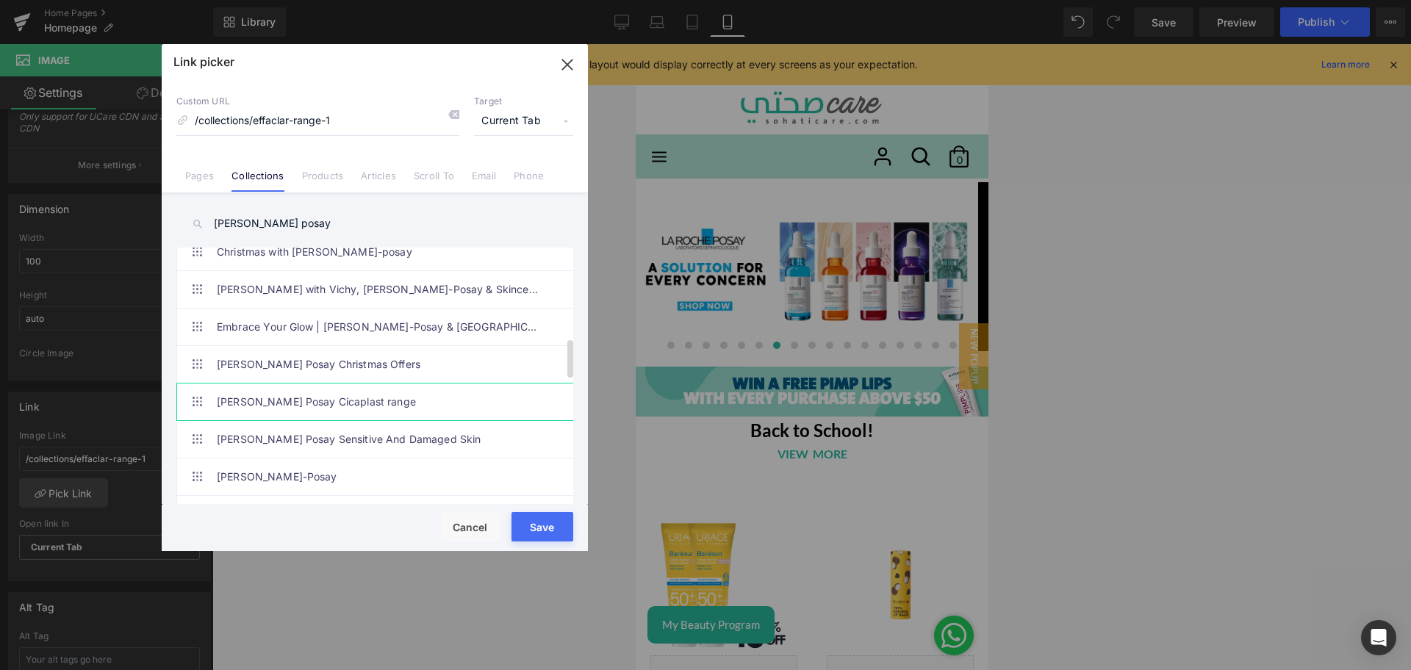
scroll to position [600, 0]
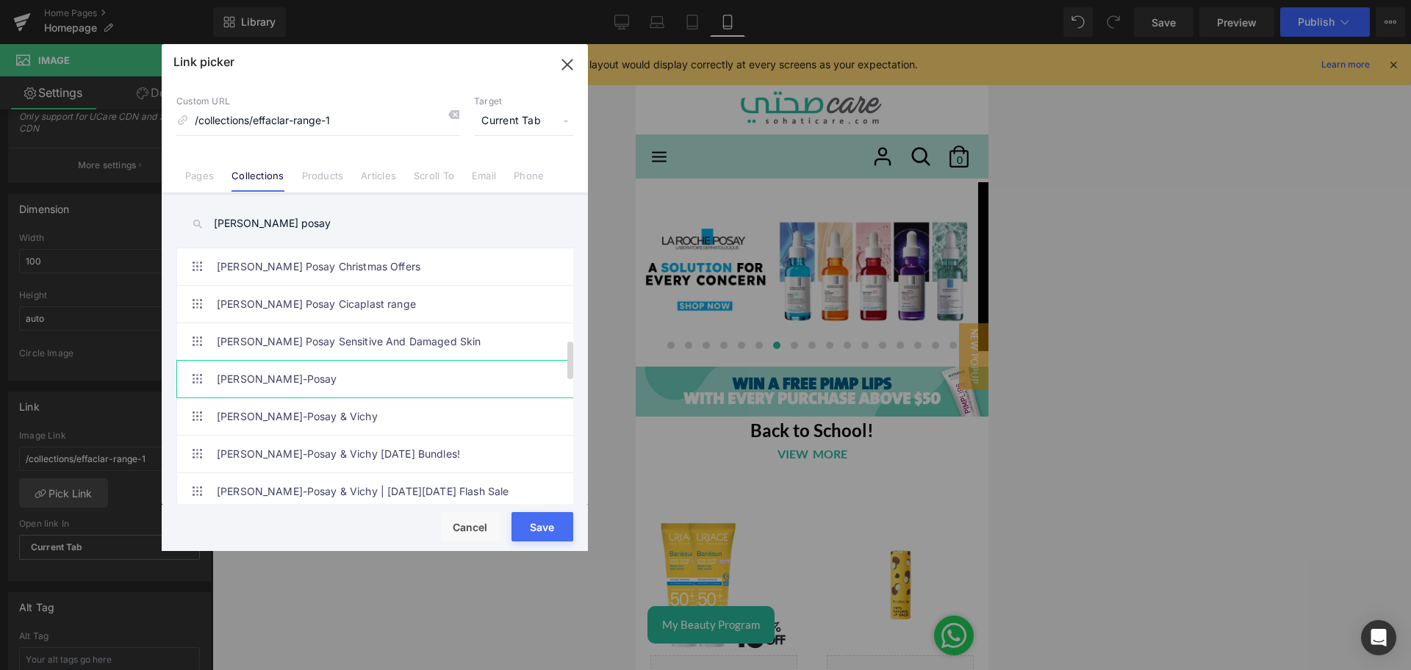
type input "[PERSON_NAME] posay"
click at [0, 0] on link "[PERSON_NAME]-Posay" at bounding box center [0, 0] width 0 height 0
type input "/collections/[PERSON_NAME]-posay"
click at [0, 0] on button "Save" at bounding box center [0, 0] width 0 height 0
type input "/collections/[PERSON_NAME]-posay"
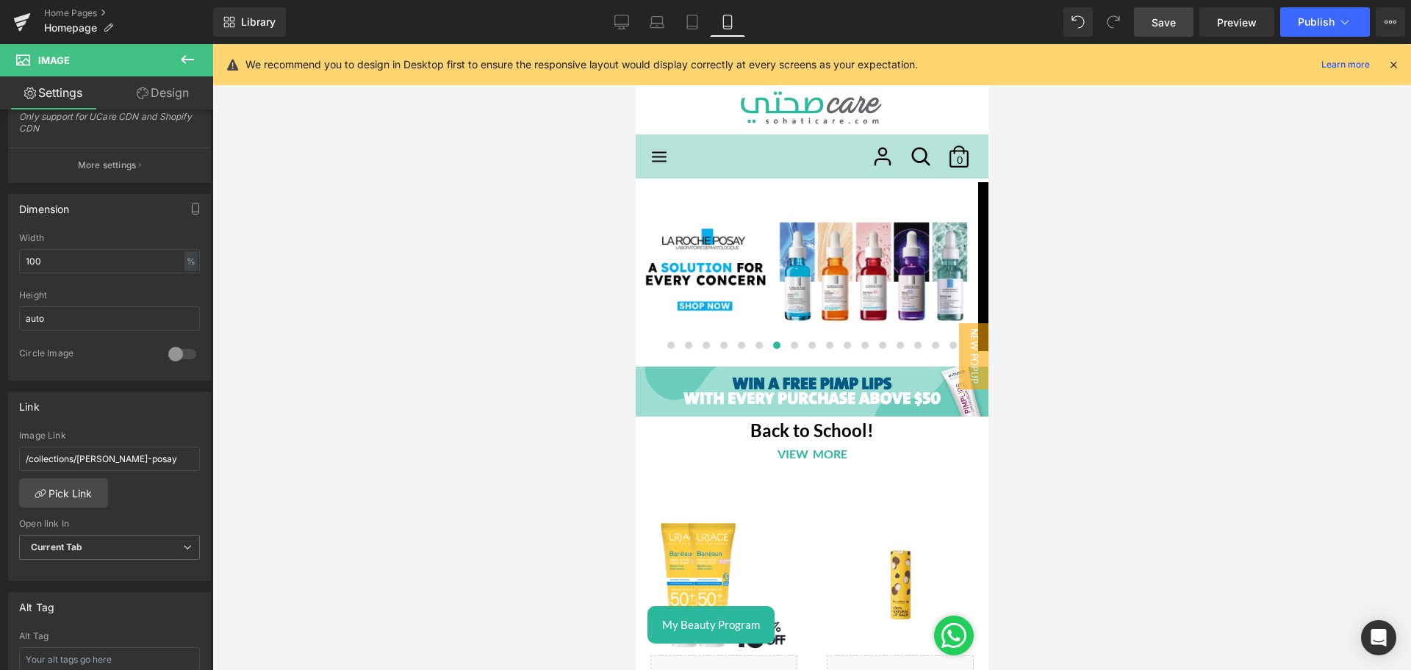
click at [1174, 11] on link "Save" at bounding box center [1164, 21] width 60 height 29
click at [613, 27] on icon at bounding box center [605, 22] width 15 height 15
drag, startPoint x: 610, startPoint y: 15, endPoint x: 108, endPoint y: 71, distance: 505.2
click at [610, 15] on icon at bounding box center [606, 20] width 14 height 11
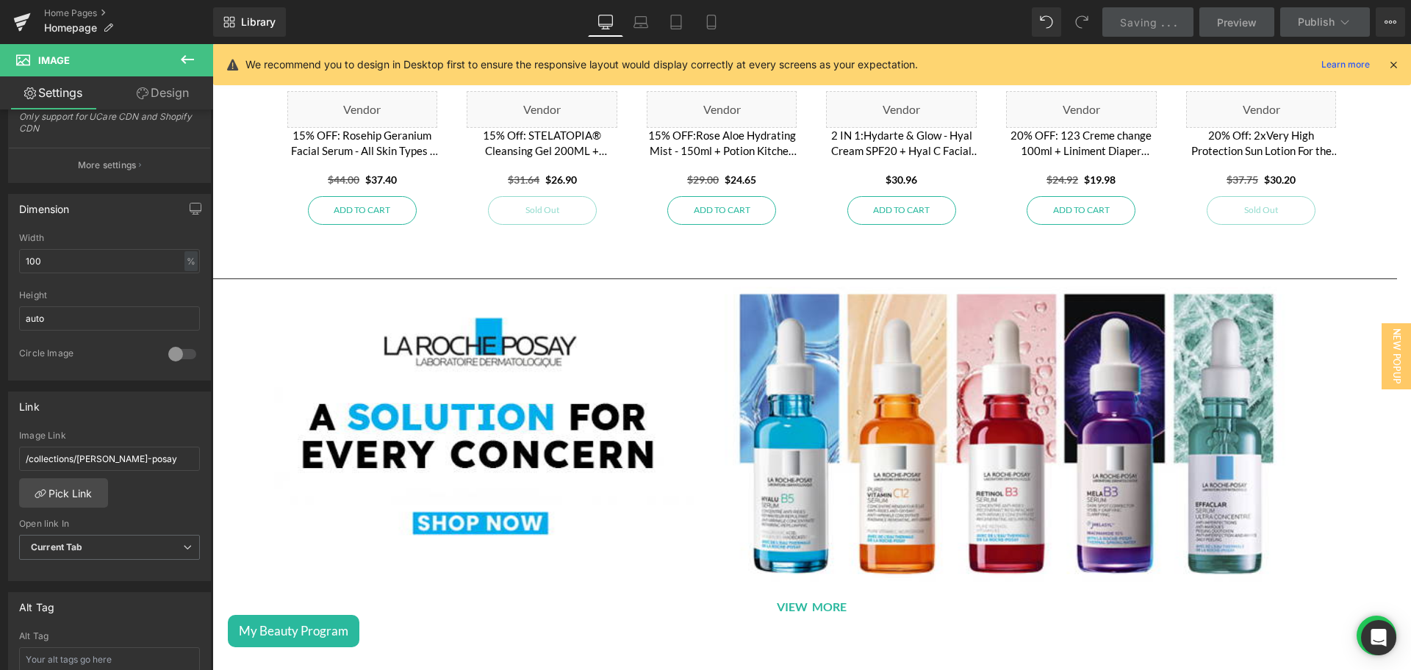
scroll to position [1779, 0]
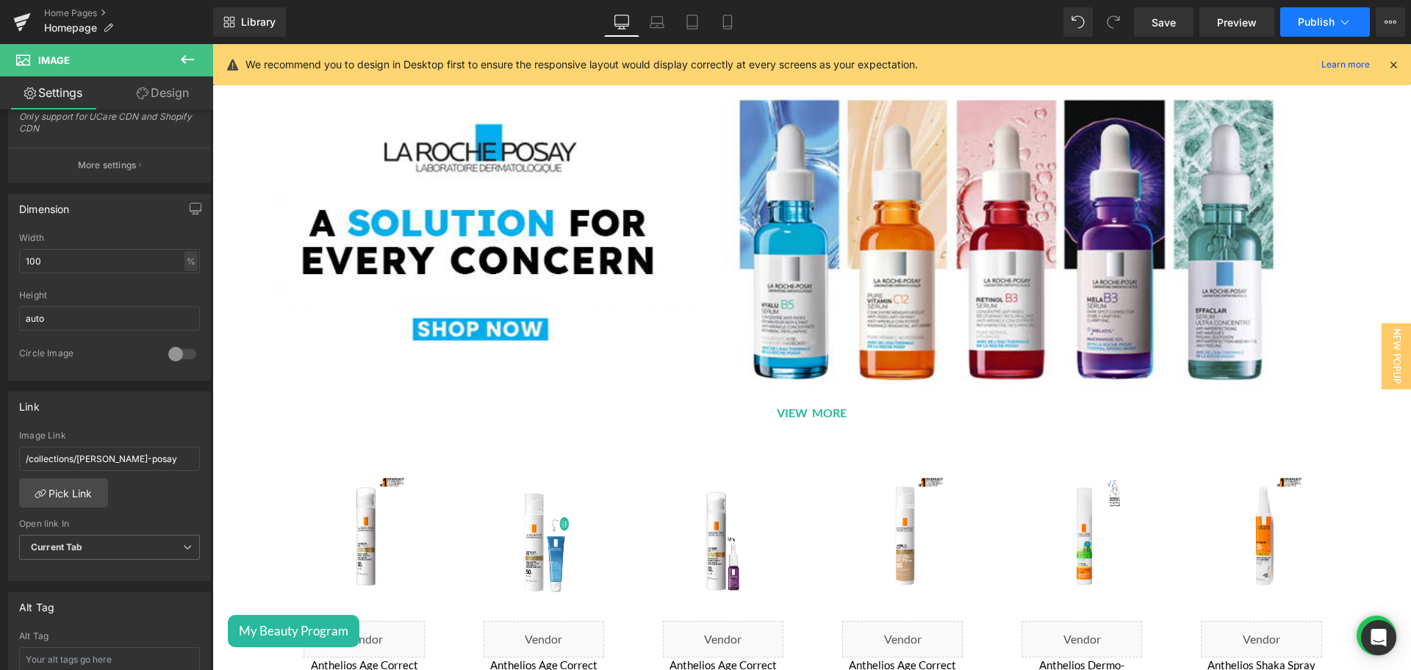
click at [1297, 26] on button "Publish" at bounding box center [1325, 21] width 90 height 29
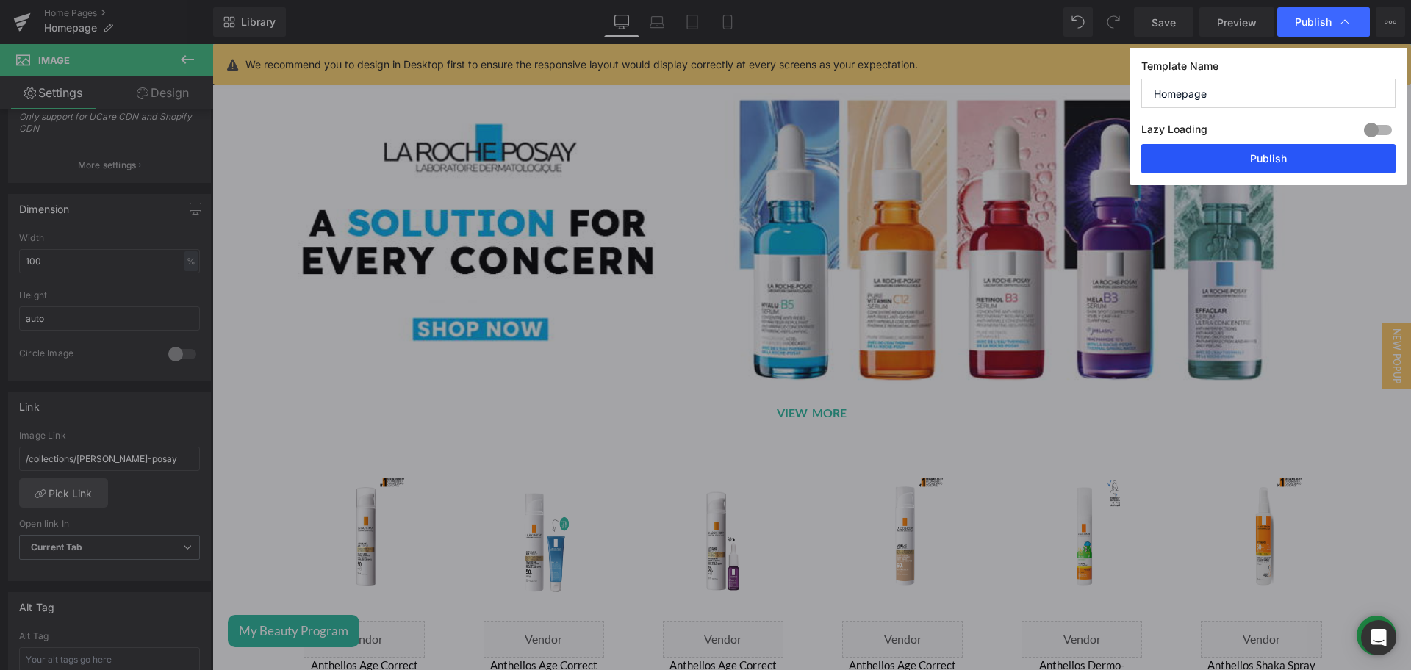
drag, startPoint x: 1256, startPoint y: 153, endPoint x: 1019, endPoint y: 102, distance: 242.8
click at [0, 0] on button "Publish" at bounding box center [0, 0] width 0 height 0
